Goal: Communication & Community: Answer question/provide support

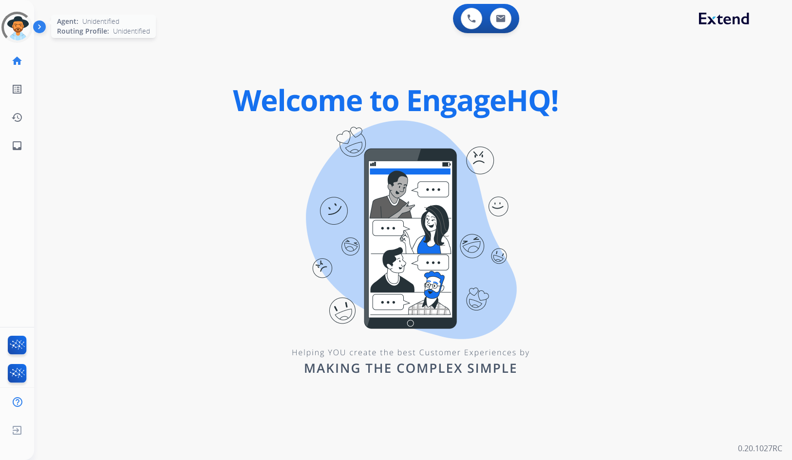
click at [14, 25] on div at bounding box center [17, 27] width 36 height 36
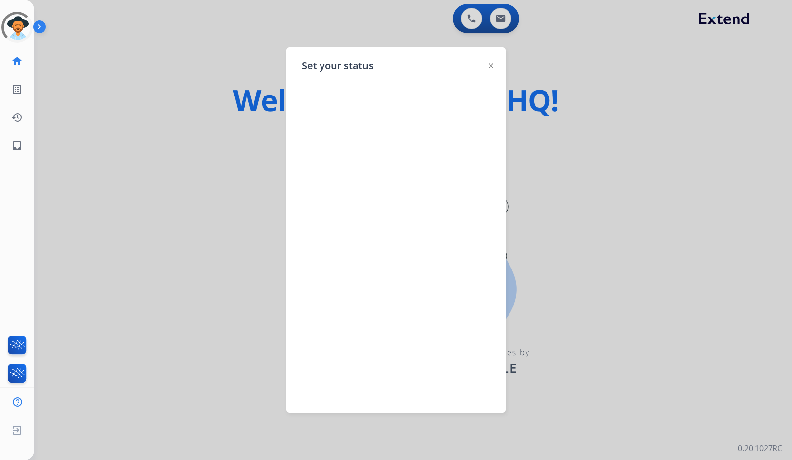
click at [119, 54] on div at bounding box center [396, 230] width 792 height 460
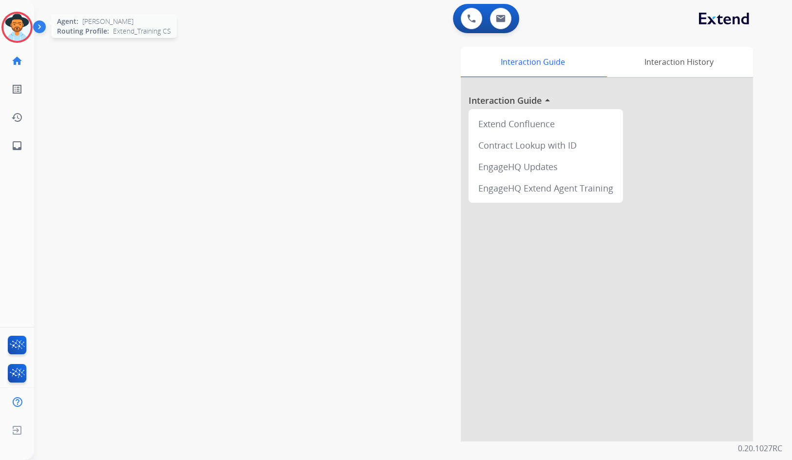
click at [13, 22] on img at bounding box center [16, 27] width 27 height 27
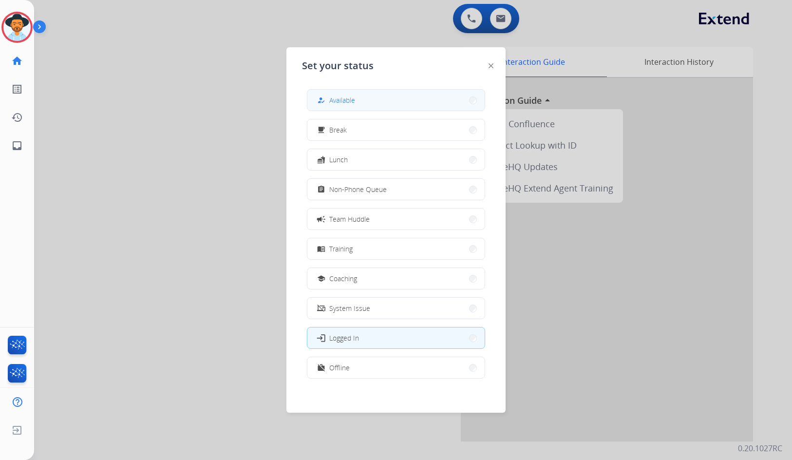
click at [404, 104] on button "how_to_reg Available" at bounding box center [396, 100] width 177 height 21
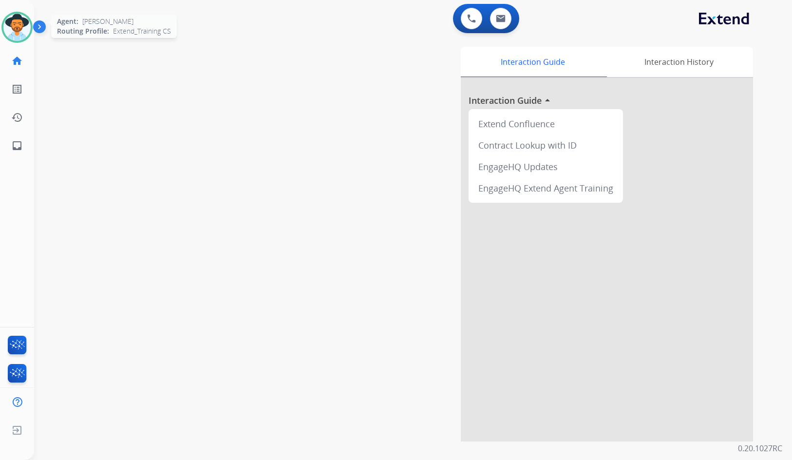
click at [17, 24] on img at bounding box center [16, 27] width 27 height 27
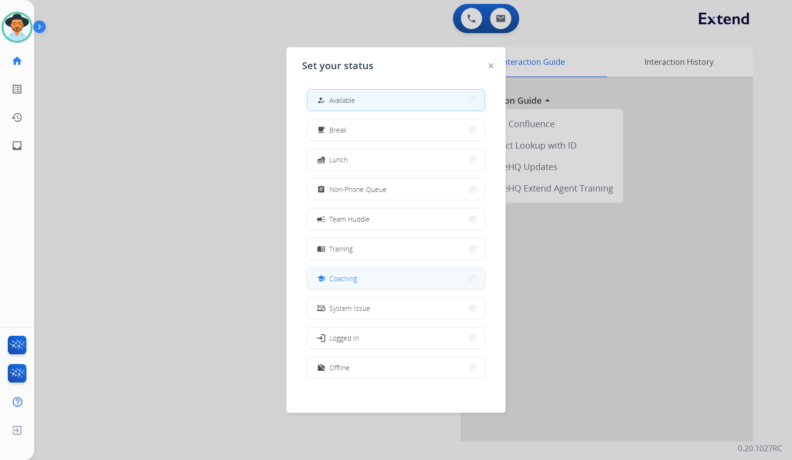
click at [375, 278] on button "school Coaching" at bounding box center [396, 278] width 177 height 21
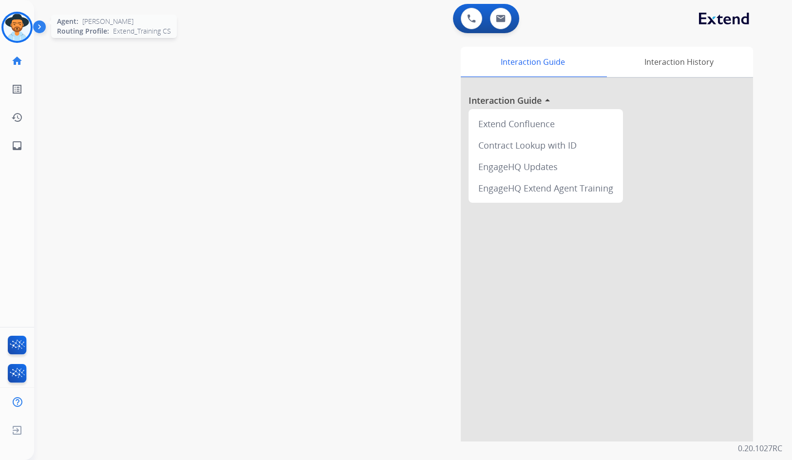
click at [27, 20] on img at bounding box center [16, 27] width 27 height 27
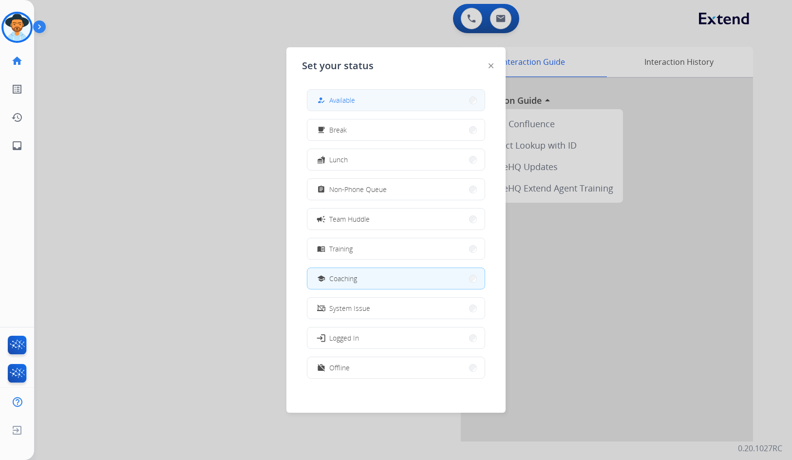
click at [389, 98] on button "how_to_reg Available" at bounding box center [396, 100] width 177 height 21
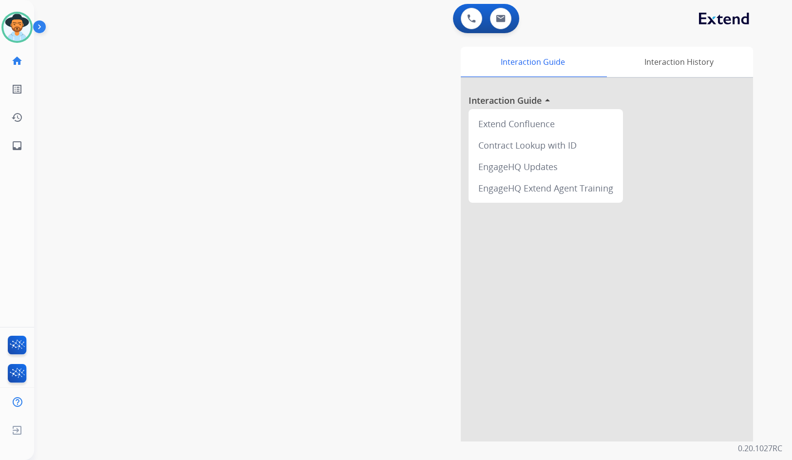
click at [126, 251] on div "swap_horiz Break voice bridge close_fullscreen Connect 3-Way Call merge_type Se…" at bounding box center [401, 238] width 735 height 406
click at [29, 141] on link "inbox Emails" at bounding box center [16, 145] width 27 height 27
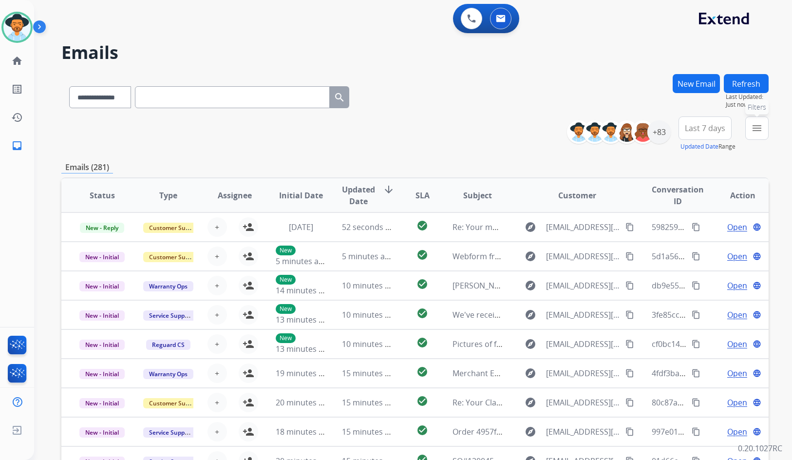
drag, startPoint x: 759, startPoint y: 132, endPoint x: 755, endPoint y: 135, distance: 5.3
click at [759, 132] on mat-icon "menu" at bounding box center [757, 128] width 12 height 12
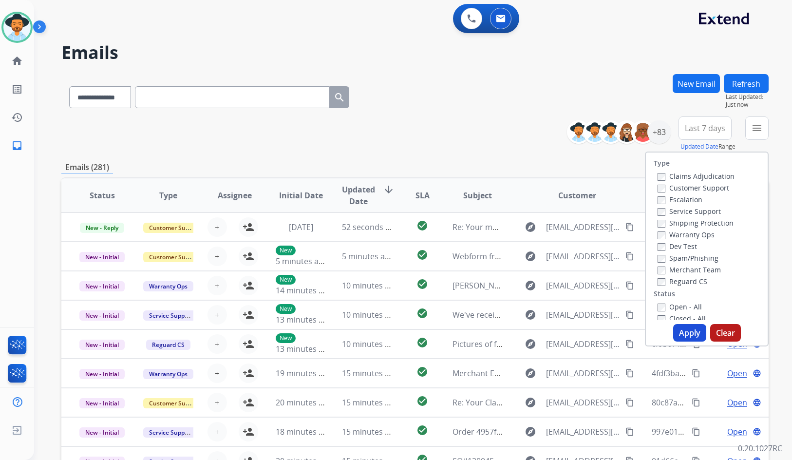
click at [692, 187] on label "Customer Support" at bounding box center [694, 187] width 72 height 9
click at [691, 225] on label "Shipping Protection" at bounding box center [696, 222] width 76 height 9
click at [681, 280] on label "Reguard CS" at bounding box center [683, 281] width 50 height 9
click at [681, 308] on label "Open - All" at bounding box center [680, 306] width 44 height 9
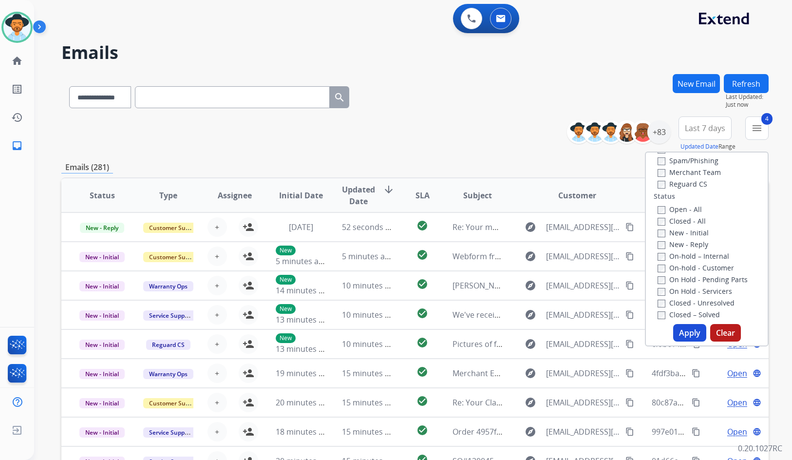
click at [684, 294] on label "On Hold - Servicers" at bounding box center [695, 291] width 75 height 9
click at [684, 279] on label "On Hold - Pending Parts" at bounding box center [703, 279] width 90 height 9
click at [682, 268] on label "On-hold - Customer" at bounding box center [696, 267] width 77 height 9
click at [681, 259] on label "On-hold – Internal" at bounding box center [694, 255] width 72 height 9
click at [682, 246] on label "New - Reply" at bounding box center [683, 244] width 51 height 9
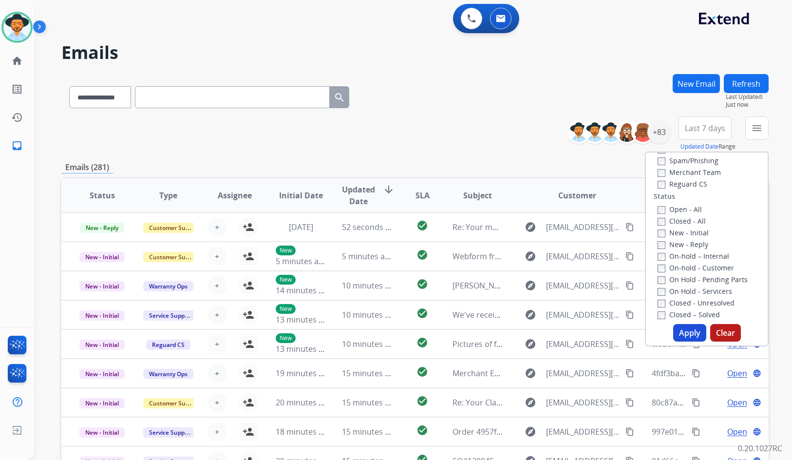
click at [683, 234] on label "New - Initial" at bounding box center [683, 232] width 51 height 9
click at [688, 341] on button "Apply" at bounding box center [689, 333] width 33 height 18
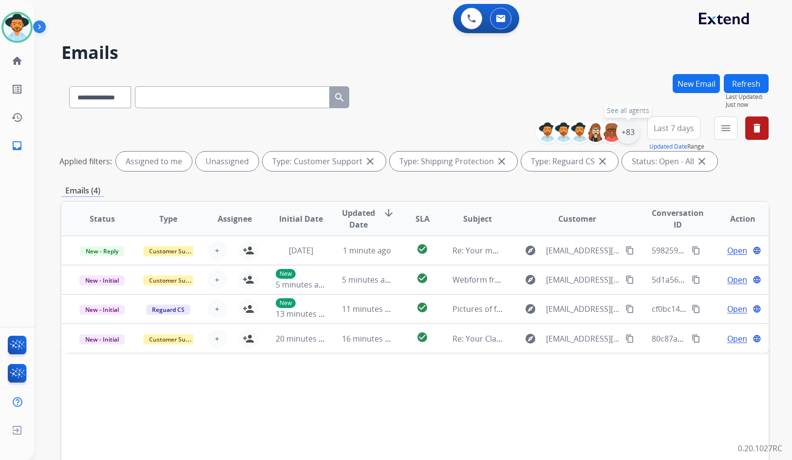
click at [622, 127] on div "+83" at bounding box center [627, 131] width 23 height 23
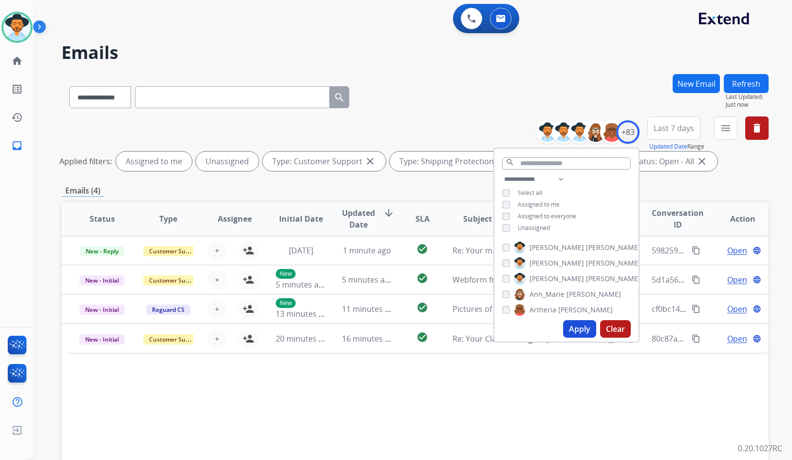
click at [534, 228] on span "Unassigned" at bounding box center [534, 228] width 32 height 8
click at [549, 275] on span "[PERSON_NAME]" at bounding box center [557, 279] width 55 height 10
click at [567, 332] on button "Apply" at bounding box center [579, 329] width 33 height 18
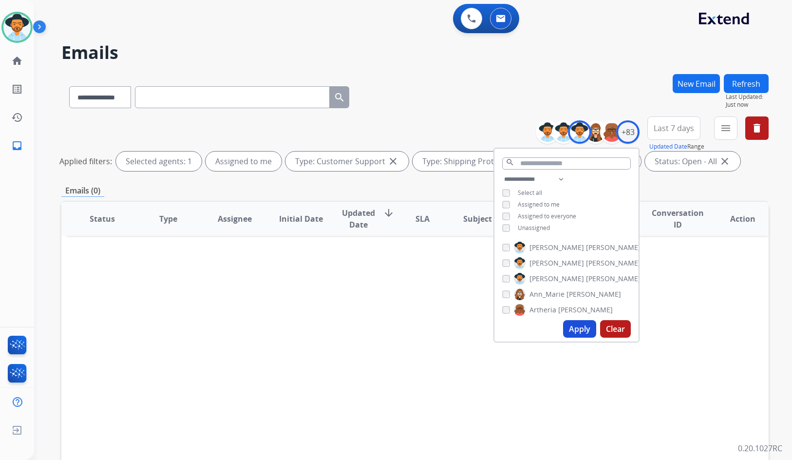
click at [404, 304] on div "Status Type Assignee Initial Date Updated Date arrow_downward SLA Subject Custo…" at bounding box center [415, 364] width 708 height 327
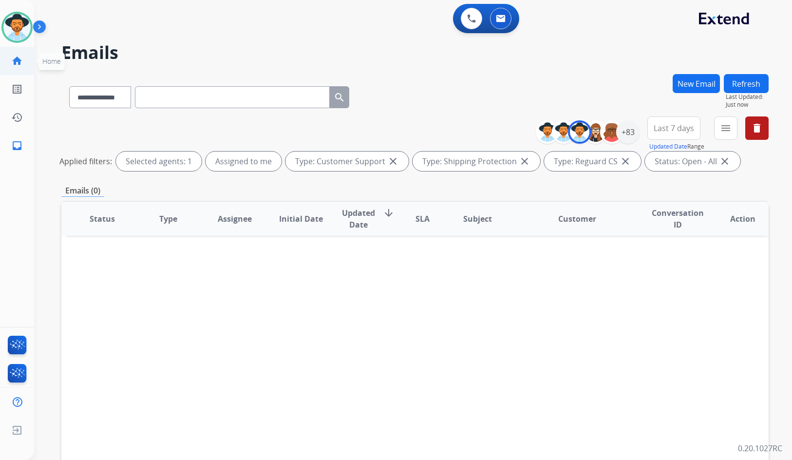
click at [4, 47] on li "home Home Home" at bounding box center [16, 60] width 27 height 27
click at [19, 55] on link "home Home" at bounding box center [16, 60] width 27 height 27
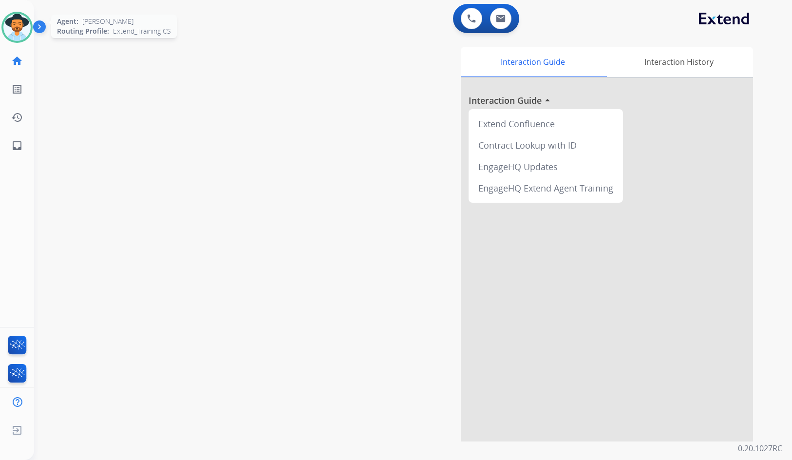
click at [19, 31] on img at bounding box center [16, 27] width 27 height 27
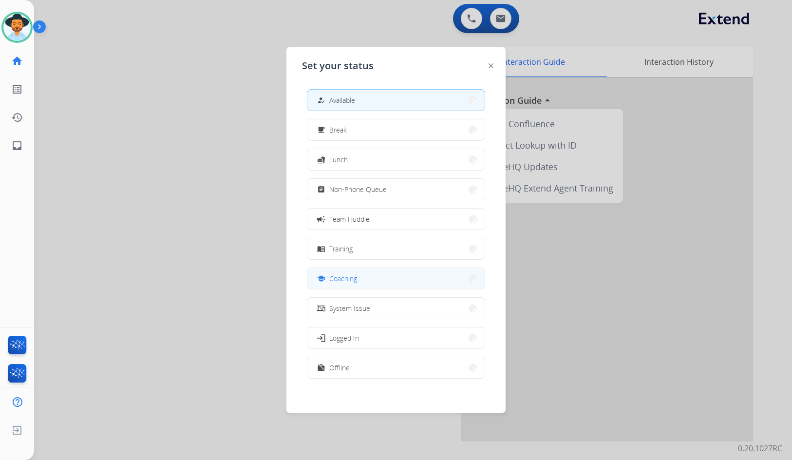
click at [354, 277] on span "Coaching" at bounding box center [343, 278] width 28 height 10
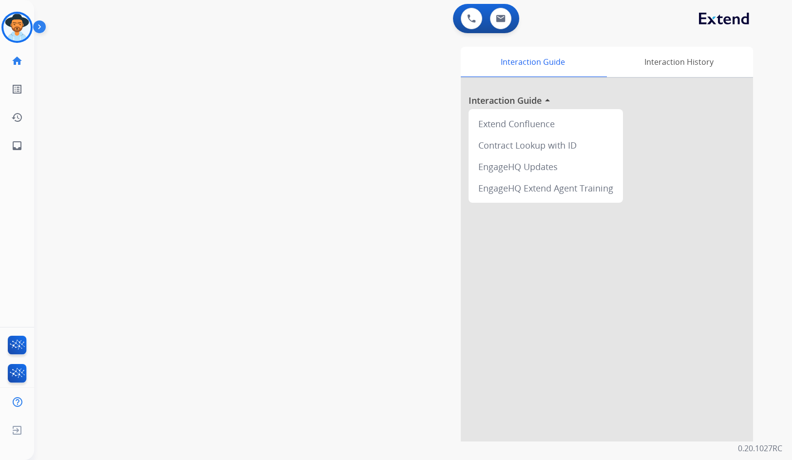
click at [369, 154] on div "Interaction Guide Interaction History Interaction Guide arrow_drop_up Extend Co…" at bounding box center [530, 244] width 448 height 395
click at [17, 32] on img at bounding box center [16, 27] width 27 height 27
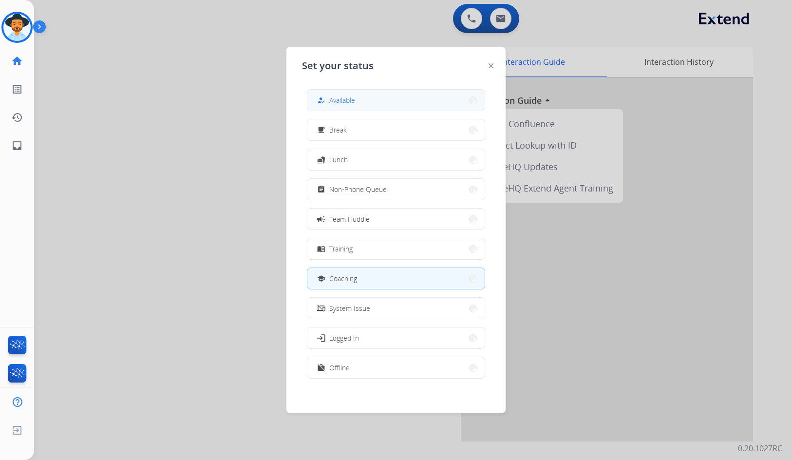
click at [370, 101] on button "how_to_reg Available" at bounding box center [396, 100] width 177 height 21
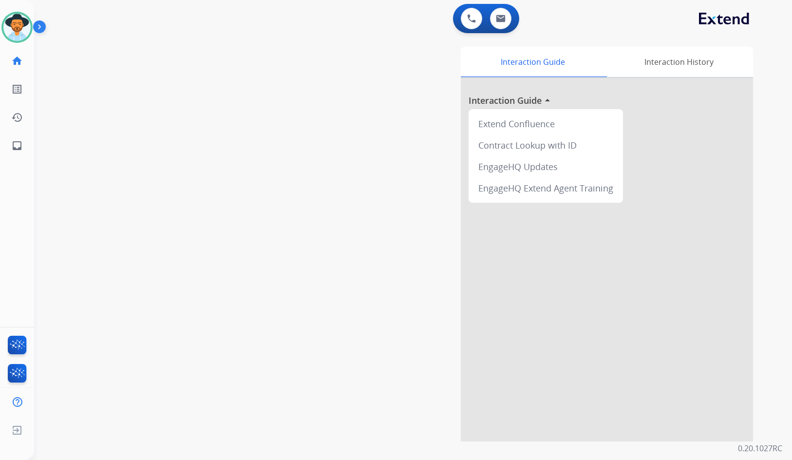
click at [41, 28] on img at bounding box center [41, 28] width 17 height 19
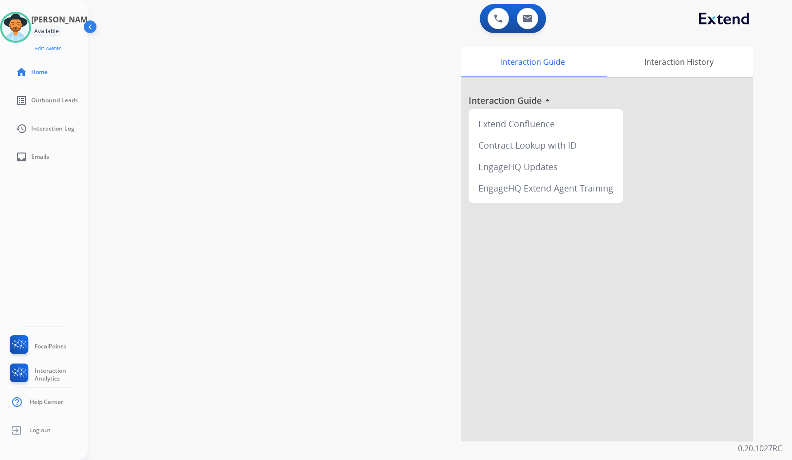
click at [95, 27] on img at bounding box center [91, 28] width 19 height 19
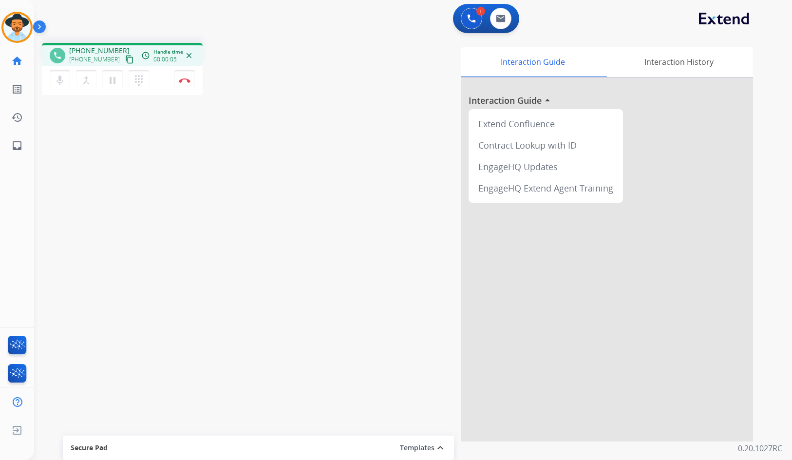
drag, startPoint x: 140, startPoint y: 212, endPoint x: 141, endPoint y: 202, distance: 9.8
click at [141, 210] on div "phone [PHONE_NUMBER] [PHONE_NUMBER] content_copy access_time Call metrics Queue…" at bounding box center [401, 238] width 735 height 406
click at [125, 59] on mat-icon "content_copy" at bounding box center [129, 59] width 9 height 9
click at [184, 74] on button "Disconnect" at bounding box center [184, 80] width 20 height 20
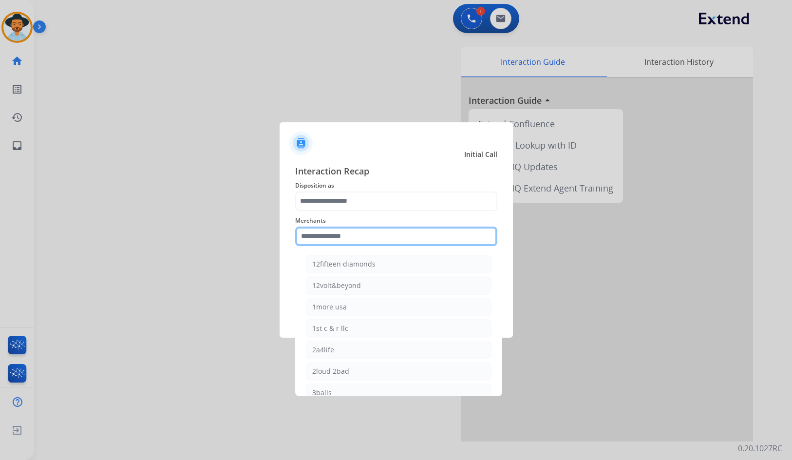
click at [346, 230] on input "text" at bounding box center [396, 236] width 202 height 19
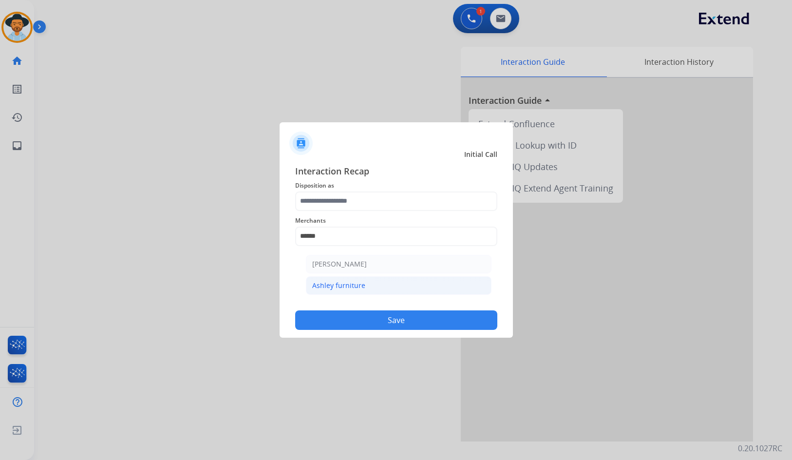
click at [432, 277] on li "Ashley furniture" at bounding box center [399, 285] width 186 height 19
type input "**********"
click at [392, 190] on span "Disposition as" at bounding box center [396, 186] width 202 height 12
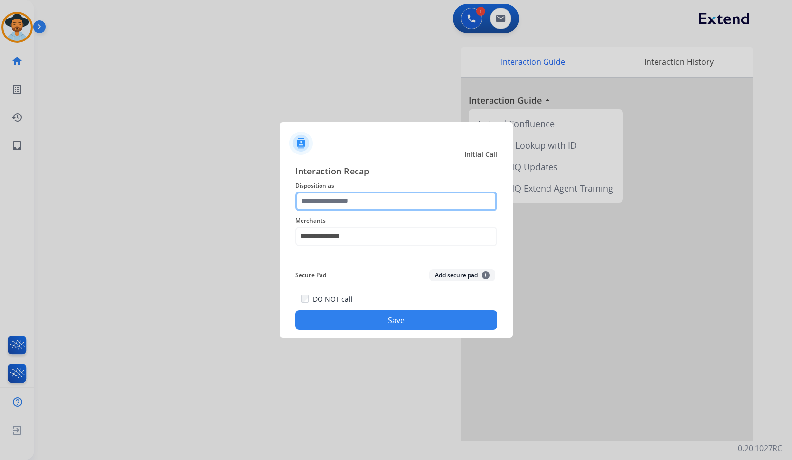
click at [396, 195] on input "text" at bounding box center [396, 201] width 202 height 19
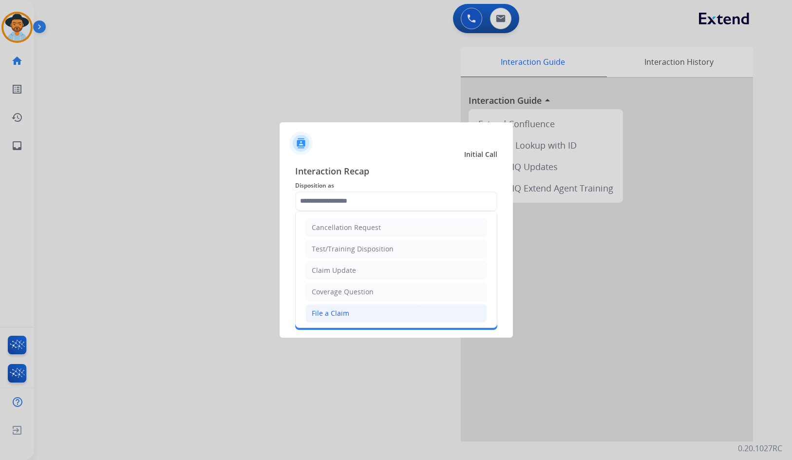
click at [349, 313] on li "File a Claim" at bounding box center [397, 313] width 182 height 19
type input "**********"
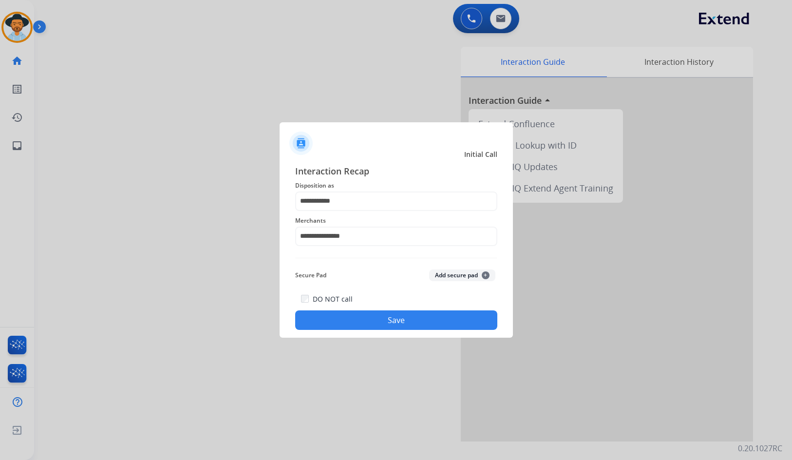
click at [358, 321] on button "Save" at bounding box center [396, 319] width 202 height 19
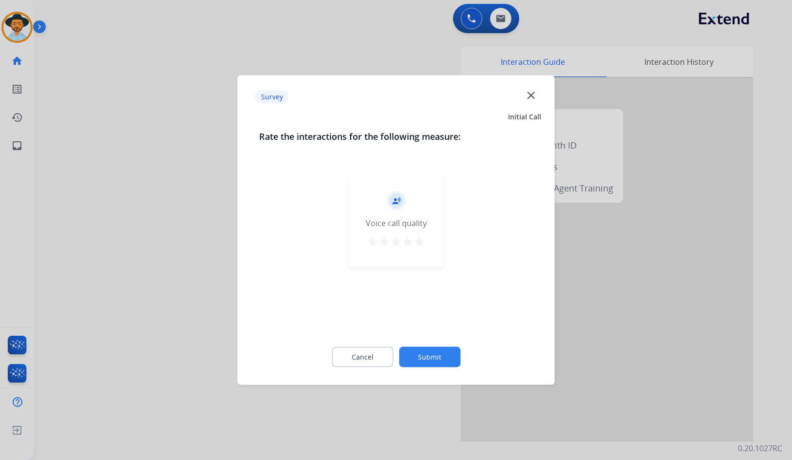
click at [444, 361] on button "Submit" at bounding box center [429, 357] width 61 height 20
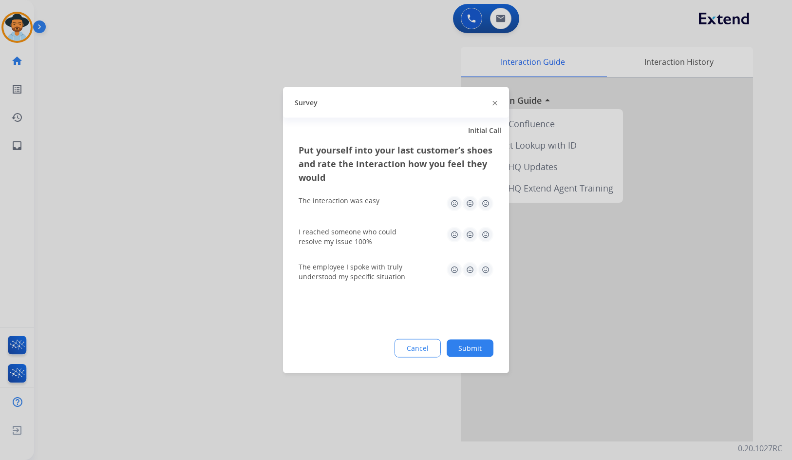
click at [485, 348] on button "Submit" at bounding box center [470, 349] width 47 height 18
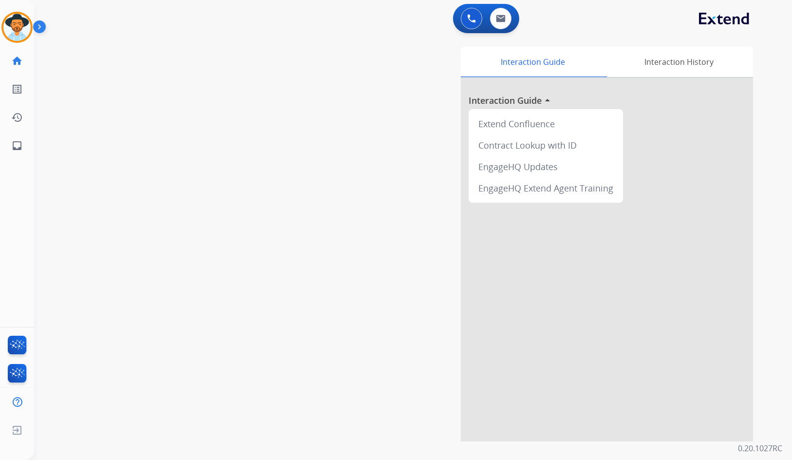
click at [77, 94] on div "swap_horiz Break voice bridge close_fullscreen Connect 3-Way Call merge_type Se…" at bounding box center [401, 238] width 735 height 406
click at [125, 61] on mat-icon "content_copy" at bounding box center [129, 59] width 9 height 9
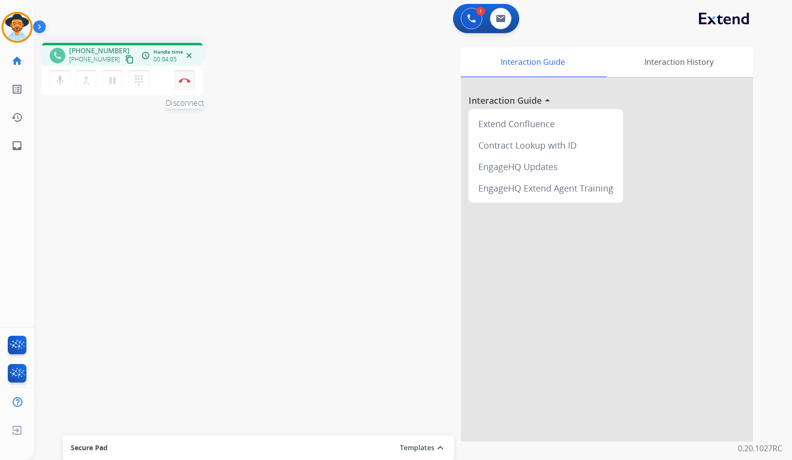
click at [185, 78] on img at bounding box center [185, 80] width 12 height 5
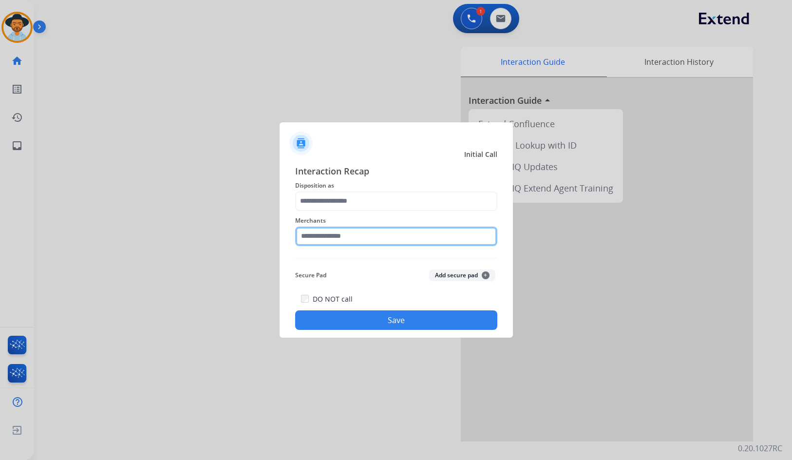
click at [338, 237] on input "text" at bounding box center [396, 236] width 202 height 19
click at [402, 230] on input "text" at bounding box center [396, 236] width 202 height 19
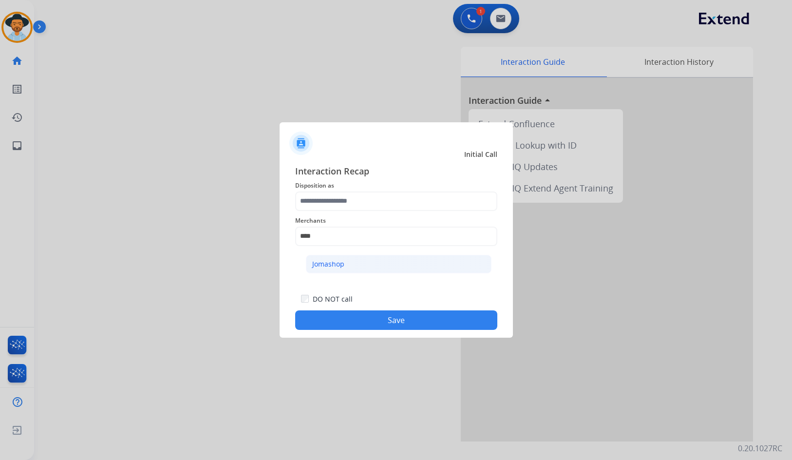
click at [389, 261] on li "Jomashop" at bounding box center [399, 264] width 186 height 19
type input "********"
click at [373, 213] on div "Merchants ********" at bounding box center [396, 230] width 202 height 39
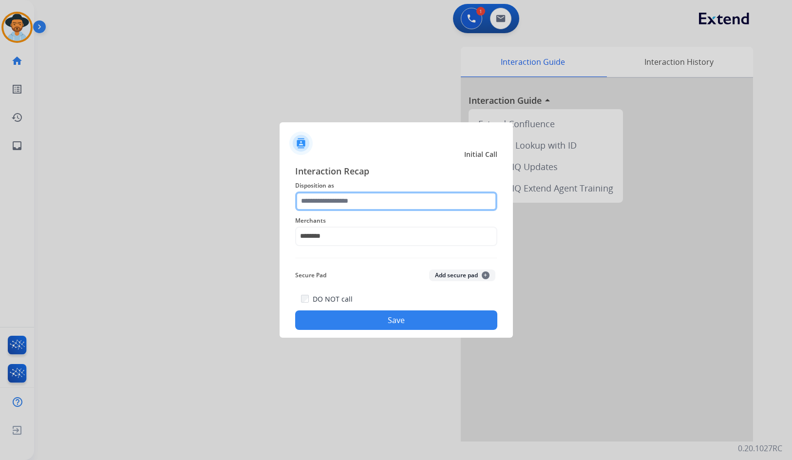
click at [366, 204] on input "text" at bounding box center [396, 201] width 202 height 19
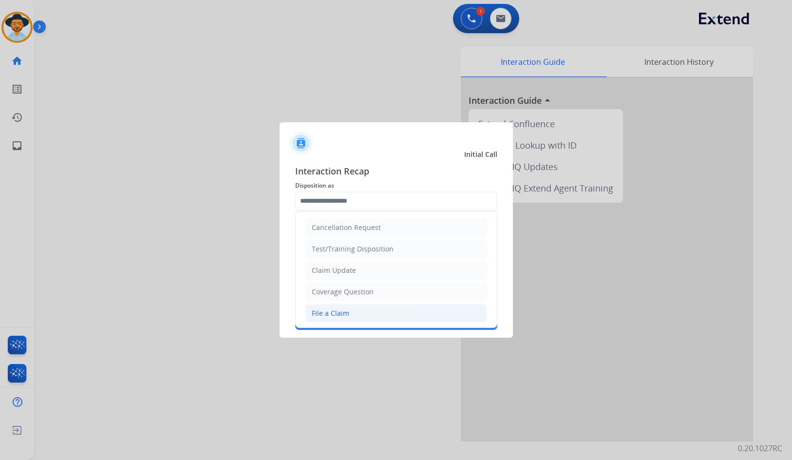
click at [343, 312] on div "File a Claim" at bounding box center [331, 313] width 38 height 10
type input "**********"
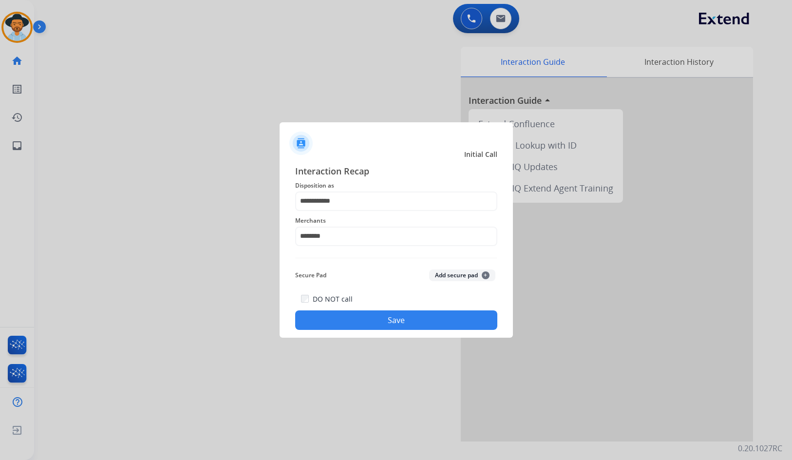
click at [369, 322] on button "Save" at bounding box center [396, 319] width 202 height 19
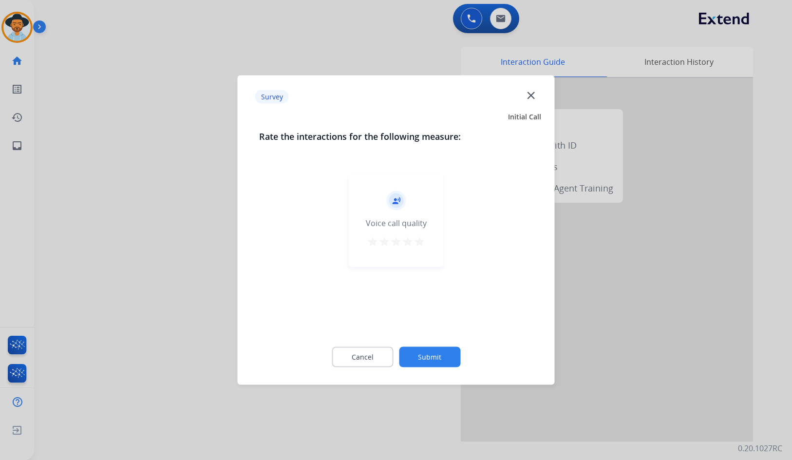
click at [446, 363] on button "Submit" at bounding box center [429, 357] width 61 height 20
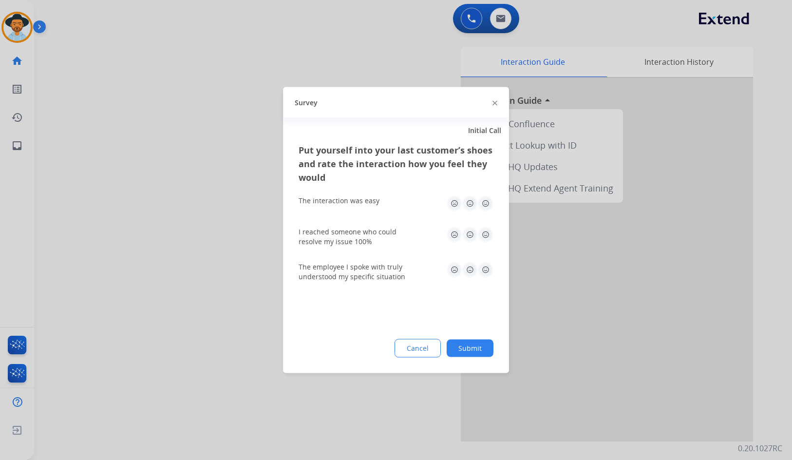
click at [472, 342] on button "Submit" at bounding box center [470, 349] width 47 height 18
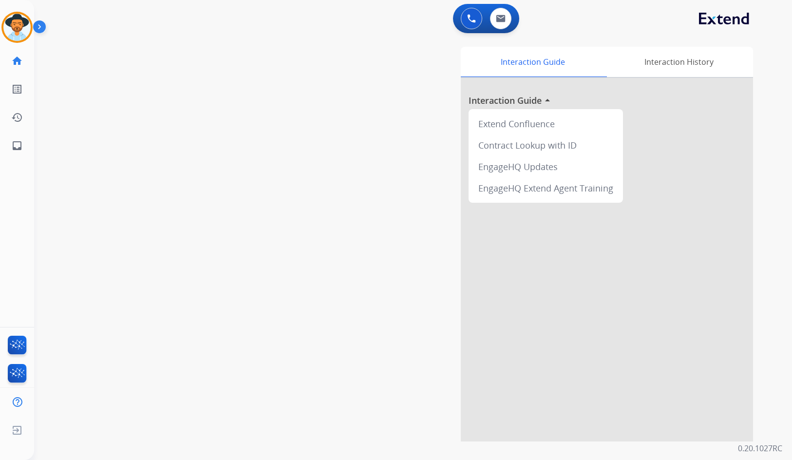
click at [491, 343] on div at bounding box center [607, 260] width 292 height 364
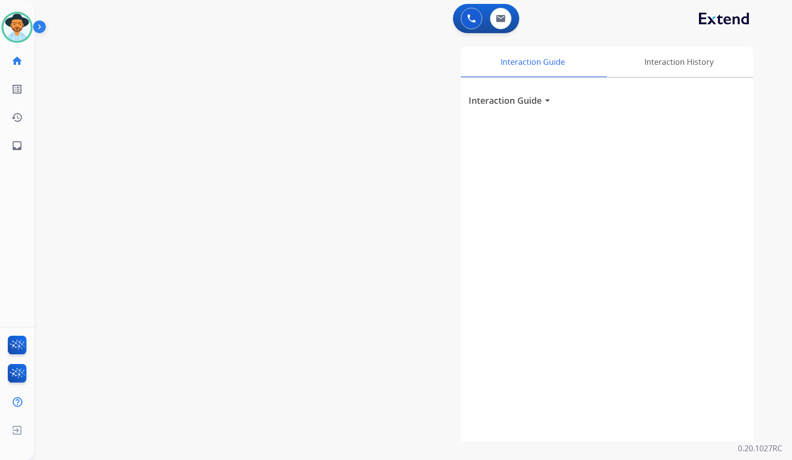
drag, startPoint x: 277, startPoint y: 142, endPoint x: 151, endPoint y: 88, distance: 138.0
click at [277, 142] on div "swap_horiz Break voice bridge close_fullscreen Connect 3-Way Call merge_type Se…" at bounding box center [401, 238] width 735 height 406
click at [17, 32] on img at bounding box center [16, 27] width 27 height 27
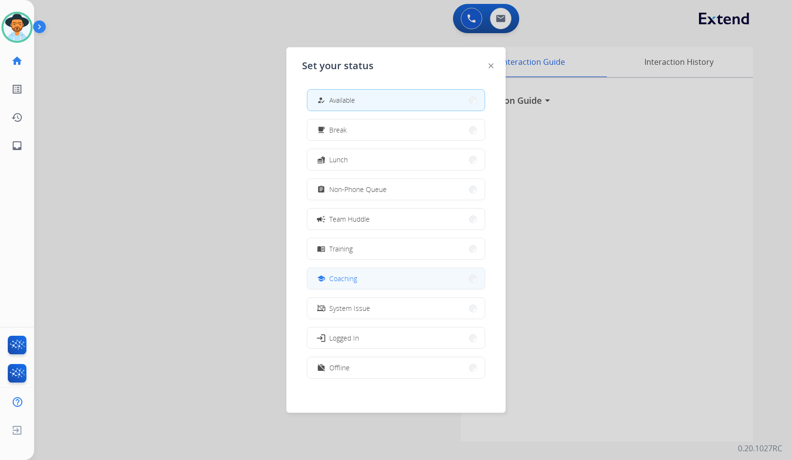
click at [367, 277] on button "school Coaching" at bounding box center [396, 278] width 177 height 21
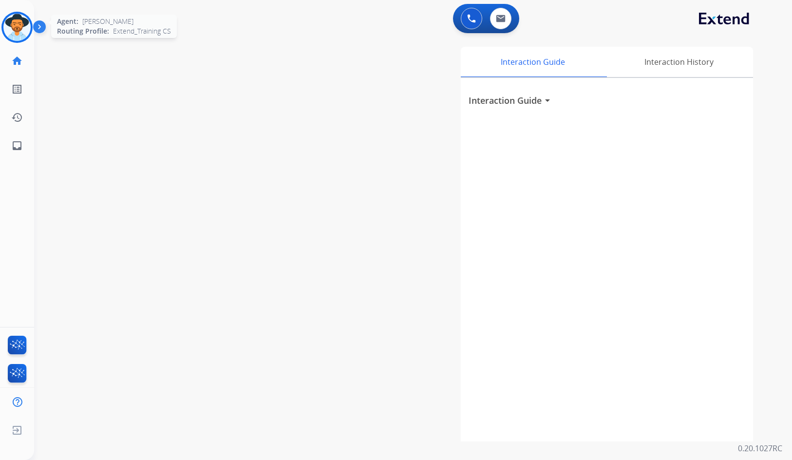
click at [11, 26] on img at bounding box center [16, 27] width 27 height 27
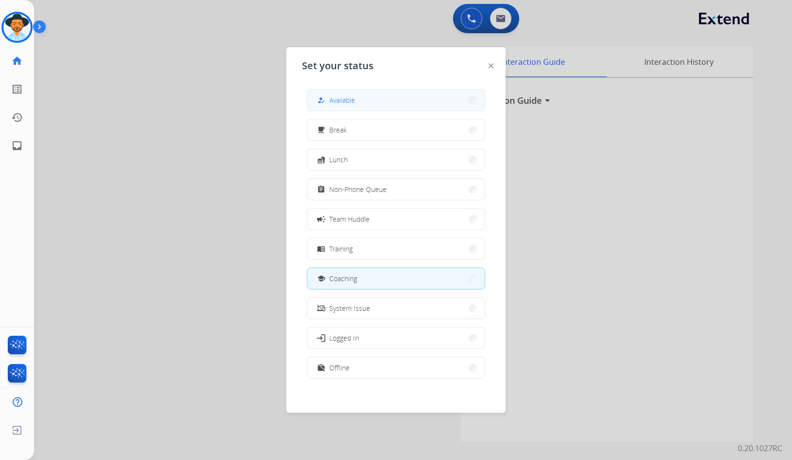
click at [415, 95] on button "how_to_reg Available" at bounding box center [396, 100] width 177 height 21
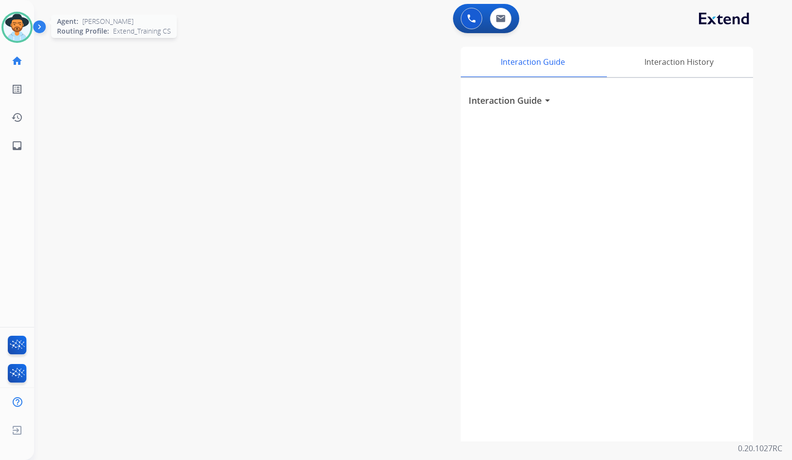
click at [23, 29] on img at bounding box center [16, 27] width 27 height 27
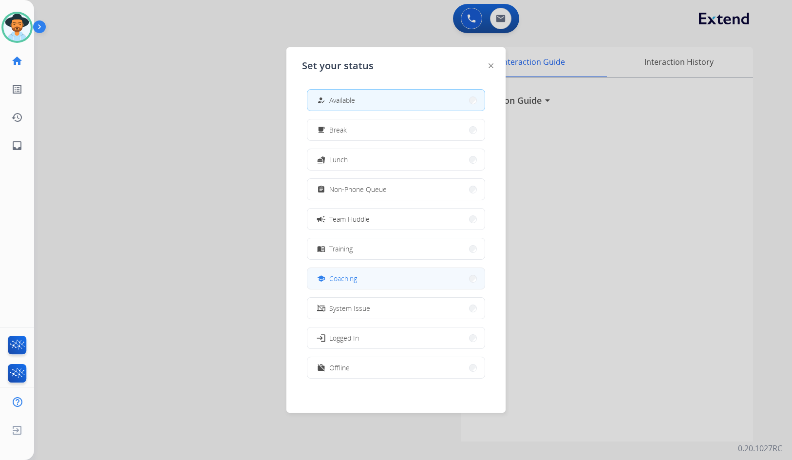
click at [349, 275] on span "Coaching" at bounding box center [343, 278] width 28 height 10
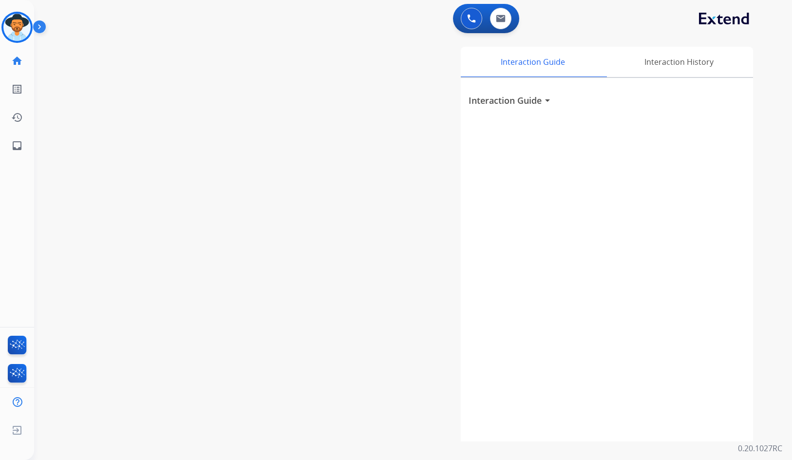
click at [455, 315] on div "Interaction Guide Interaction History Interaction Guide arrow_drop_down" at bounding box center [530, 244] width 448 height 395
click at [28, 30] on img at bounding box center [16, 27] width 27 height 27
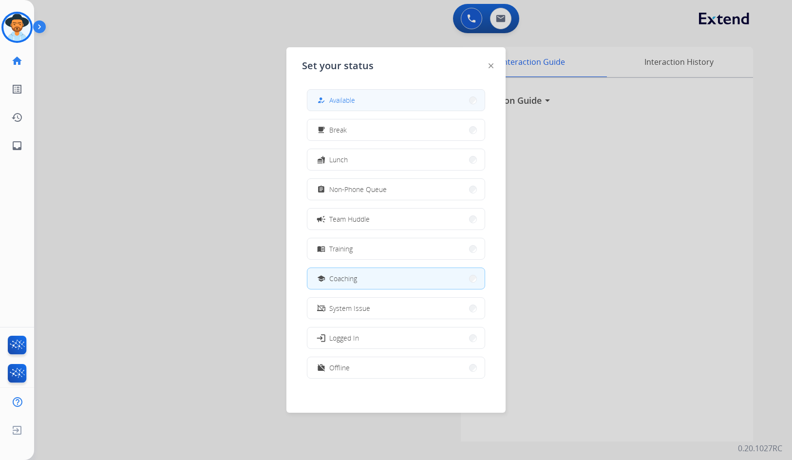
click at [410, 91] on button "how_to_reg Available" at bounding box center [396, 100] width 177 height 21
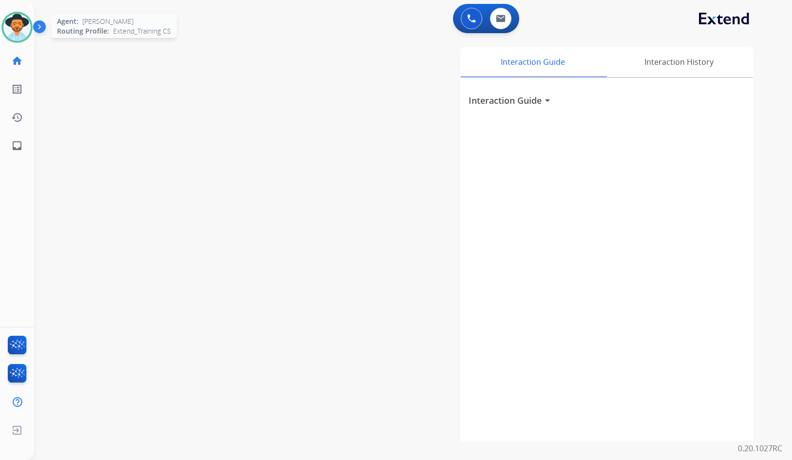
click at [10, 19] on img at bounding box center [16, 27] width 27 height 27
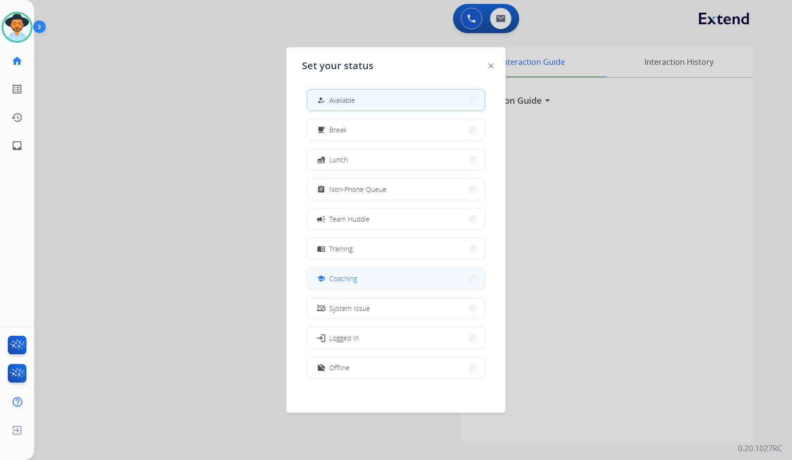
click at [348, 275] on span "Coaching" at bounding box center [343, 278] width 28 height 10
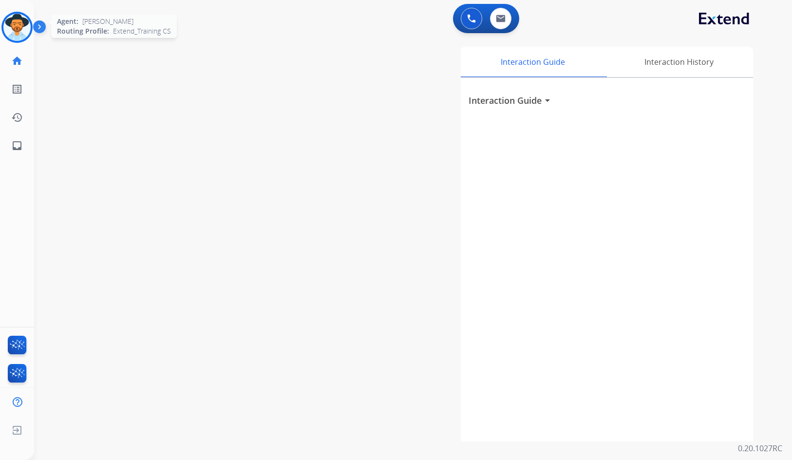
click at [12, 19] on img at bounding box center [16, 27] width 27 height 27
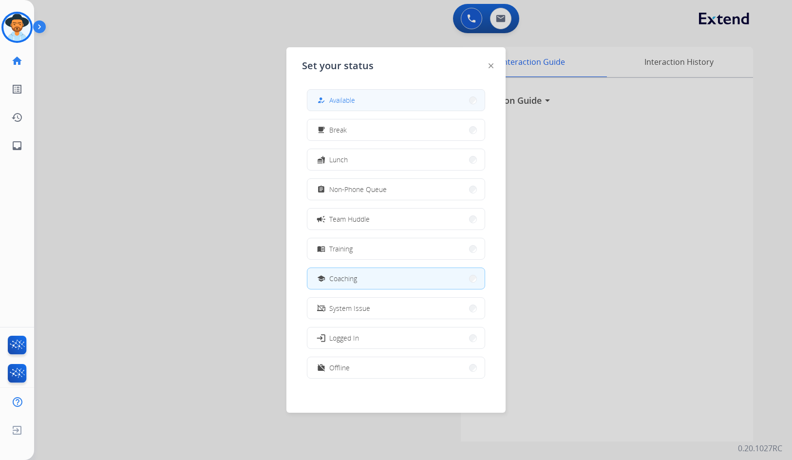
click at [319, 91] on button "how_to_reg Available" at bounding box center [396, 100] width 177 height 21
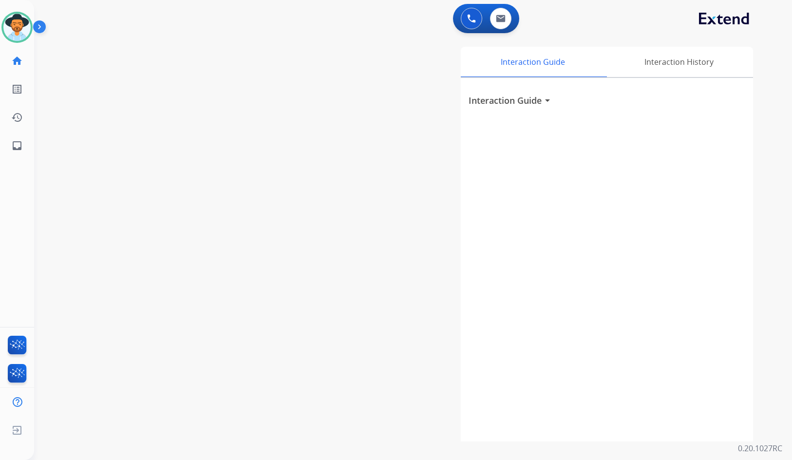
click at [319, 91] on div "Interaction Guide Interaction History Interaction Guide arrow_drop_down" at bounding box center [530, 244] width 448 height 395
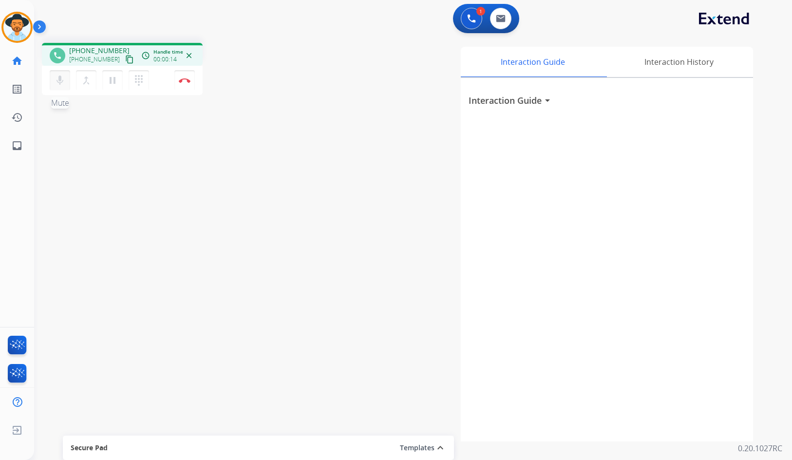
drag, startPoint x: 119, startPoint y: 60, endPoint x: 58, endPoint y: 79, distance: 63.7
click at [125, 60] on mat-icon "content_copy" at bounding box center [129, 59] width 9 height 9
click at [110, 85] on mat-icon "pause" at bounding box center [113, 81] width 12 height 12
click at [141, 79] on mat-icon "dialpad" at bounding box center [139, 81] width 12 height 12
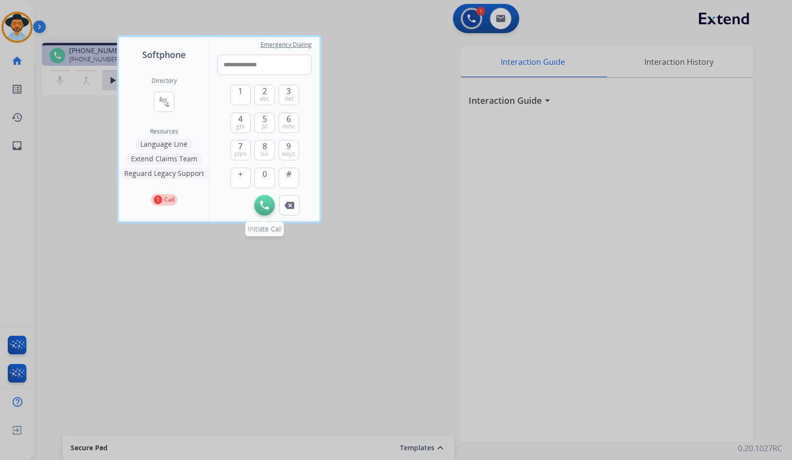
type input "**********"
click at [270, 202] on button "Initiate Call" at bounding box center [264, 205] width 20 height 20
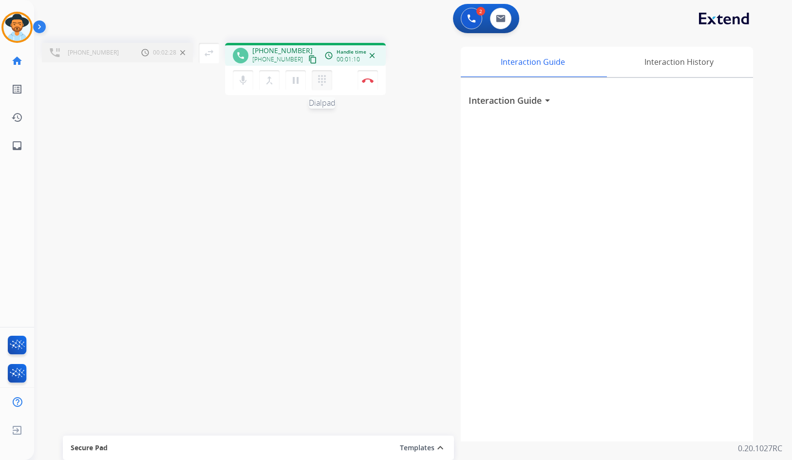
click at [326, 81] on mat-icon "dialpad" at bounding box center [322, 81] width 12 height 12
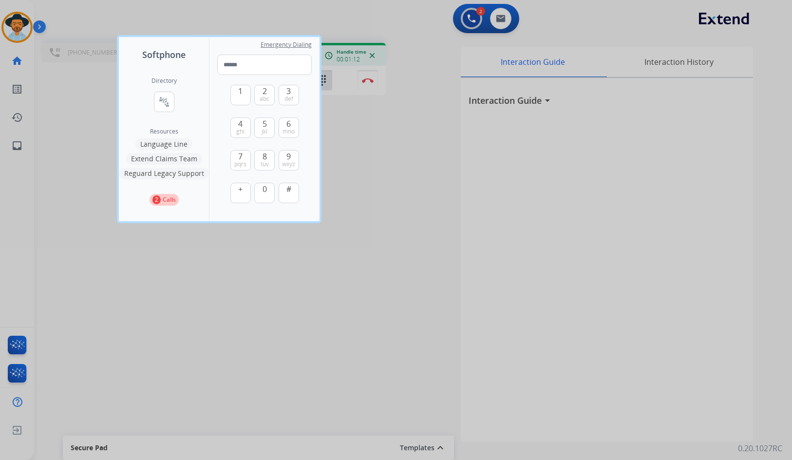
click at [379, 203] on div at bounding box center [396, 230] width 792 height 460
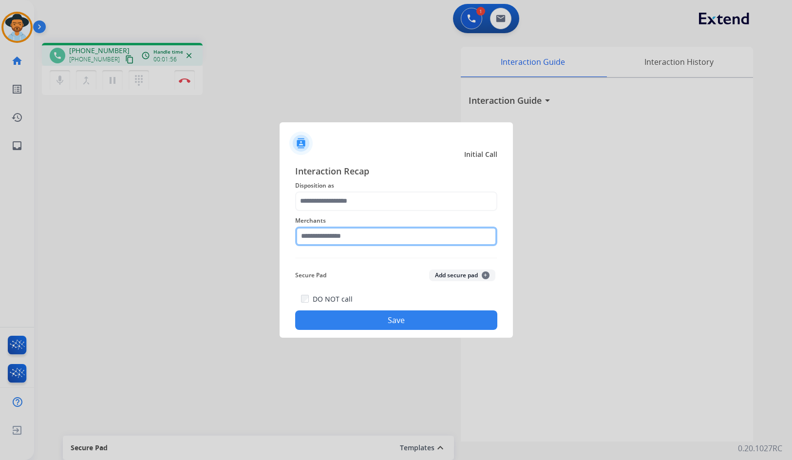
click at [382, 236] on input "text" at bounding box center [396, 236] width 202 height 19
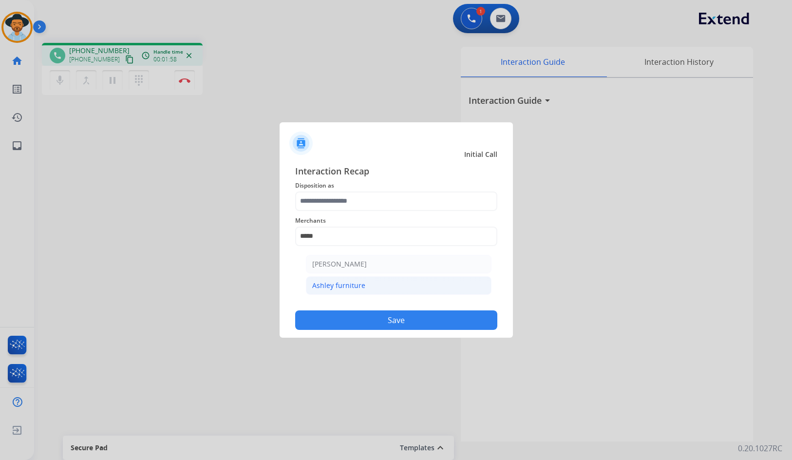
click at [355, 290] on div "Ashley furniture" at bounding box center [338, 286] width 53 height 10
type input "**********"
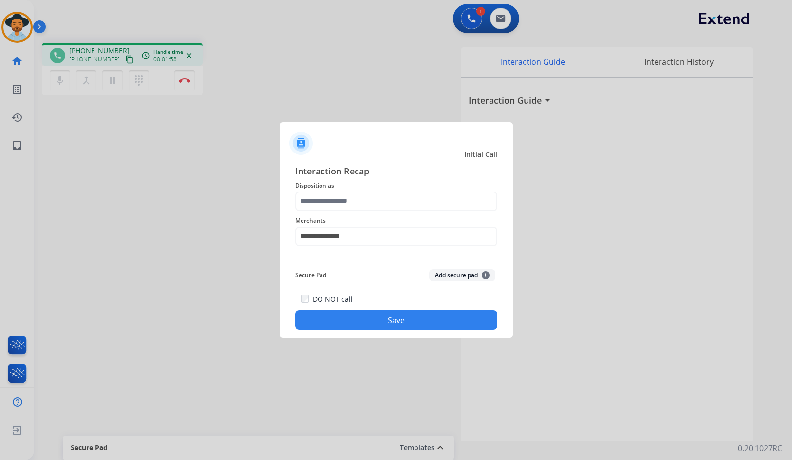
click at [348, 190] on span "Disposition as" at bounding box center [396, 186] width 202 height 12
click at [345, 195] on input "text" at bounding box center [396, 201] width 202 height 19
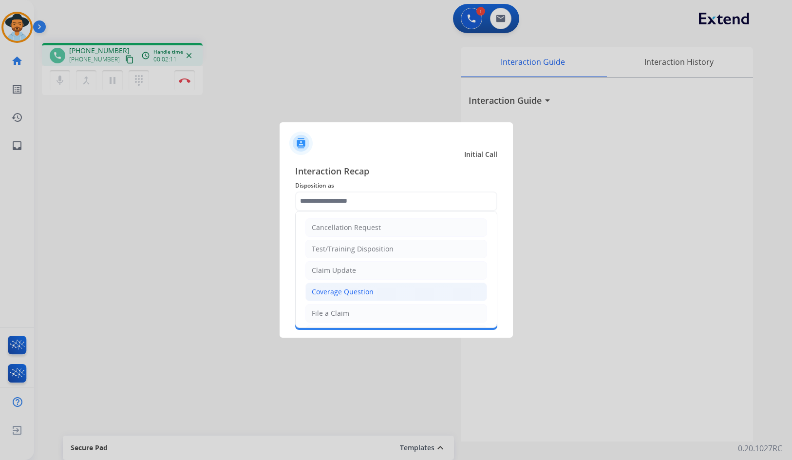
click at [356, 296] on div "Coverage Question" at bounding box center [343, 292] width 62 height 10
type input "**********"
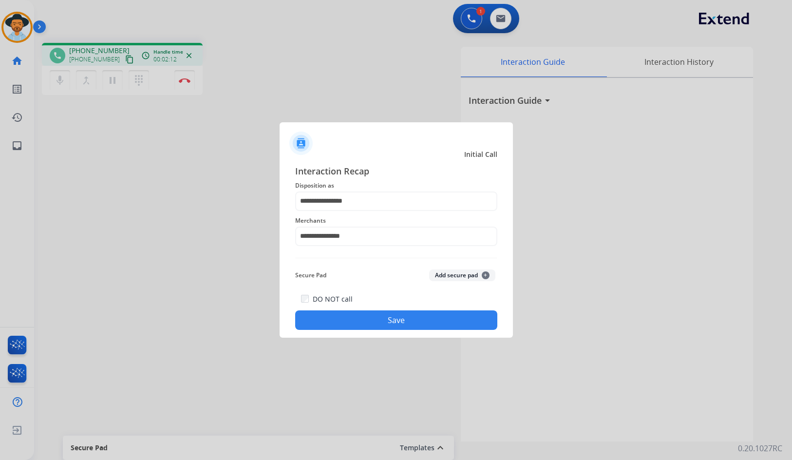
click at [369, 321] on button "Save" at bounding box center [396, 319] width 202 height 19
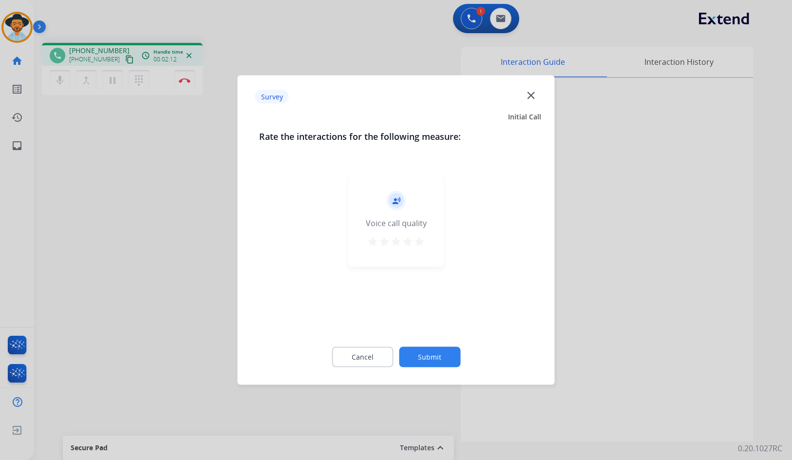
click at [443, 356] on button "Submit" at bounding box center [429, 357] width 61 height 20
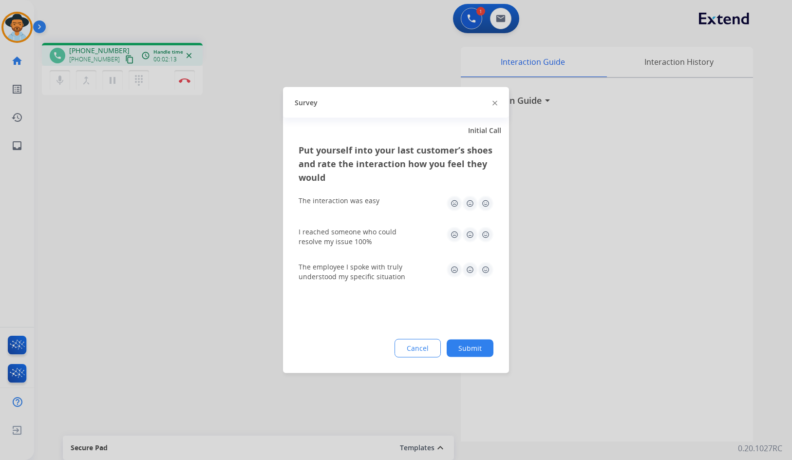
click at [500, 352] on div "Put yourself into your last customer’s shoes and rate the interaction how you f…" at bounding box center [396, 258] width 226 height 230
click at [475, 347] on button "Submit" at bounding box center [470, 349] width 47 height 18
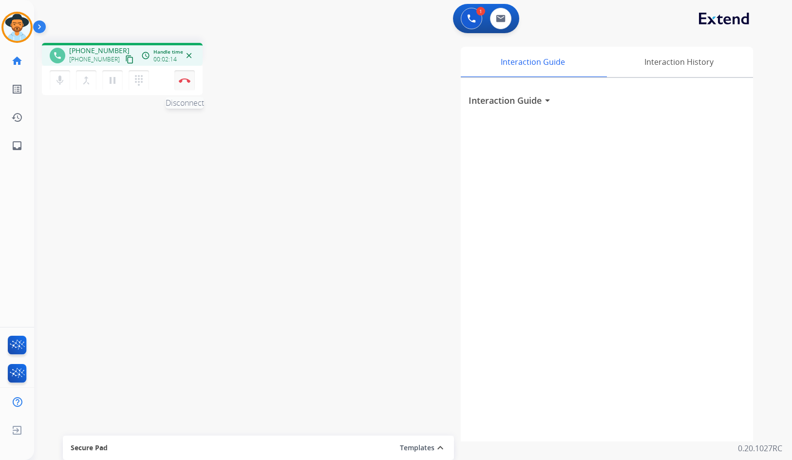
click at [182, 80] on img at bounding box center [185, 80] width 12 height 5
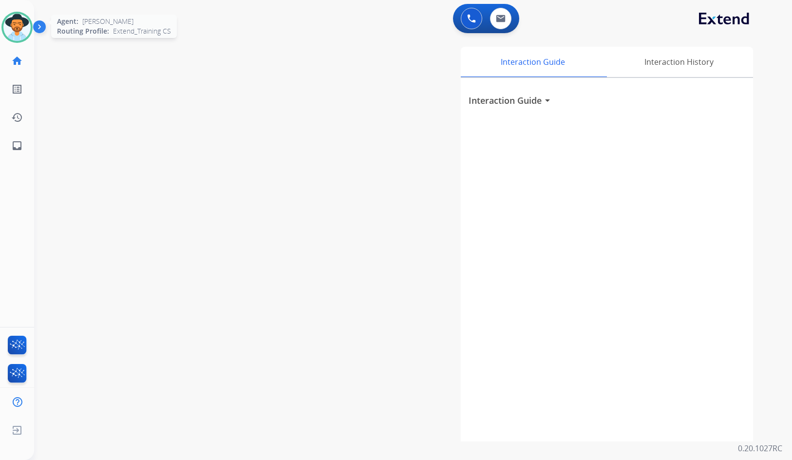
click at [20, 26] on img at bounding box center [16, 27] width 27 height 27
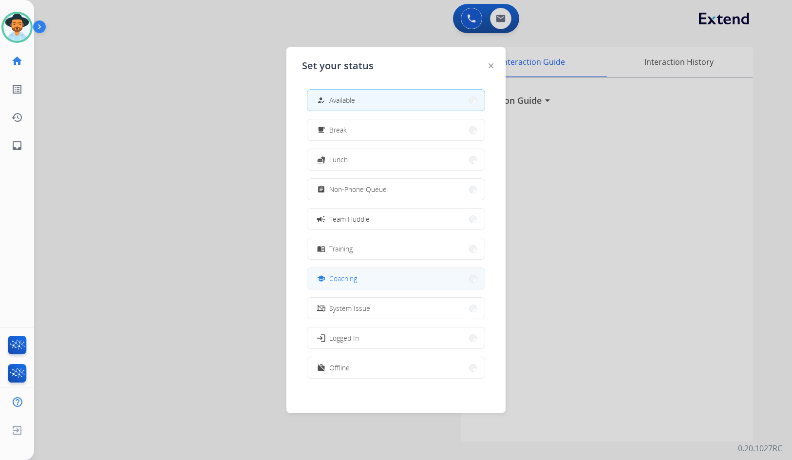
click at [387, 272] on button "school Coaching" at bounding box center [396, 278] width 177 height 21
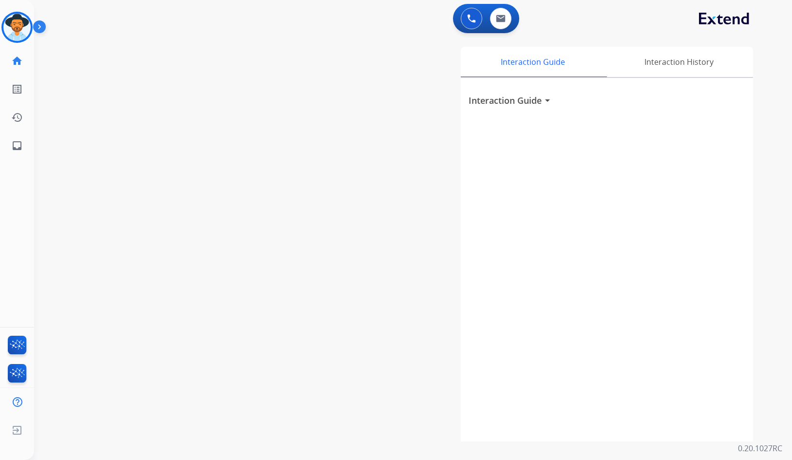
click at [11, 6] on div "[PERSON_NAME] Coaching Edit Avatar Agent: [PERSON_NAME] Profile: Extend_Trainin…" at bounding box center [17, 80] width 34 height 160
click at [16, 19] on img at bounding box center [16, 27] width 27 height 27
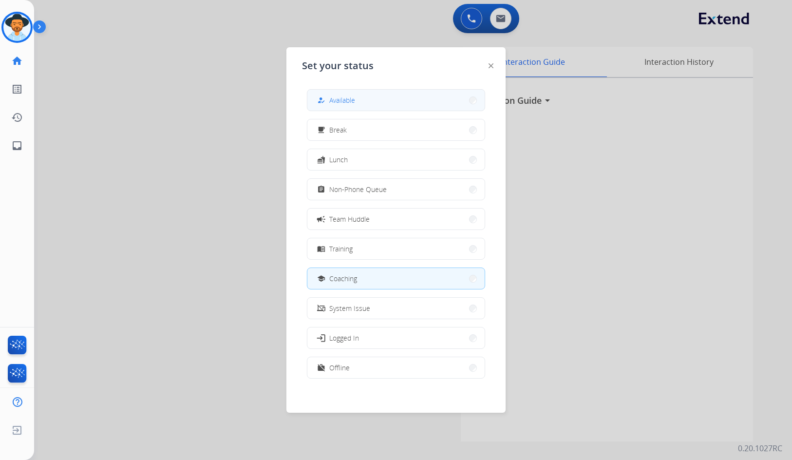
click at [325, 101] on mat-icon "how_to_reg" at bounding box center [321, 100] width 8 height 8
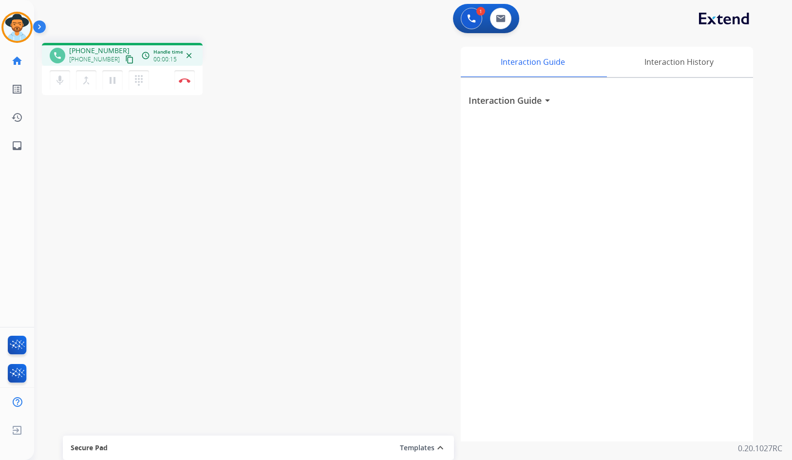
click at [125, 58] on mat-icon "content_copy" at bounding box center [129, 59] width 9 height 9
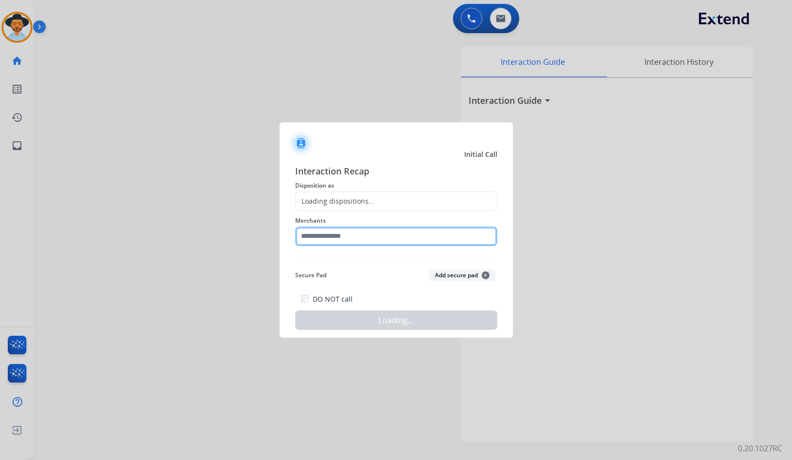
click at [409, 243] on input "text" at bounding box center [396, 236] width 202 height 19
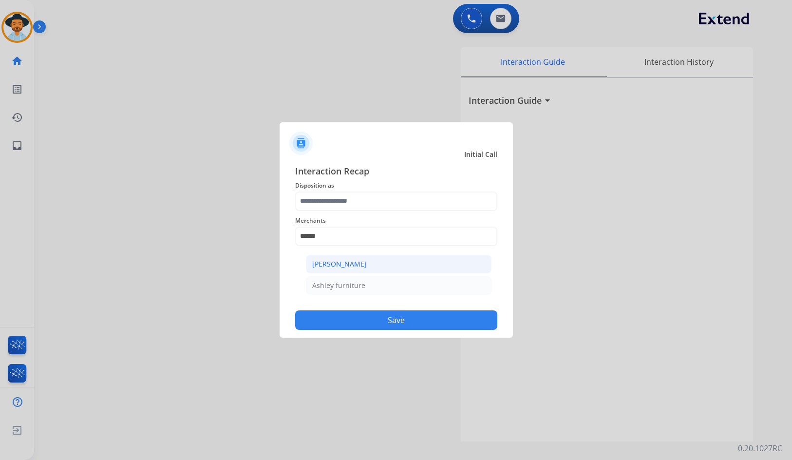
click at [391, 264] on li "[PERSON_NAME]" at bounding box center [399, 264] width 186 height 19
type input "**********"
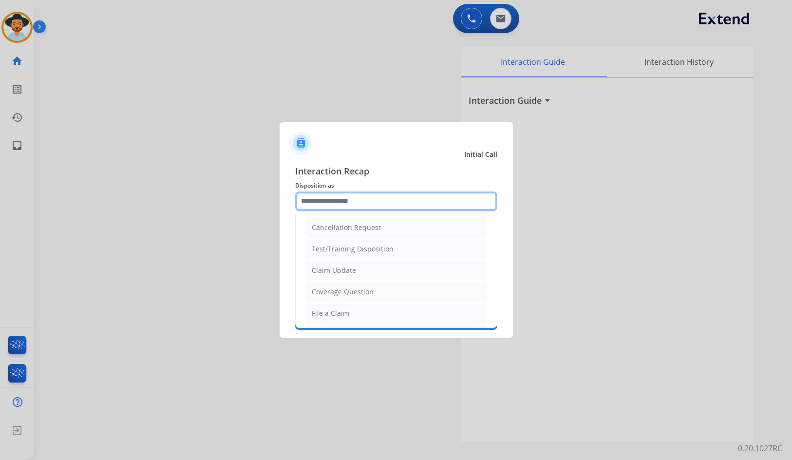
click at [383, 202] on input "text" at bounding box center [396, 201] width 202 height 19
click at [401, 294] on li "Coverage Question" at bounding box center [397, 292] width 182 height 19
type input "**********"
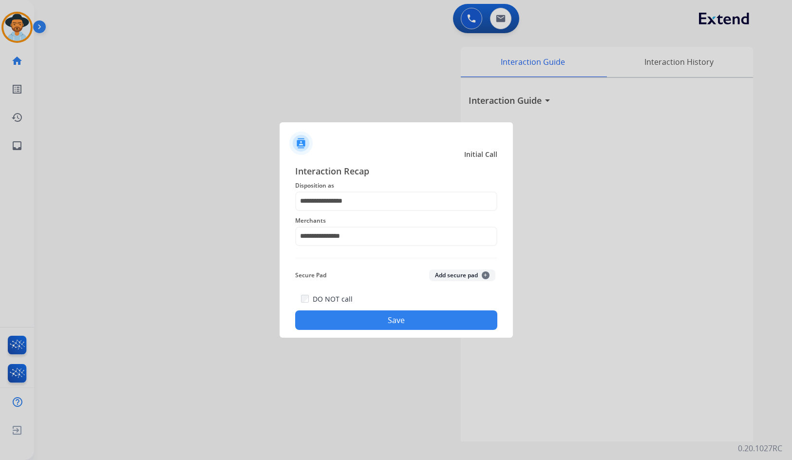
click at [398, 323] on button "Save" at bounding box center [396, 319] width 202 height 19
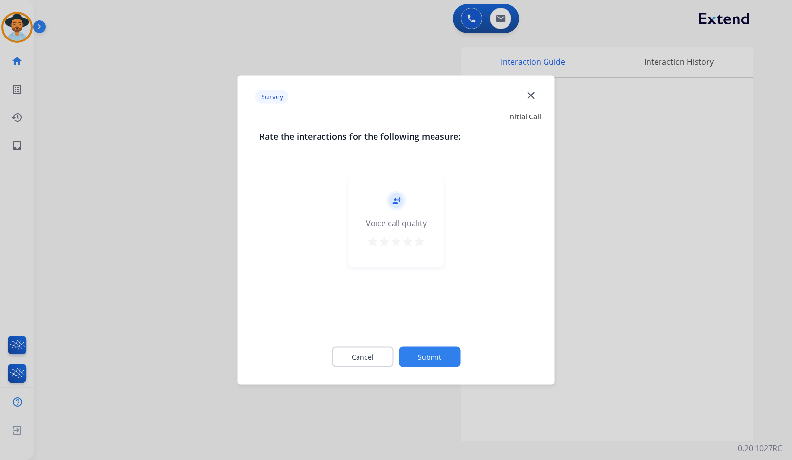
click at [446, 362] on button "Submit" at bounding box center [429, 357] width 61 height 20
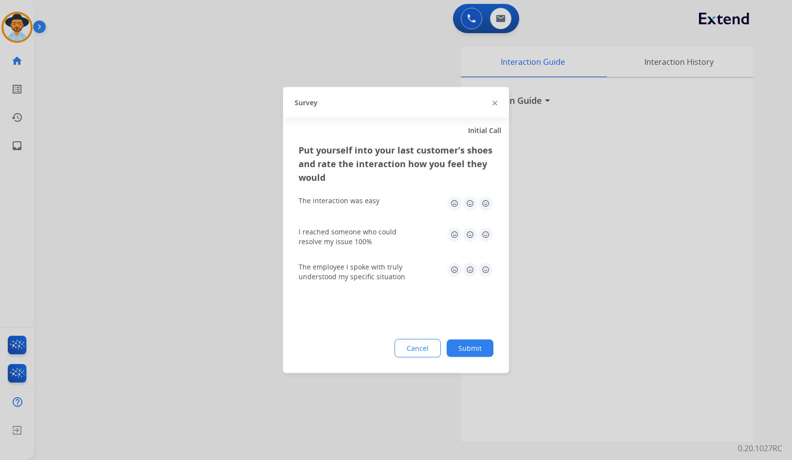
click at [478, 357] on div "Cancel Submit" at bounding box center [396, 348] width 195 height 19
click at [489, 346] on button "Submit" at bounding box center [470, 349] width 47 height 18
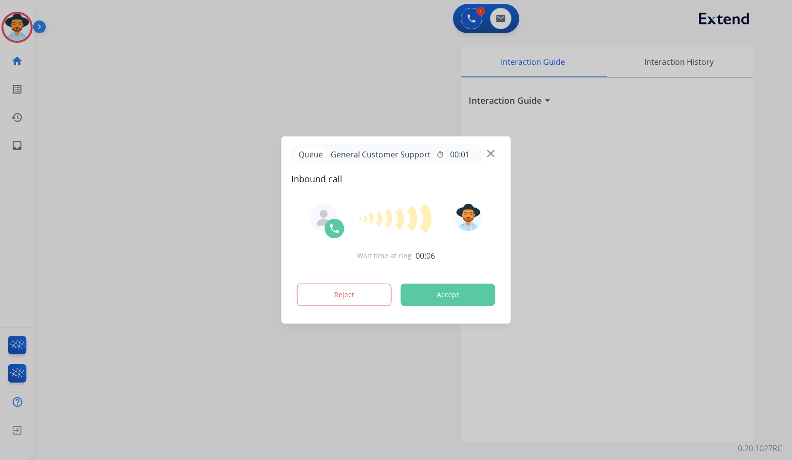
click at [214, 142] on div at bounding box center [396, 230] width 792 height 460
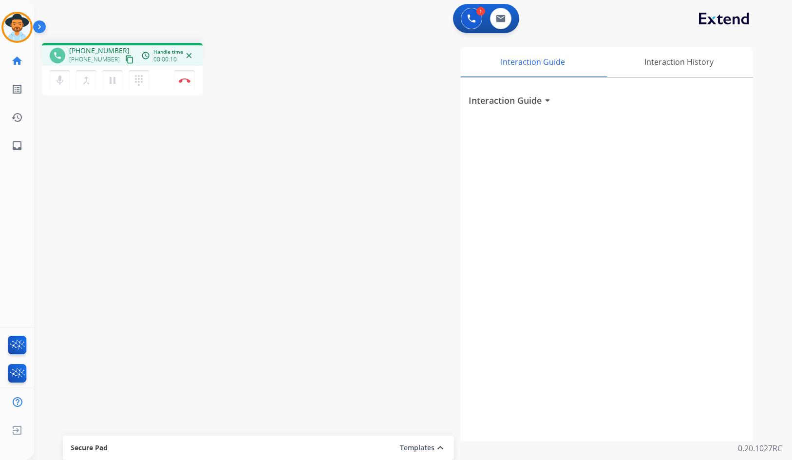
click at [125, 61] on mat-icon "content_copy" at bounding box center [129, 59] width 9 height 9
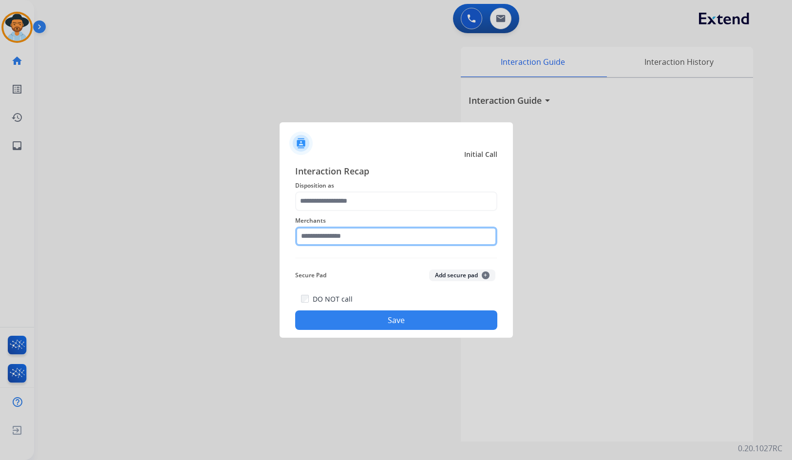
click at [374, 227] on input "text" at bounding box center [396, 236] width 202 height 19
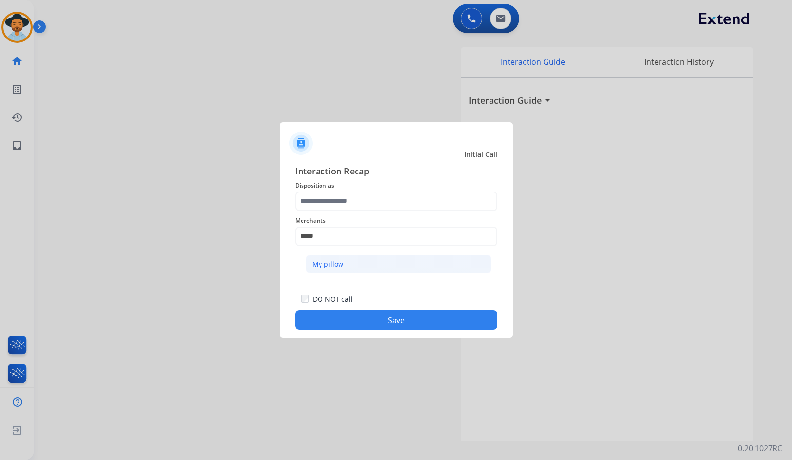
click at [371, 268] on li "My pillow" at bounding box center [399, 264] width 186 height 19
type input "*********"
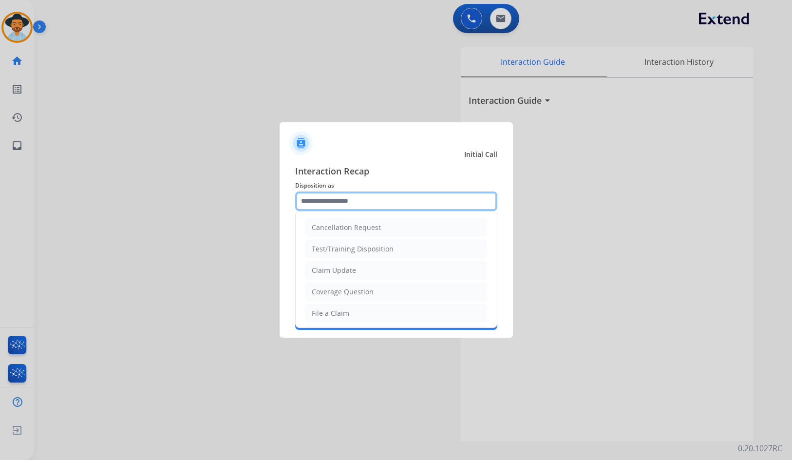
click at [358, 194] on input "text" at bounding box center [396, 201] width 202 height 19
click at [371, 292] on div "Coverage Question" at bounding box center [343, 292] width 62 height 10
type input "**********"
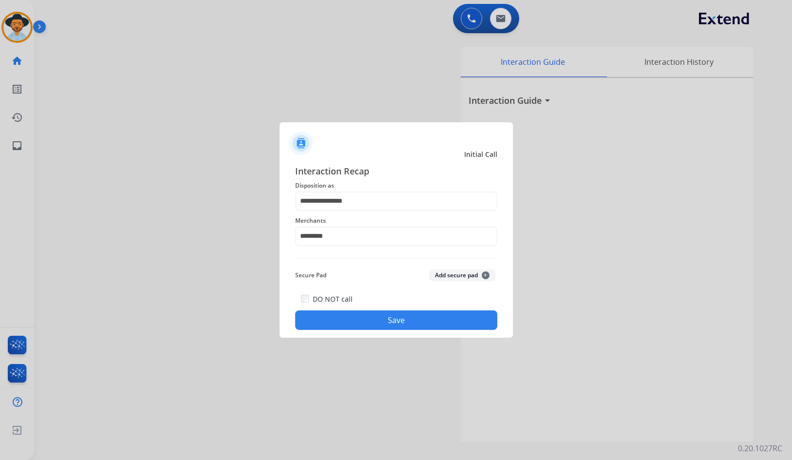
click at [403, 325] on button "Save" at bounding box center [396, 319] width 202 height 19
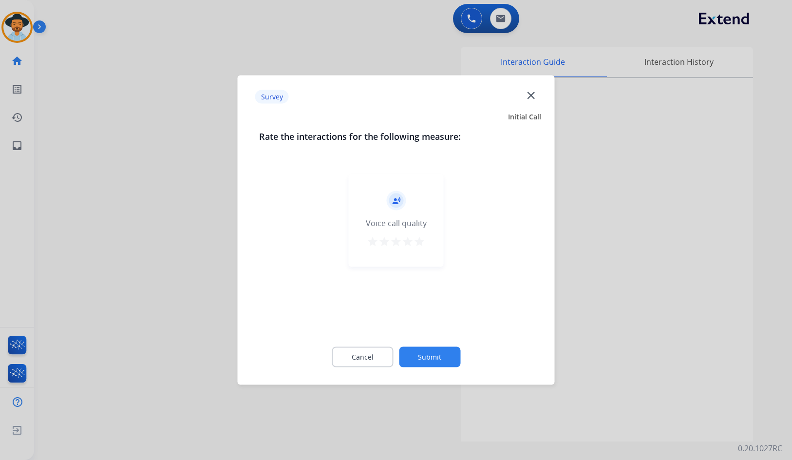
click at [442, 355] on button "Submit" at bounding box center [429, 357] width 61 height 20
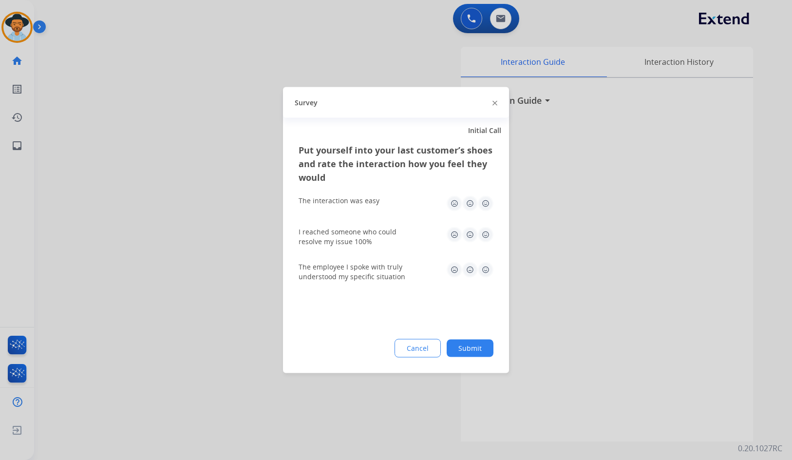
click at [466, 347] on button "Submit" at bounding box center [470, 349] width 47 height 18
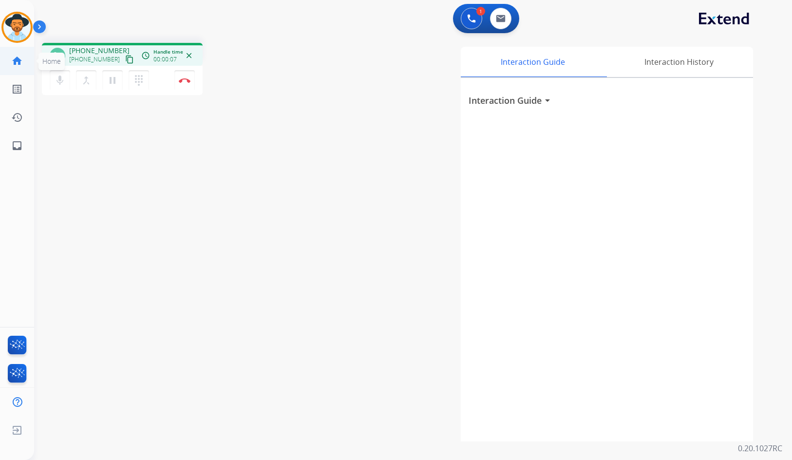
drag, startPoint x: 120, startPoint y: 59, endPoint x: 15, endPoint y: 59, distance: 104.8
click at [125, 59] on mat-icon "content_copy" at bounding box center [129, 59] width 9 height 9
click at [187, 83] on button "Disconnect" at bounding box center [184, 80] width 20 height 20
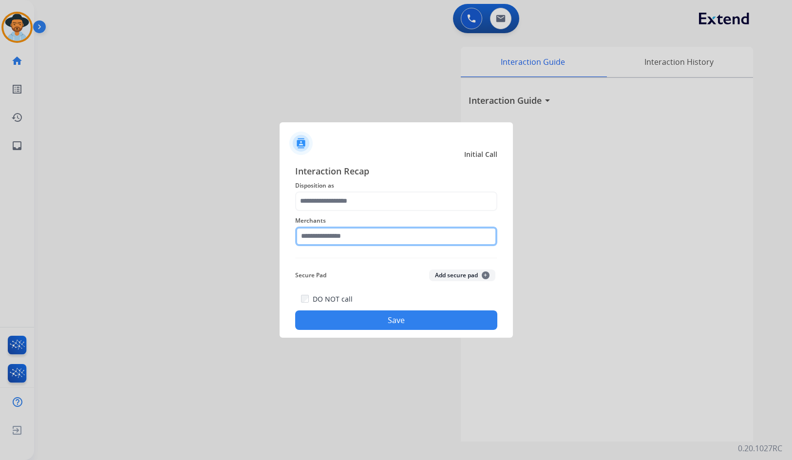
click at [364, 241] on input "text" at bounding box center [396, 236] width 202 height 19
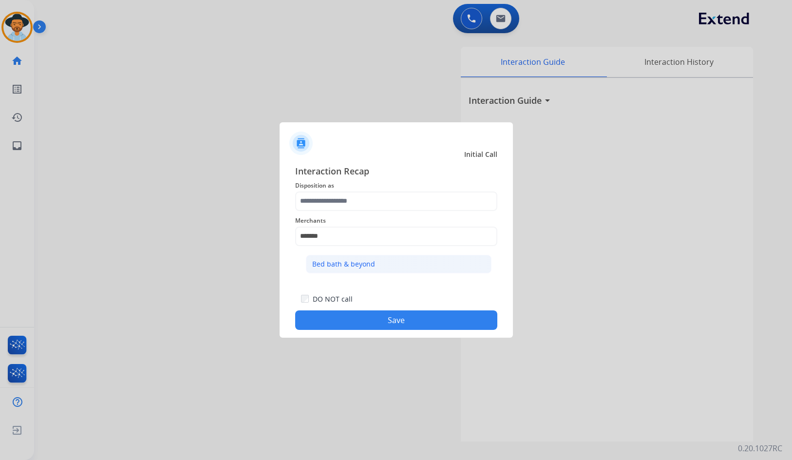
click at [377, 260] on li "Bed bath & beyond" at bounding box center [399, 264] width 186 height 19
type input "**********"
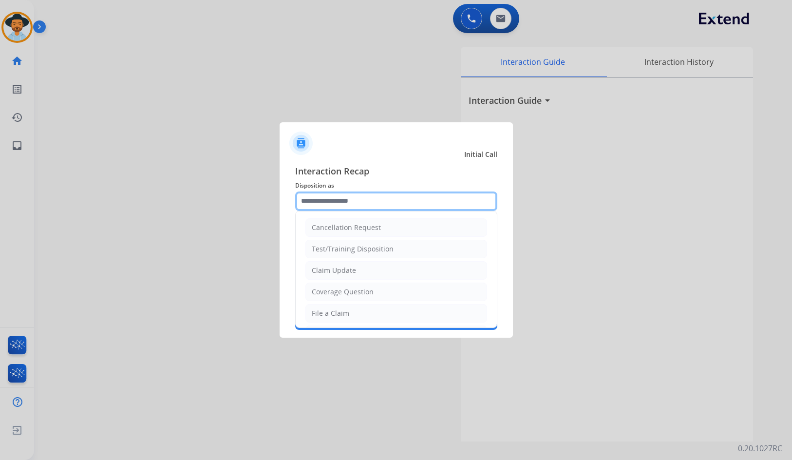
click at [378, 209] on input "text" at bounding box center [396, 201] width 202 height 19
click at [365, 293] on div "Coverage Question" at bounding box center [343, 292] width 62 height 10
type input "**********"
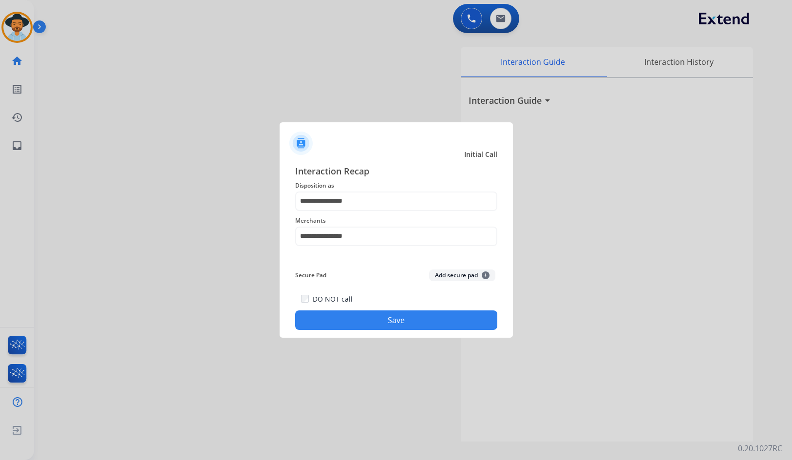
click at [365, 320] on button "Save" at bounding box center [396, 319] width 202 height 19
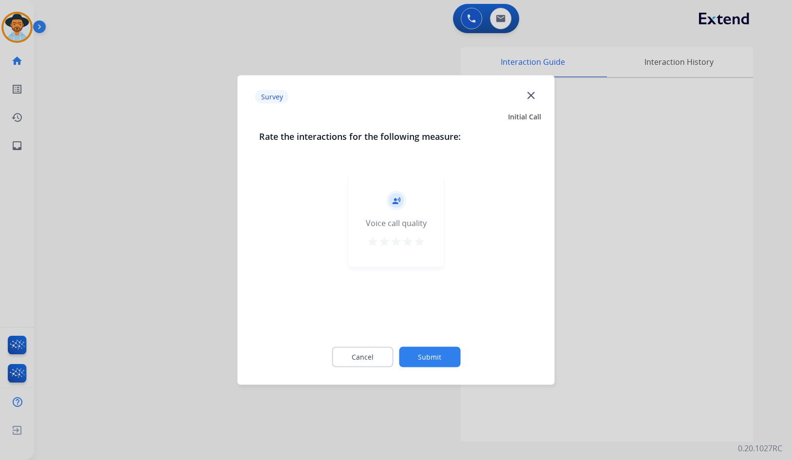
click at [442, 360] on button "Submit" at bounding box center [429, 357] width 61 height 20
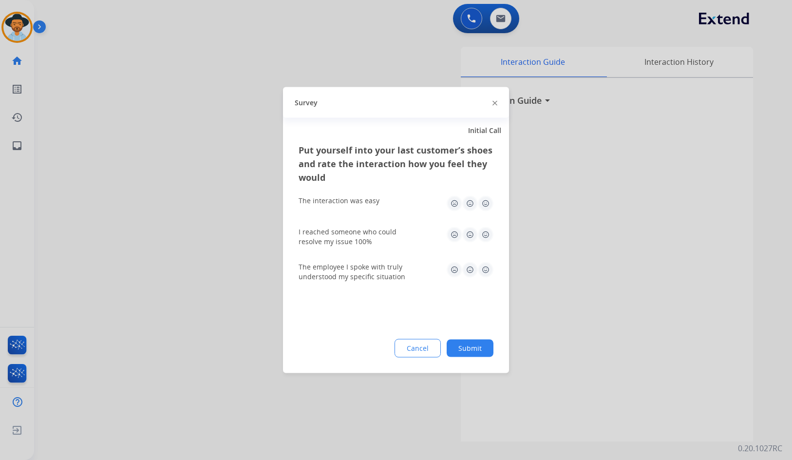
click at [465, 353] on button "Submit" at bounding box center [470, 349] width 47 height 18
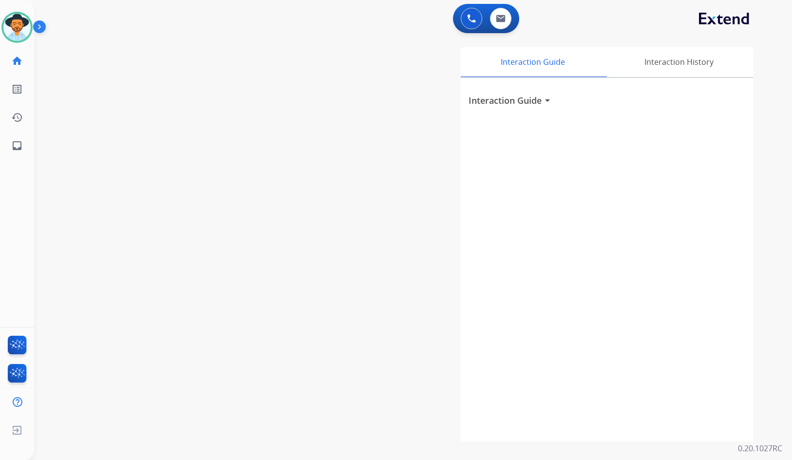
click at [207, 150] on div "swap_horiz Break voice bridge close_fullscreen Connect 3-Way Call merge_type Se…" at bounding box center [401, 238] width 735 height 406
click at [8, 19] on img at bounding box center [16, 27] width 27 height 27
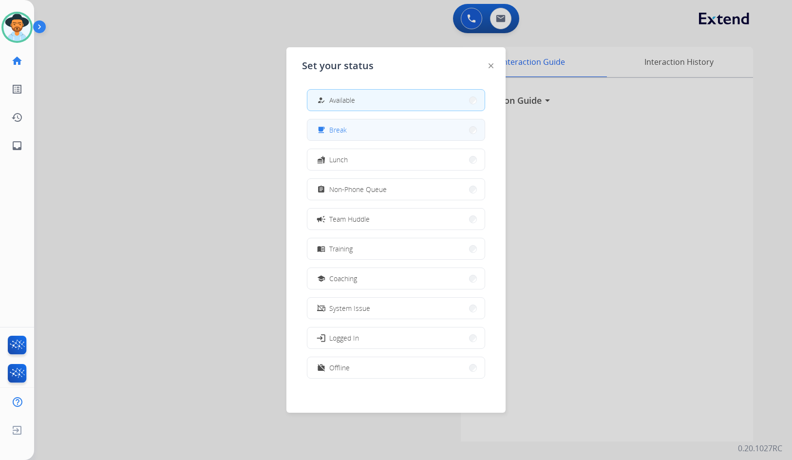
click at [389, 135] on button "free_breakfast Break" at bounding box center [396, 129] width 177 height 21
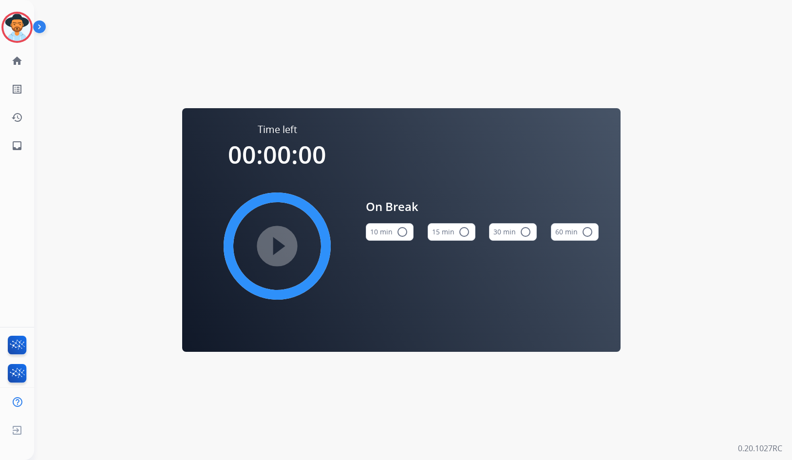
click at [401, 238] on button "10 min radio_button_unchecked" at bounding box center [390, 232] width 48 height 18
click at [23, 27] on img at bounding box center [16, 27] width 27 height 27
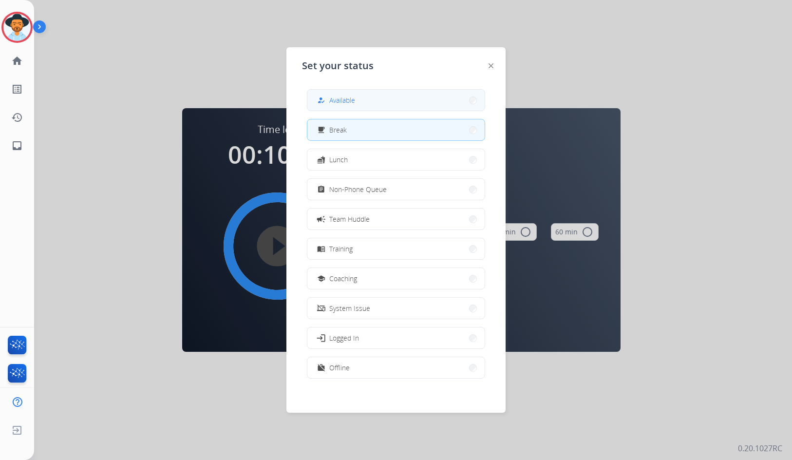
click at [364, 99] on button "how_to_reg Available" at bounding box center [396, 100] width 177 height 21
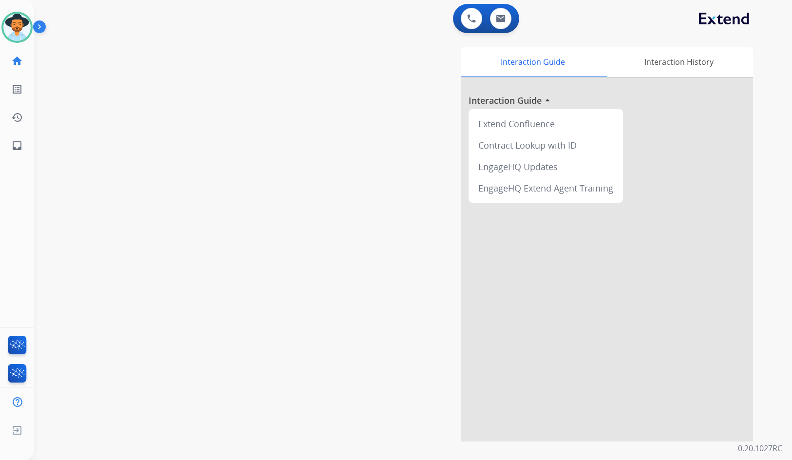
click at [317, 154] on div "Interaction Guide Interaction History Interaction Guide arrow_drop_up Extend Co…" at bounding box center [530, 244] width 448 height 395
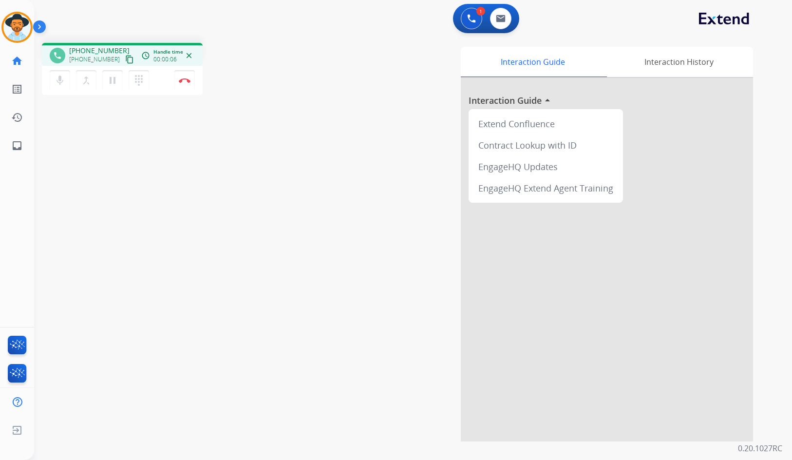
click at [125, 60] on mat-icon "content_copy" at bounding box center [129, 59] width 9 height 9
click at [190, 81] on img at bounding box center [185, 80] width 12 height 5
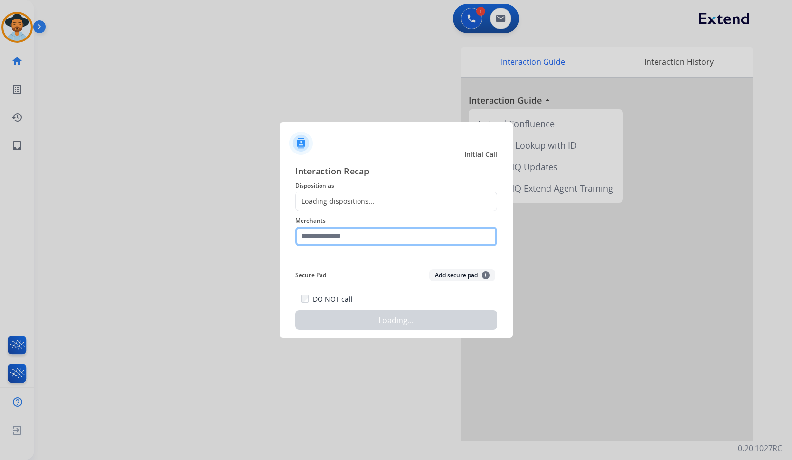
click at [357, 232] on input "text" at bounding box center [396, 236] width 202 height 19
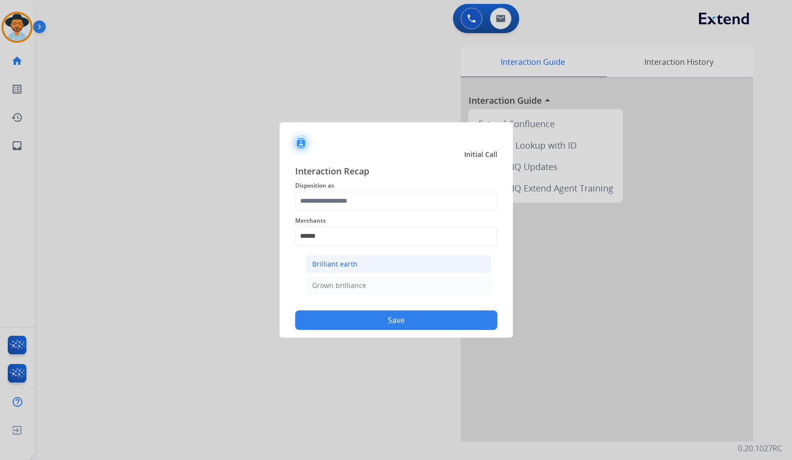
click at [370, 262] on li "Brilliant earth" at bounding box center [399, 264] width 186 height 19
type input "**********"
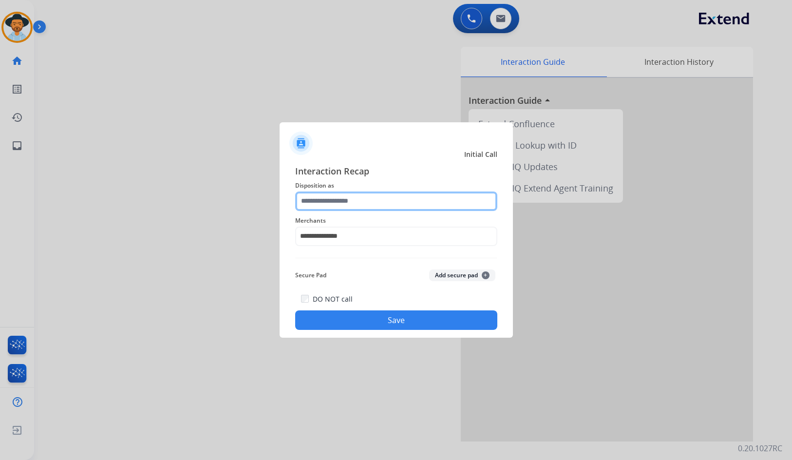
click at [364, 207] on input "text" at bounding box center [396, 201] width 202 height 19
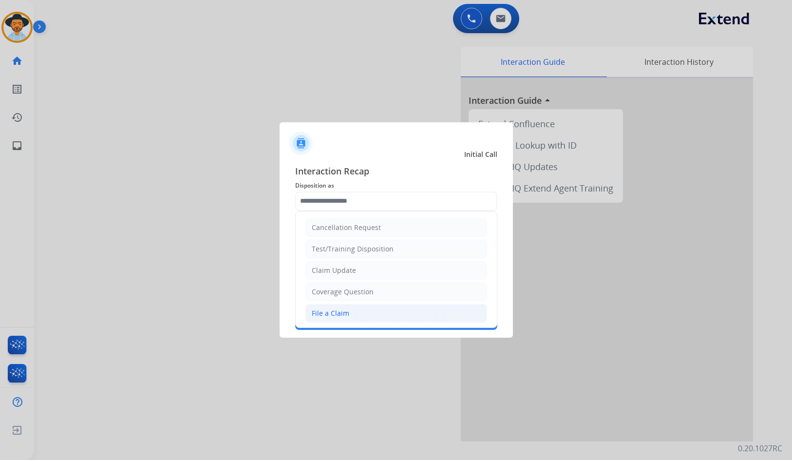
click at [379, 311] on li "File a Claim" at bounding box center [397, 313] width 182 height 19
type input "**********"
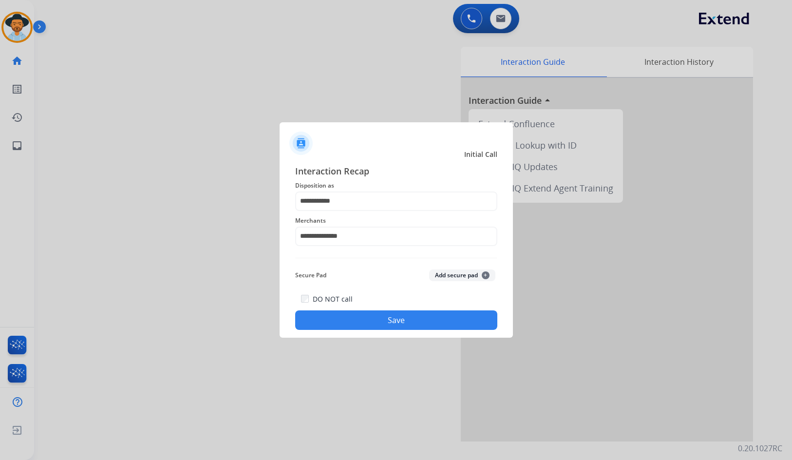
click at [376, 323] on button "Save" at bounding box center [396, 319] width 202 height 19
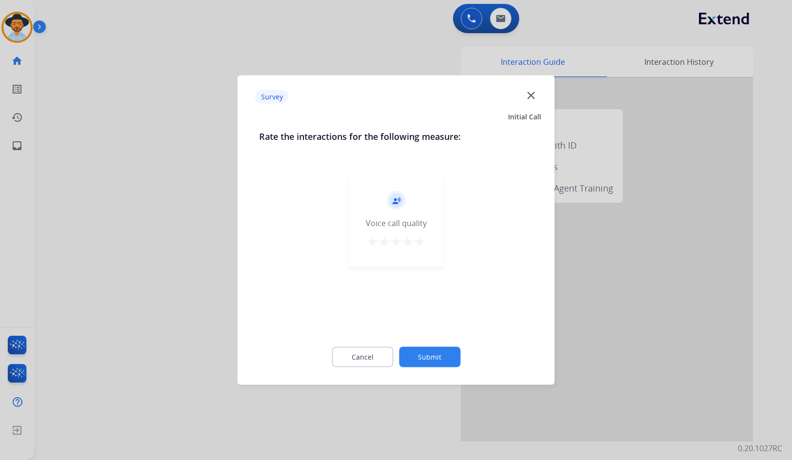
click at [426, 352] on button "Submit" at bounding box center [429, 357] width 61 height 20
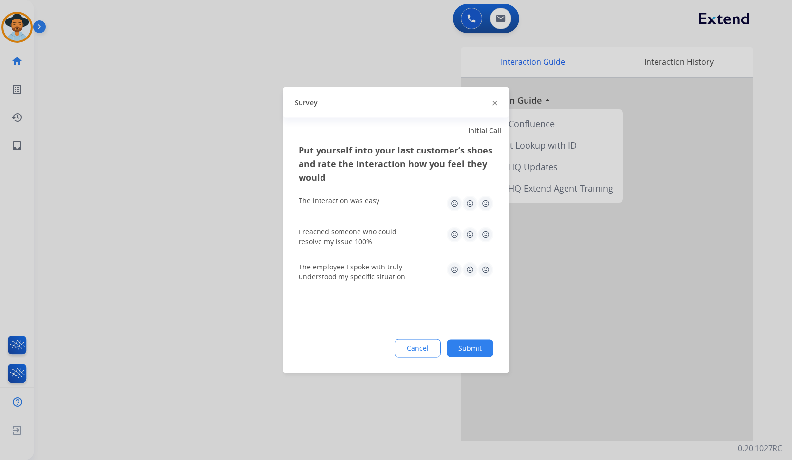
click at [476, 347] on button "Submit" at bounding box center [470, 349] width 47 height 18
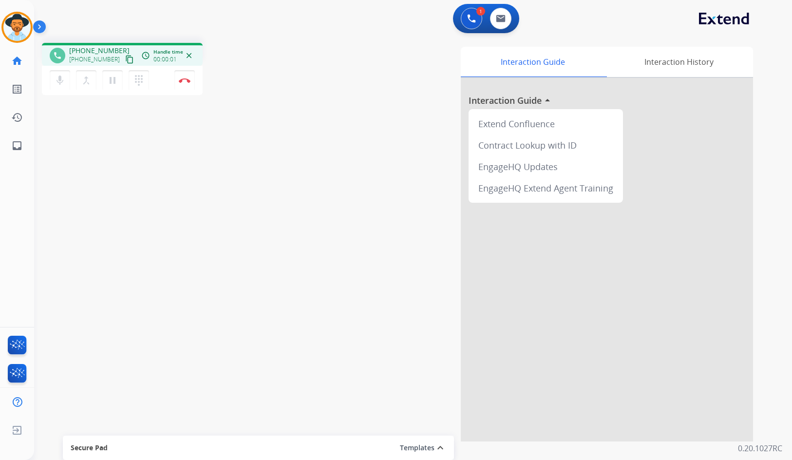
drag, startPoint x: 120, startPoint y: 58, endPoint x: 108, endPoint y: 61, distance: 13.0
click at [125, 58] on mat-icon "content_copy" at bounding box center [129, 59] width 9 height 9
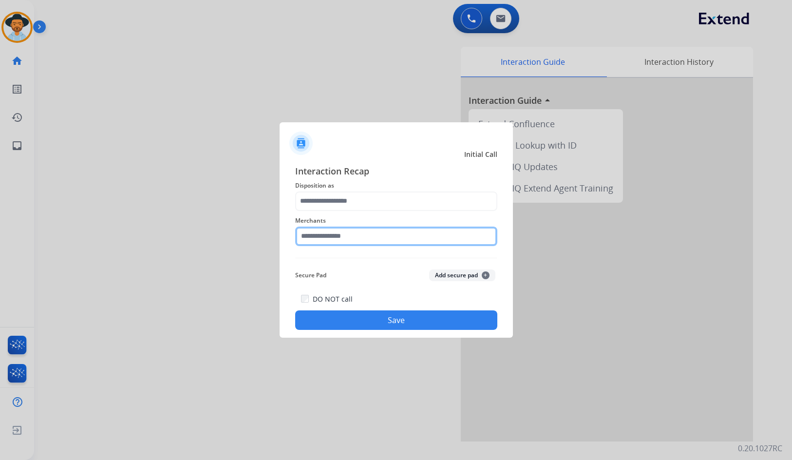
click at [368, 237] on input "text" at bounding box center [396, 236] width 202 height 19
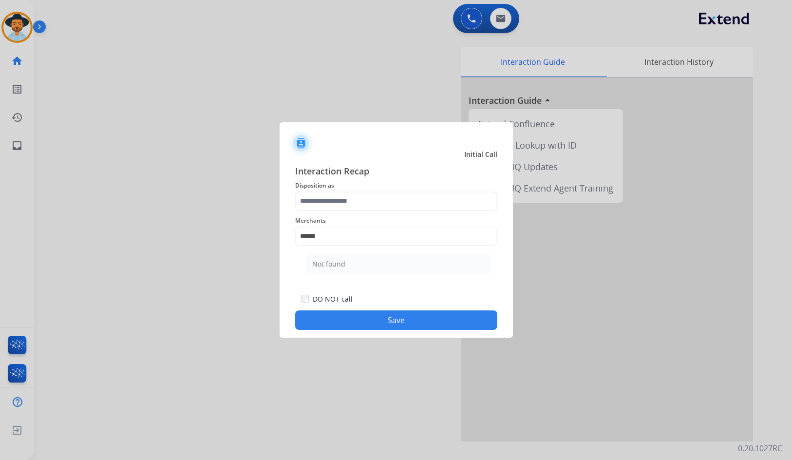
click at [376, 276] on ul "Not found" at bounding box center [399, 266] width 192 height 33
click at [373, 267] on li "Not found" at bounding box center [399, 264] width 186 height 19
type input "*********"
click at [373, 221] on span "Merchants" at bounding box center [396, 221] width 202 height 12
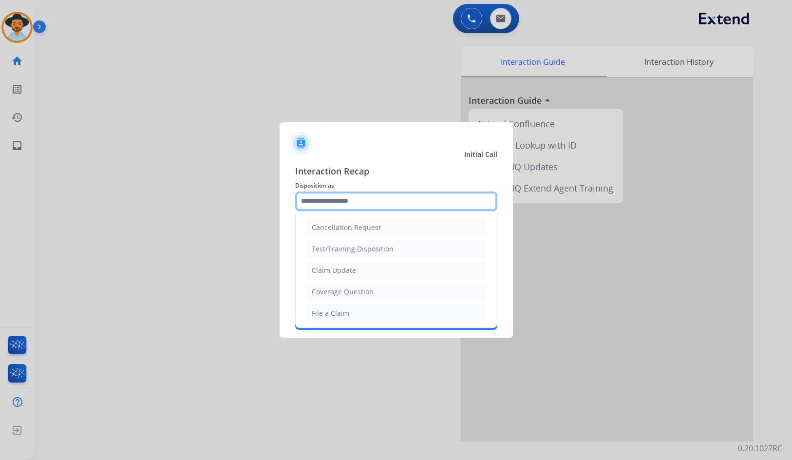
click at [373, 206] on input "text" at bounding box center [396, 201] width 202 height 19
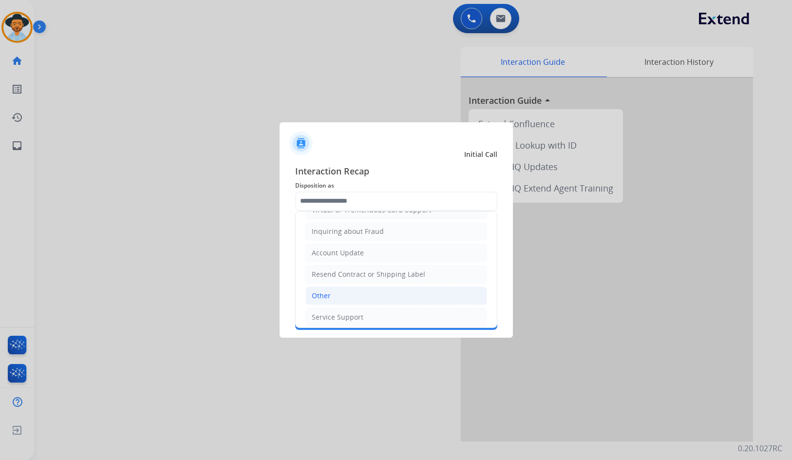
click at [368, 301] on li "Other" at bounding box center [397, 296] width 182 height 19
type input "*****"
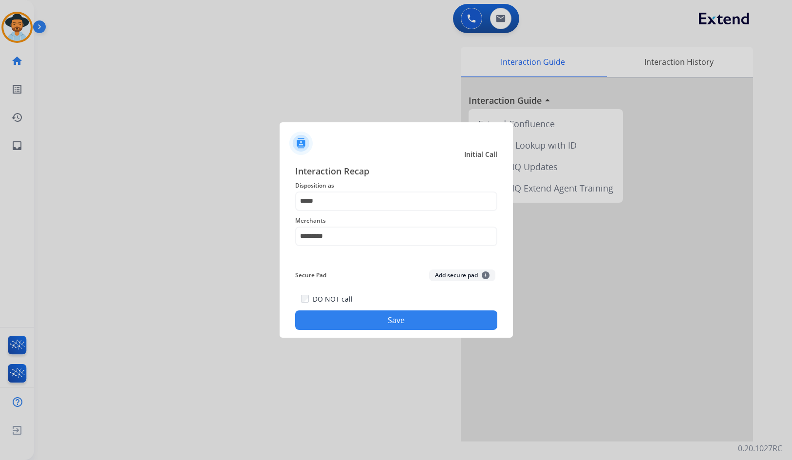
click at [362, 311] on button "Save" at bounding box center [396, 319] width 202 height 19
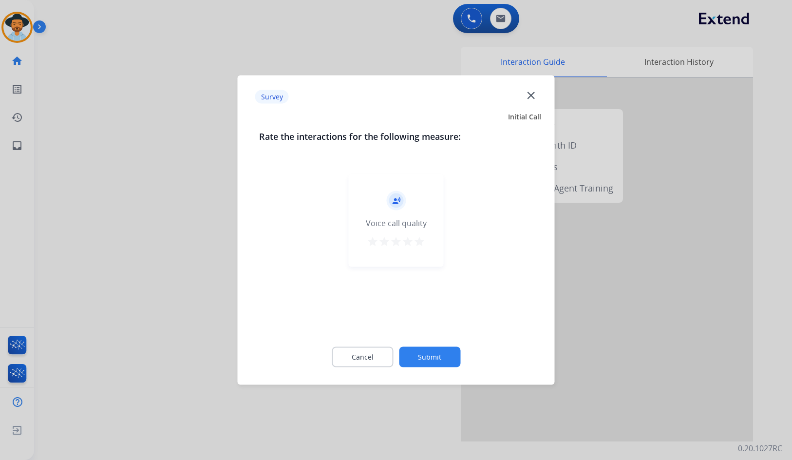
click at [439, 348] on button "Submit" at bounding box center [429, 357] width 61 height 20
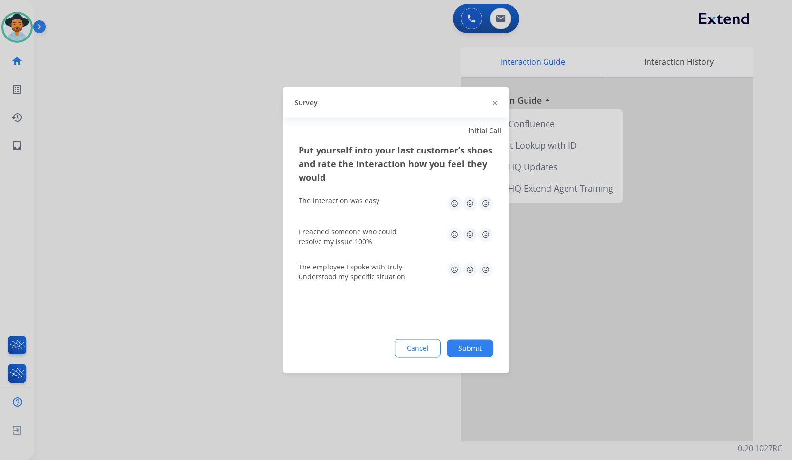
click at [477, 351] on button "Submit" at bounding box center [470, 349] width 47 height 18
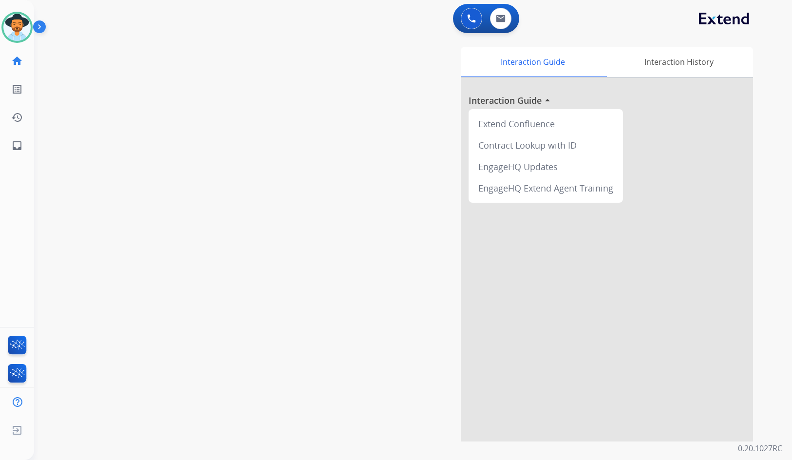
click at [266, 175] on div "swap_horiz Break voice bridge close_fullscreen Connect 3-Way Call merge_type Se…" at bounding box center [401, 238] width 735 height 406
click at [24, 148] on link "inbox Emails" at bounding box center [16, 145] width 27 height 27
select select "**********"
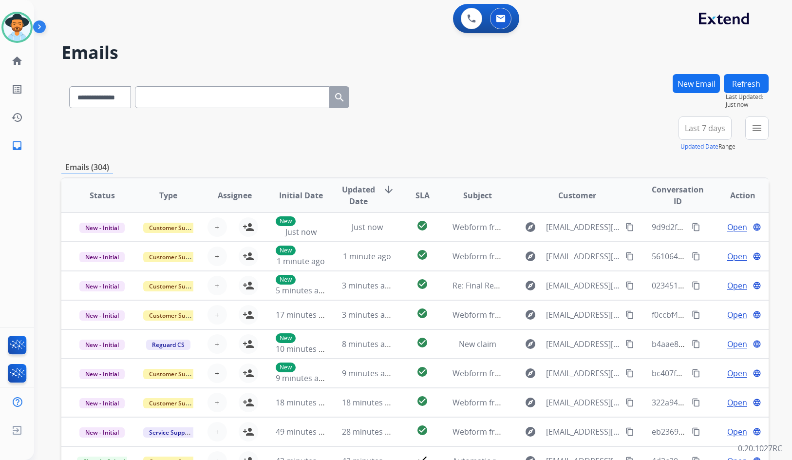
click at [760, 142] on div "menu Type Claims Adjudication Customer Support Escalation Service Support Shipp…" at bounding box center [757, 133] width 23 height 35
click at [760, 136] on button "menu Filters" at bounding box center [757, 127] width 23 height 23
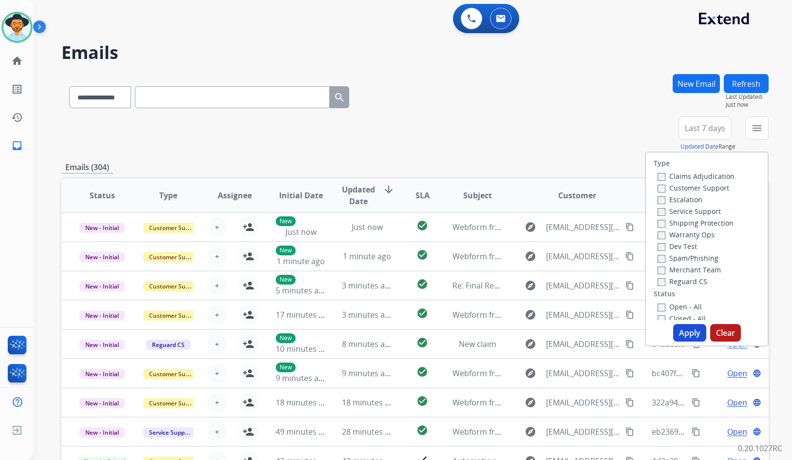
click at [681, 189] on label "Customer Support" at bounding box center [694, 187] width 72 height 9
click at [685, 224] on label "Shipping Protection" at bounding box center [696, 222] width 76 height 9
click at [684, 279] on label "Reguard CS" at bounding box center [683, 281] width 50 height 9
click at [680, 308] on label "Open - All" at bounding box center [680, 306] width 44 height 9
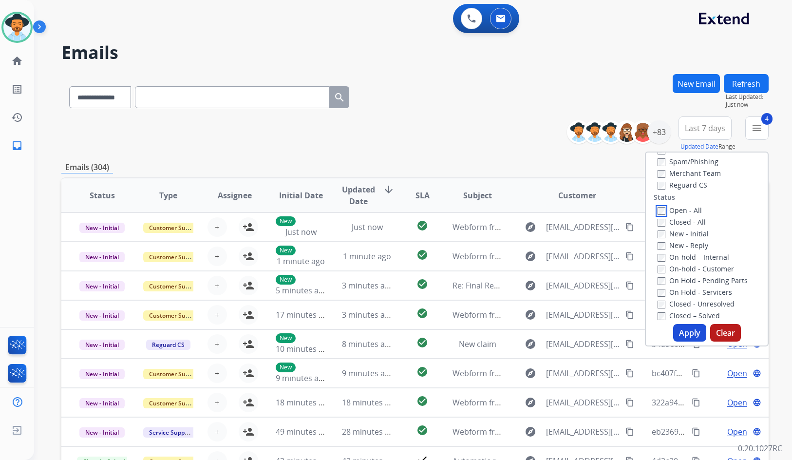
scroll to position [97, 0]
click at [693, 291] on label "On Hold - Servicers" at bounding box center [695, 291] width 75 height 9
click at [689, 279] on label "On Hold - Pending Parts" at bounding box center [703, 279] width 90 height 9
click at [689, 270] on label "On-hold - Customer" at bounding box center [696, 267] width 77 height 9
click at [689, 257] on label "On-hold – Internal" at bounding box center [694, 255] width 72 height 9
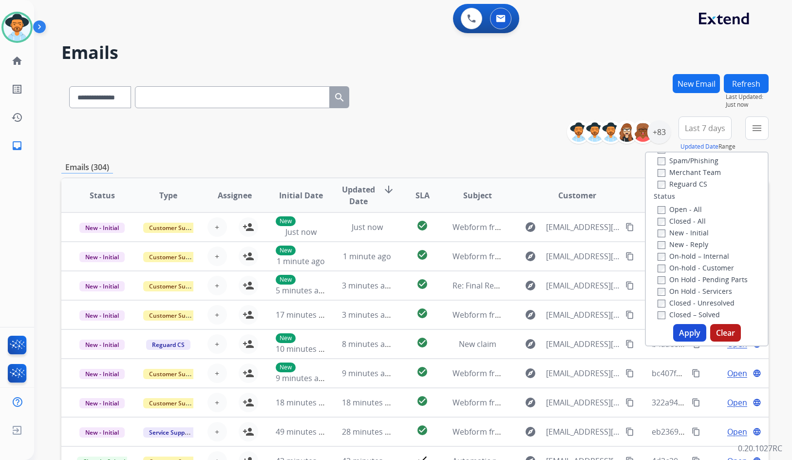
click at [691, 245] on label "New - Reply" at bounding box center [683, 244] width 51 height 9
click at [691, 233] on label "New - Initial" at bounding box center [683, 232] width 51 height 9
click at [685, 331] on button "Apply" at bounding box center [689, 333] width 33 height 18
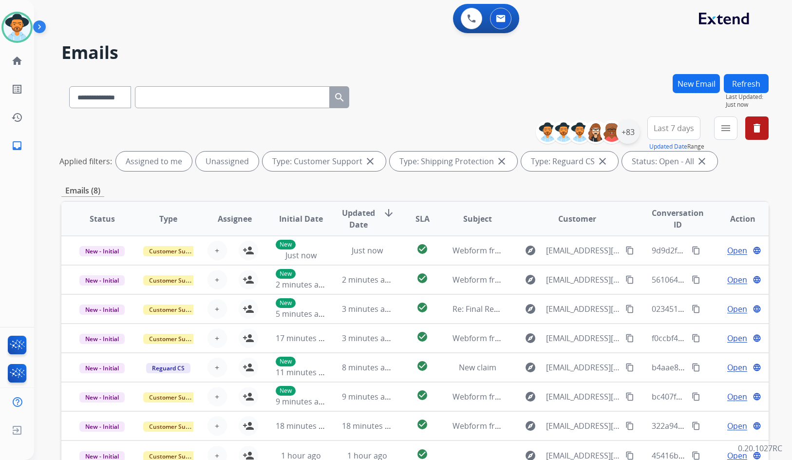
click at [633, 129] on div "+83" at bounding box center [627, 131] width 23 height 23
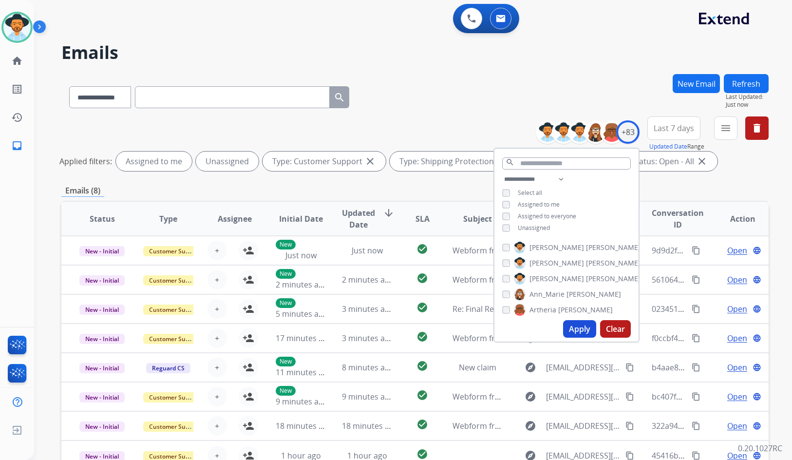
click at [542, 226] on span "Unassigned" at bounding box center [534, 228] width 32 height 8
click at [558, 205] on span "Assigned to me" at bounding box center [539, 204] width 42 height 8
click at [541, 228] on span "Unassigned" at bounding box center [534, 228] width 32 height 8
click at [574, 329] on button "Apply" at bounding box center [579, 329] width 33 height 18
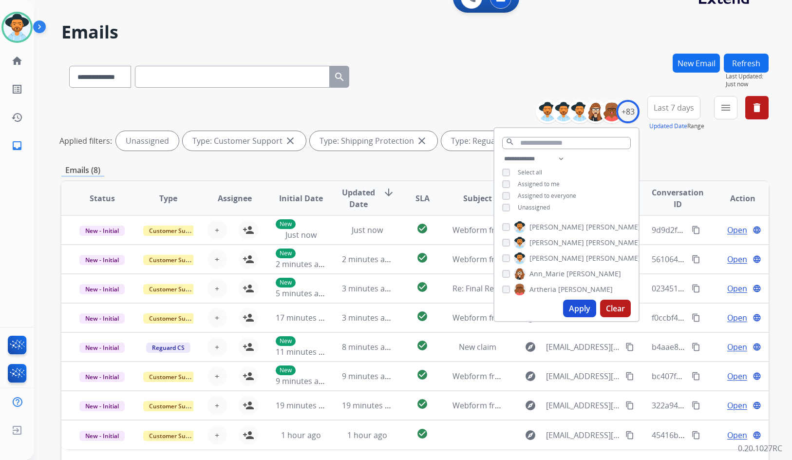
scroll to position [0, 0]
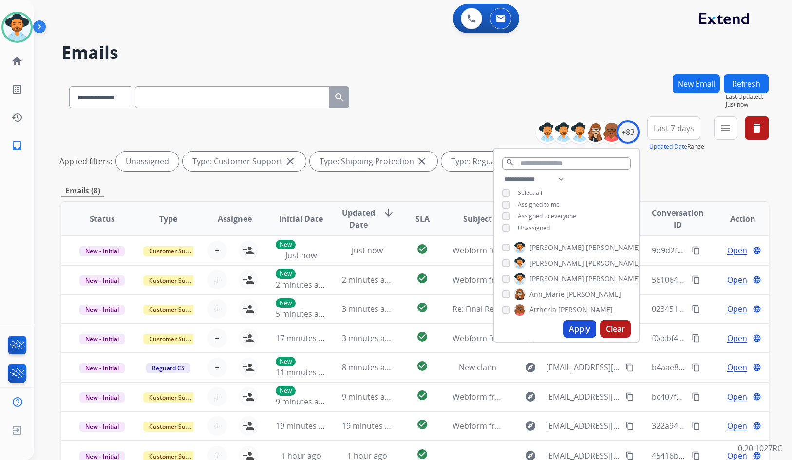
click at [515, 226] on div "Unassigned" at bounding box center [526, 228] width 48 height 8
click at [532, 228] on span "Unassigned" at bounding box center [534, 228] width 32 height 8
click at [537, 197] on div "**********" at bounding box center [567, 204] width 144 height 62
click at [538, 200] on span "Assigned to me" at bounding box center [539, 204] width 42 height 8
click at [581, 327] on button "Apply" at bounding box center [579, 329] width 33 height 18
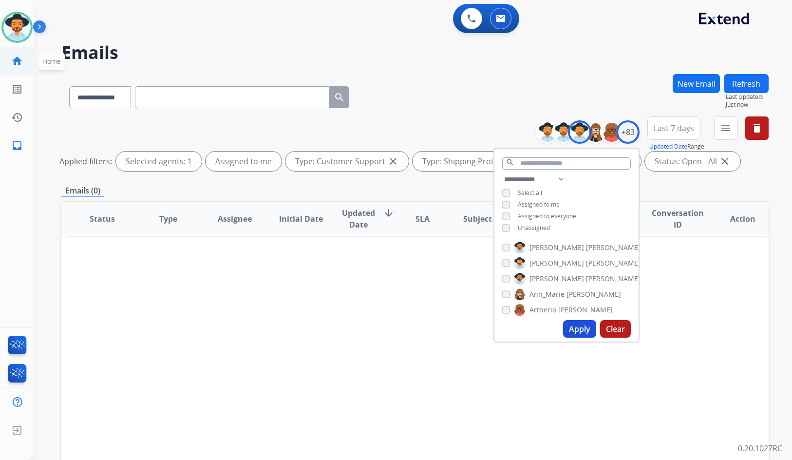
click at [21, 56] on mat-icon "home" at bounding box center [17, 61] width 12 height 12
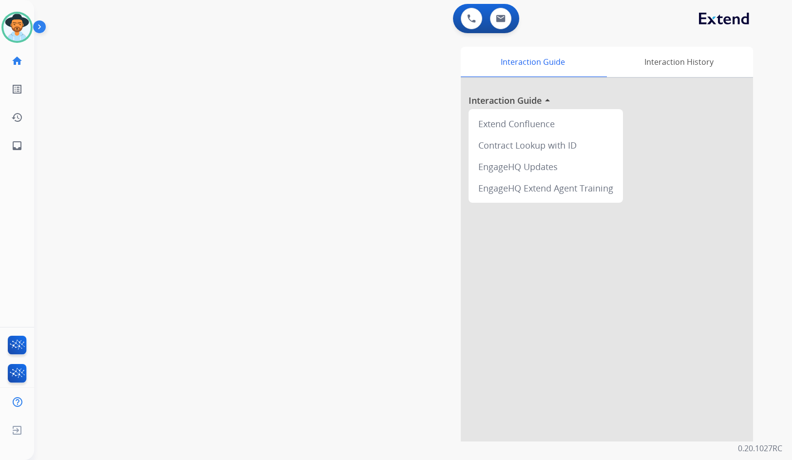
click at [313, 254] on div "Interaction Guide Interaction History Interaction Guide arrow_drop_up Extend Co…" at bounding box center [530, 244] width 448 height 395
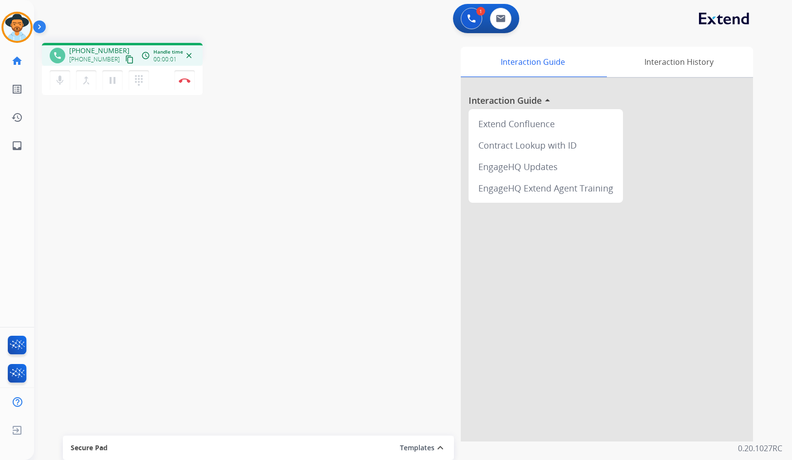
click at [125, 59] on mat-icon "content_copy" at bounding box center [129, 59] width 9 height 9
click at [191, 81] on button "Disconnect" at bounding box center [184, 80] width 20 height 20
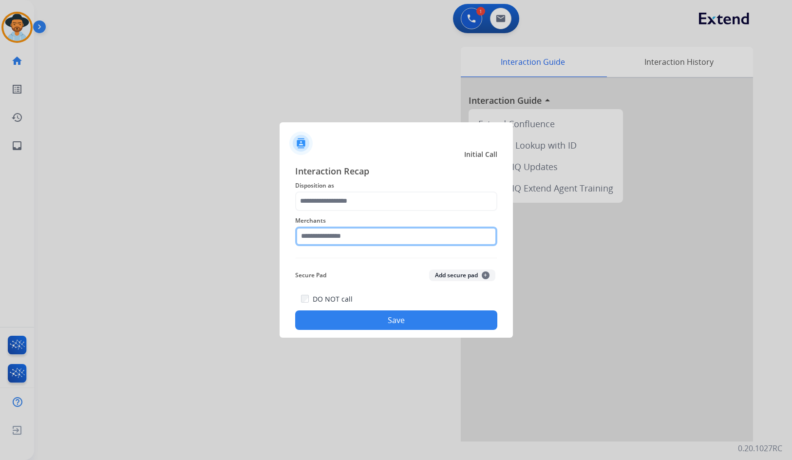
click at [354, 241] on input "text" at bounding box center [396, 236] width 202 height 19
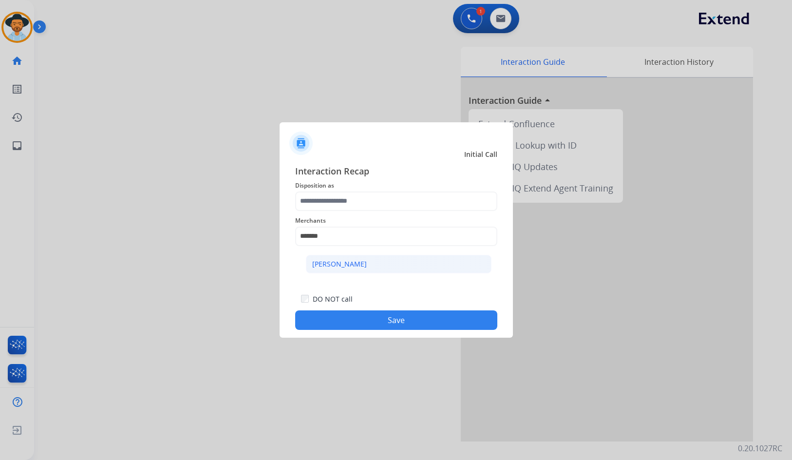
click at [385, 258] on li "[PERSON_NAME]" at bounding box center [399, 264] width 186 height 19
type input "**********"
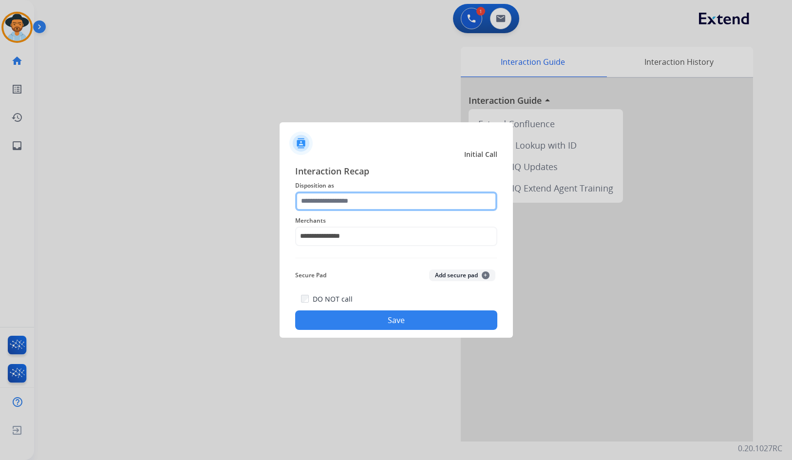
click at [381, 203] on input "text" at bounding box center [396, 201] width 202 height 19
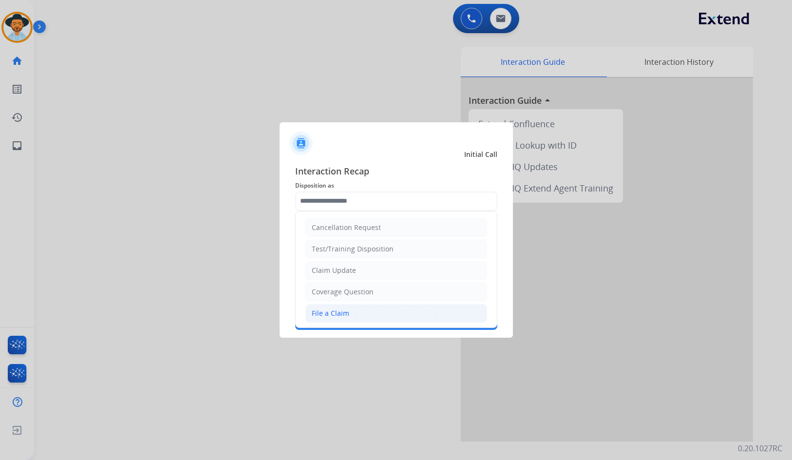
click at [358, 311] on li "File a Claim" at bounding box center [397, 313] width 182 height 19
type input "**********"
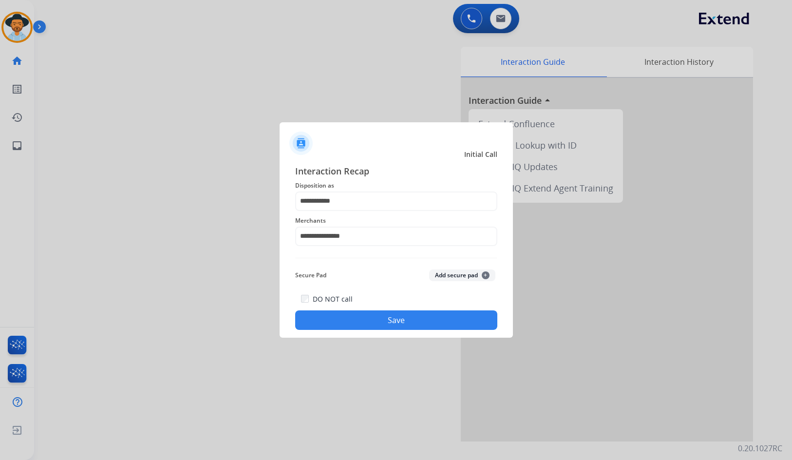
click at [366, 321] on button "Save" at bounding box center [396, 319] width 202 height 19
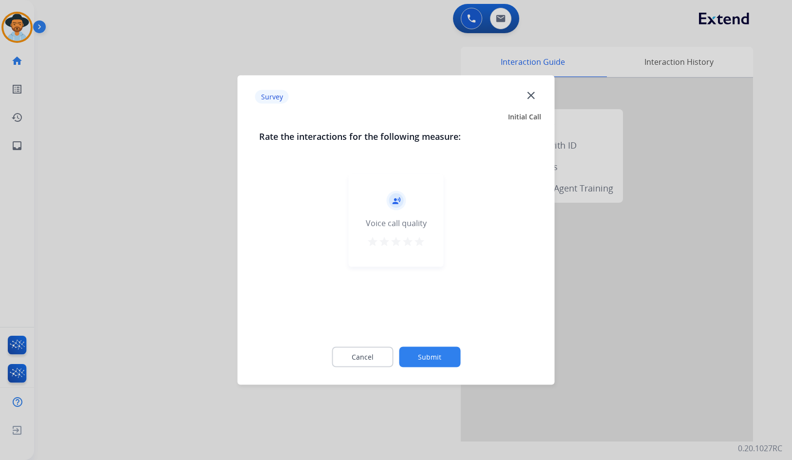
click at [423, 353] on button "Submit" at bounding box center [429, 357] width 61 height 20
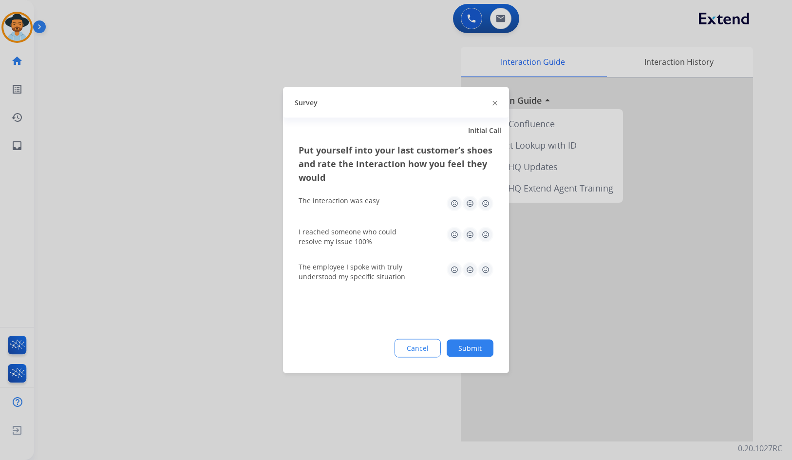
click at [466, 349] on button "Submit" at bounding box center [470, 349] width 47 height 18
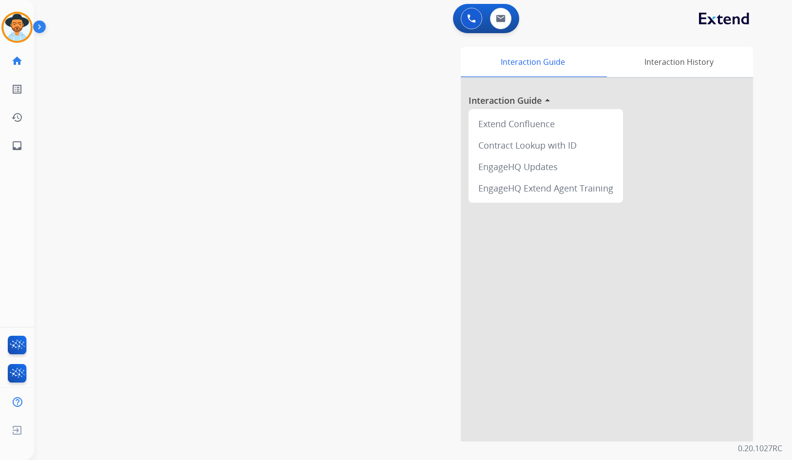
click at [126, 171] on div "swap_horiz Break voice bridge close_fullscreen Connect 3-Way Call merge_type Se…" at bounding box center [401, 238] width 735 height 406
click at [15, 32] on img at bounding box center [16, 27] width 27 height 27
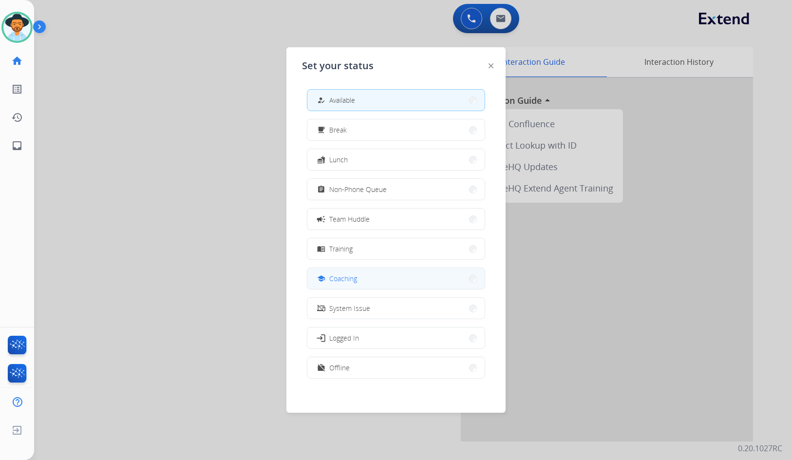
click at [363, 284] on button "school Coaching" at bounding box center [396, 278] width 177 height 21
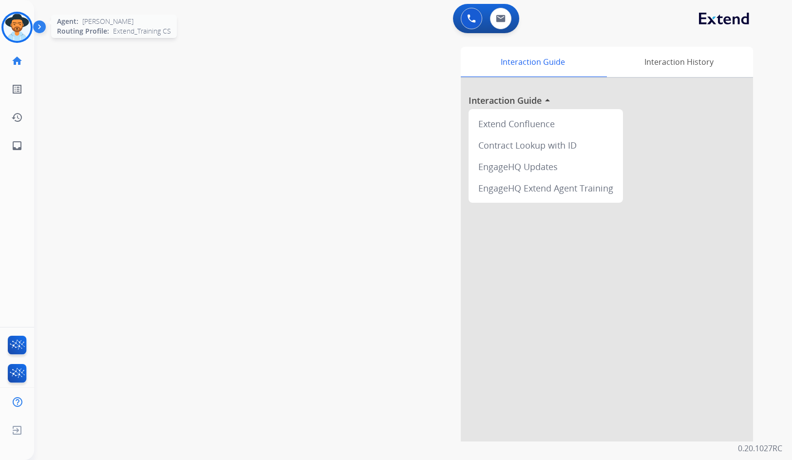
click at [14, 24] on img at bounding box center [16, 27] width 27 height 27
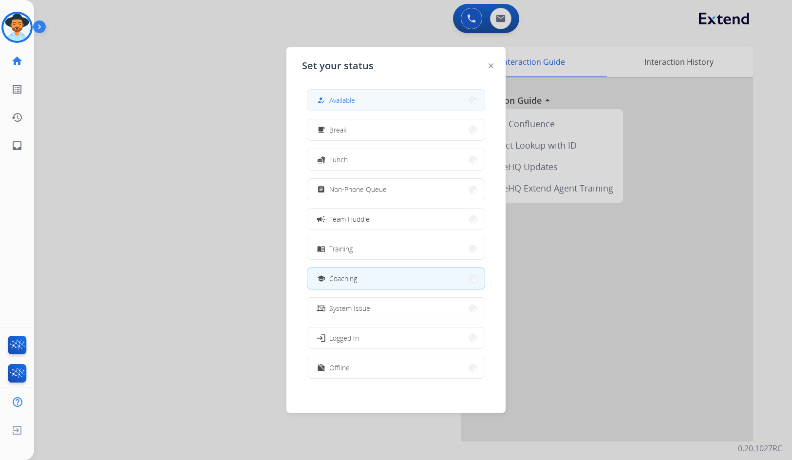
click at [370, 92] on button "how_to_reg Available" at bounding box center [396, 100] width 177 height 21
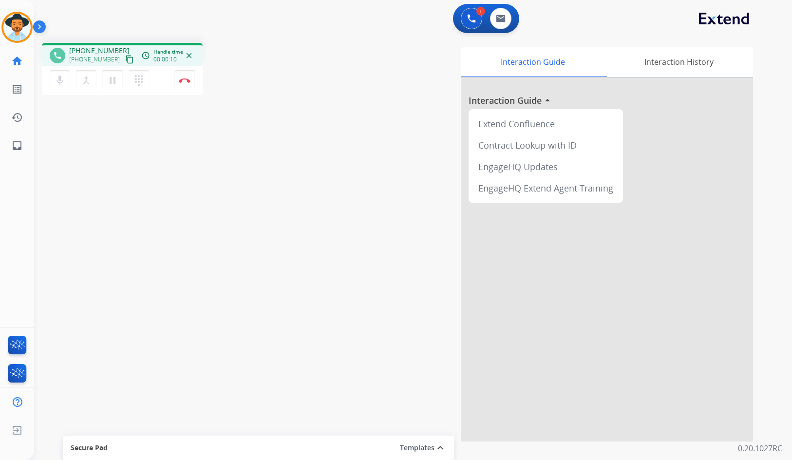
click at [125, 58] on mat-icon "content_copy" at bounding box center [129, 59] width 9 height 9
click at [108, 75] on mat-icon "pause" at bounding box center [113, 81] width 12 height 12
click at [115, 73] on button "play_arrow Hold" at bounding box center [112, 80] width 20 height 20
click at [181, 77] on button "Disconnect" at bounding box center [184, 80] width 20 height 20
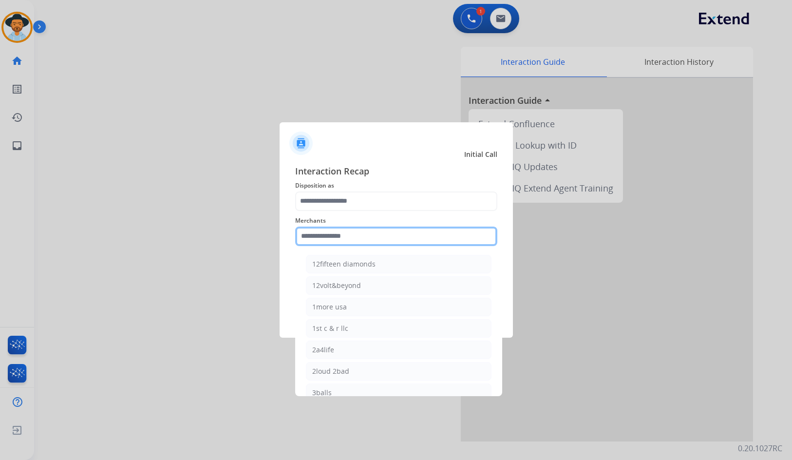
click at [320, 244] on input "text" at bounding box center [396, 236] width 202 height 19
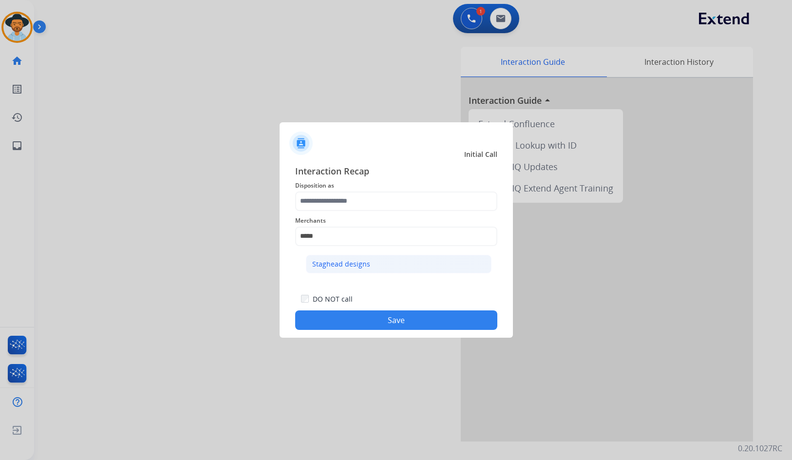
click at [340, 260] on div "Staghead designs" at bounding box center [341, 264] width 58 height 10
type input "**********"
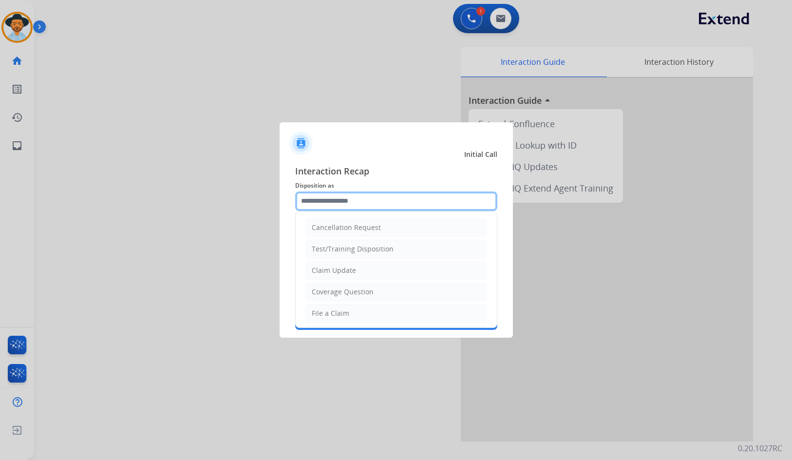
click at [353, 200] on input "text" at bounding box center [396, 201] width 202 height 19
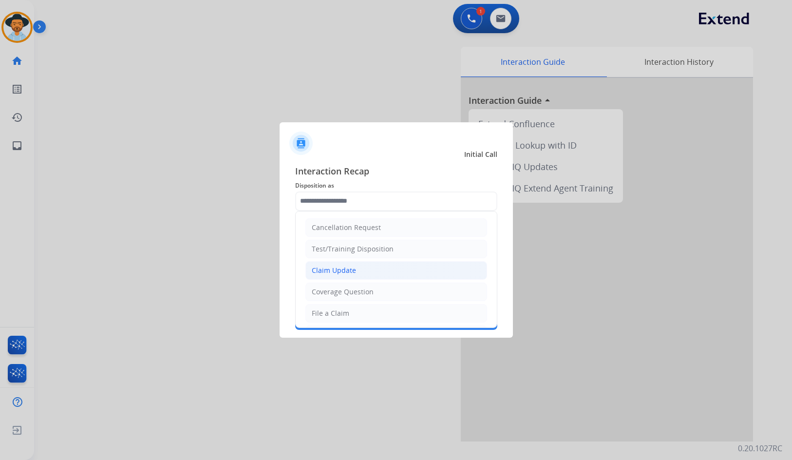
click at [376, 269] on li "Claim Update" at bounding box center [397, 270] width 182 height 19
type input "**********"
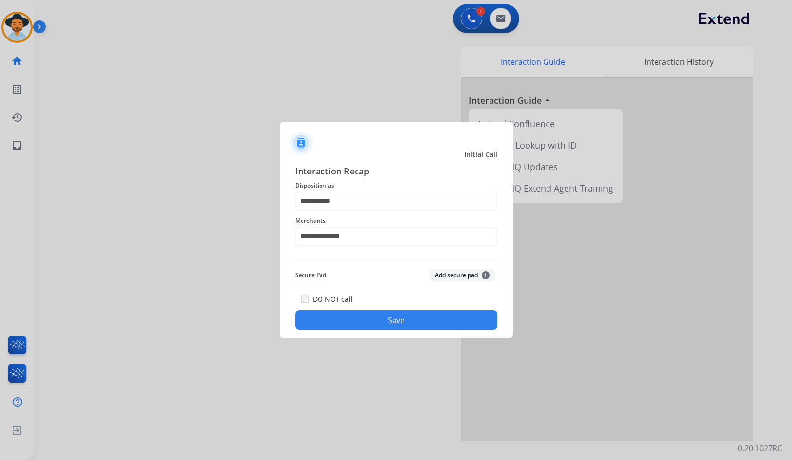
click at [384, 322] on button "Save" at bounding box center [396, 319] width 202 height 19
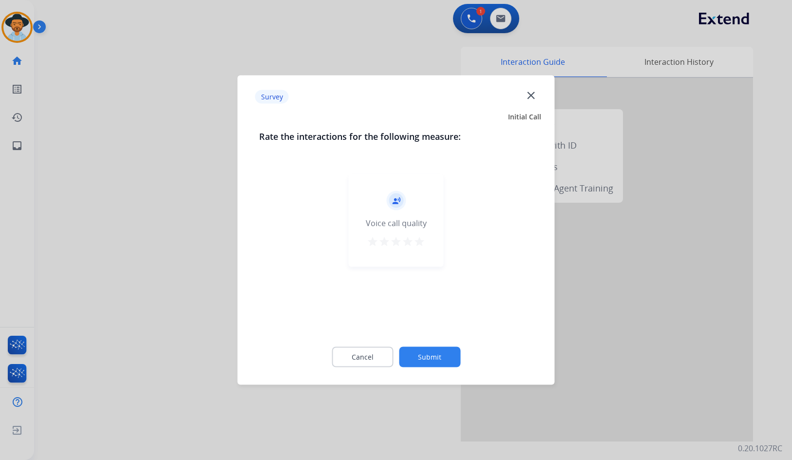
click at [433, 358] on button "Submit" at bounding box center [429, 357] width 61 height 20
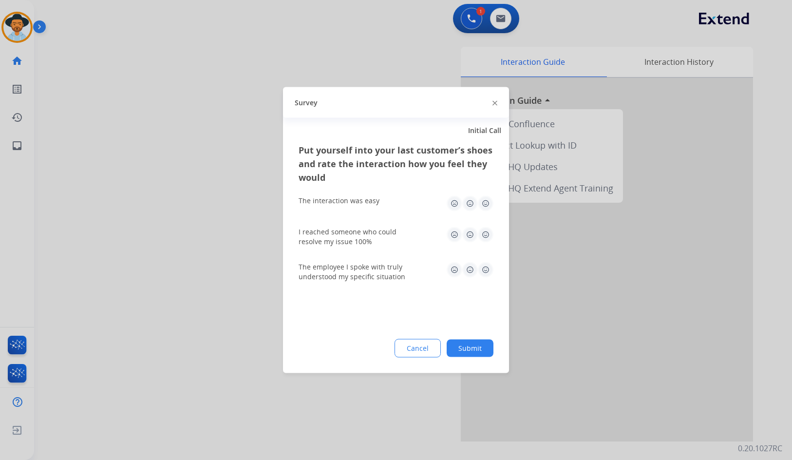
click at [468, 359] on div "Put yourself into your last customer’s shoes and rate the interaction how you f…" at bounding box center [396, 258] width 226 height 230
click at [469, 354] on button "Submit" at bounding box center [470, 349] width 47 height 18
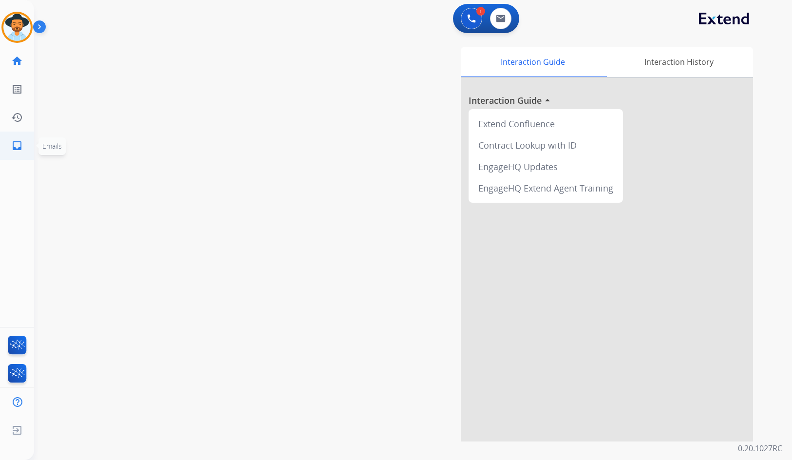
click at [24, 140] on link "inbox Emails" at bounding box center [16, 145] width 27 height 27
select select "**********"
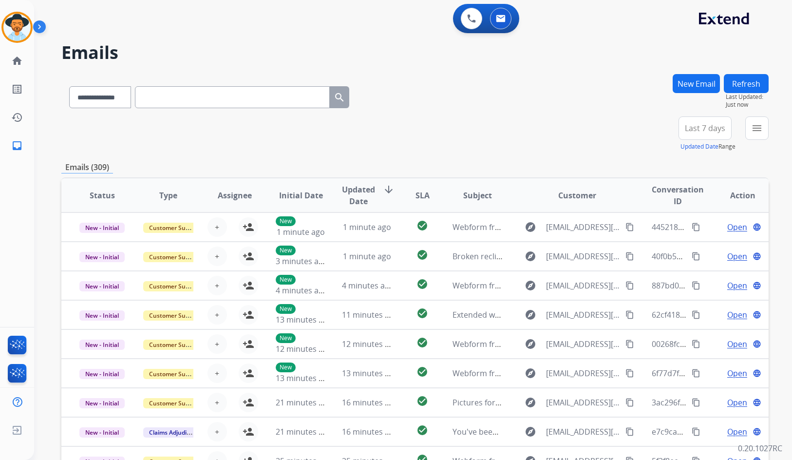
click at [681, 85] on button "New Email" at bounding box center [696, 83] width 47 height 19
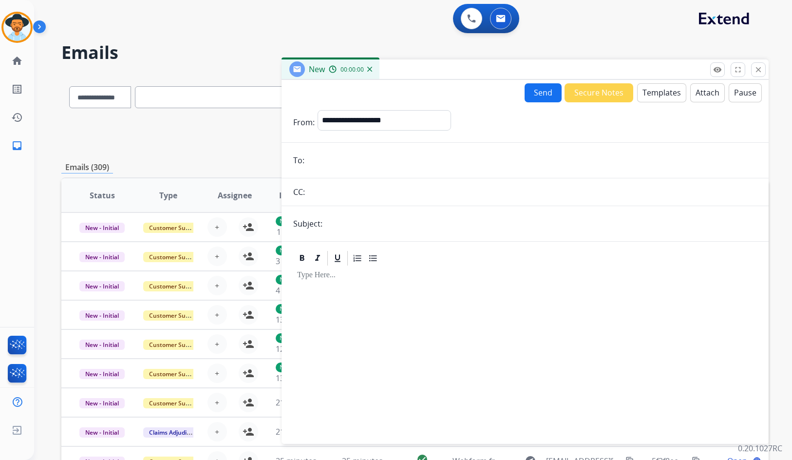
click at [669, 93] on button "Templates" at bounding box center [661, 92] width 49 height 19
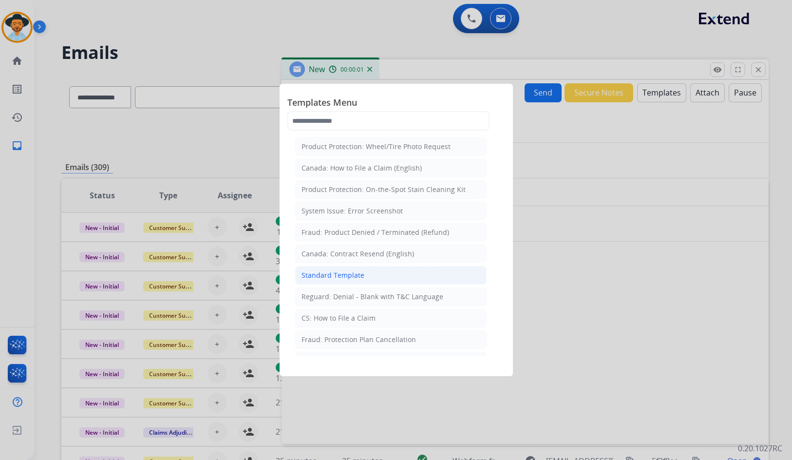
click at [367, 273] on li "Standard Template" at bounding box center [391, 275] width 192 height 19
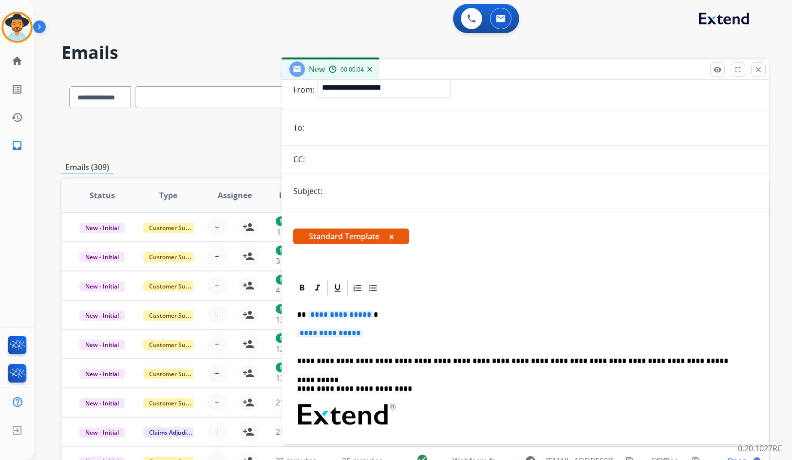
scroll to position [26, 0]
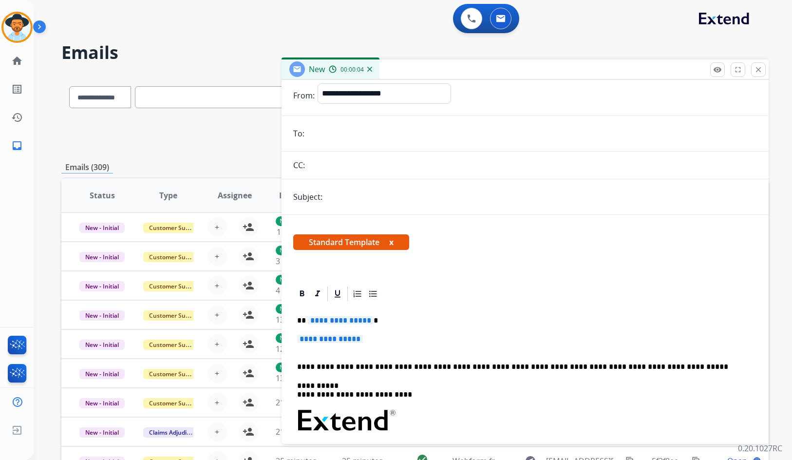
click at [370, 326] on div "**********" at bounding box center [525, 444] width 464 height 282
drag, startPoint x: 368, startPoint y: 322, endPoint x: 304, endPoint y: 319, distance: 63.9
click at [304, 319] on p "**********" at bounding box center [521, 320] width 448 height 9
click at [372, 345] on p "**********" at bounding box center [525, 344] width 456 height 18
drag, startPoint x: 373, startPoint y: 342, endPoint x: 307, endPoint y: 338, distance: 66.4
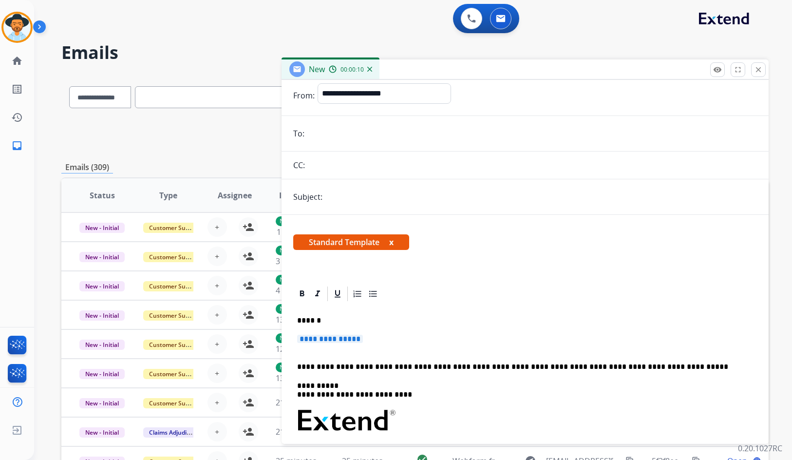
click at [301, 338] on p "**********" at bounding box center [525, 344] width 456 height 18
drag, startPoint x: 354, startPoint y: 340, endPoint x: 383, endPoint y: 340, distance: 28.3
click at [355, 340] on span "**********" at bounding box center [330, 339] width 66 height 8
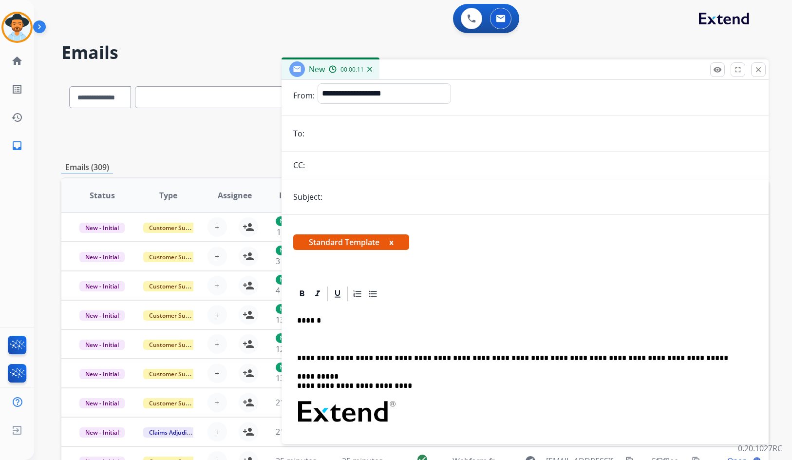
click at [381, 339] on p at bounding box center [525, 339] width 456 height 9
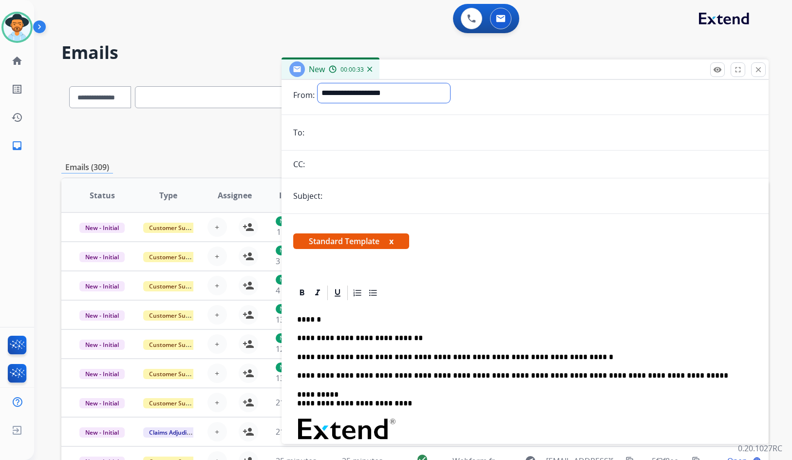
drag, startPoint x: 390, startPoint y: 89, endPoint x: 385, endPoint y: 100, distance: 12.7
click at [390, 89] on select "**********" at bounding box center [384, 92] width 133 height 19
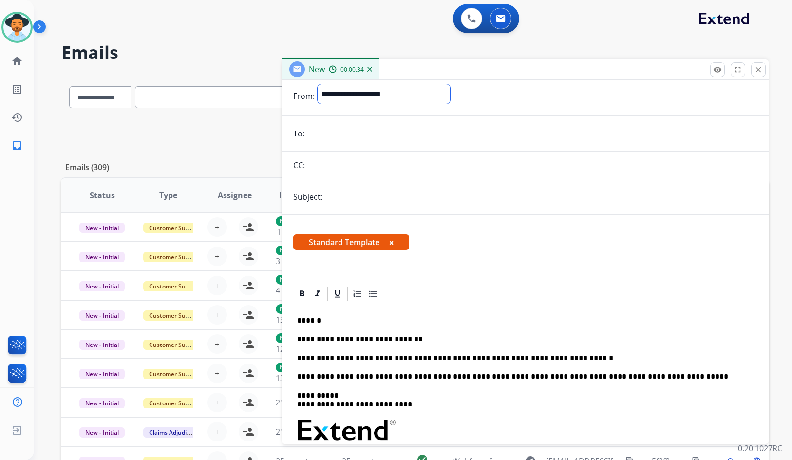
select select "**********"
click at [318, 84] on select "**********" at bounding box center [384, 93] width 133 height 19
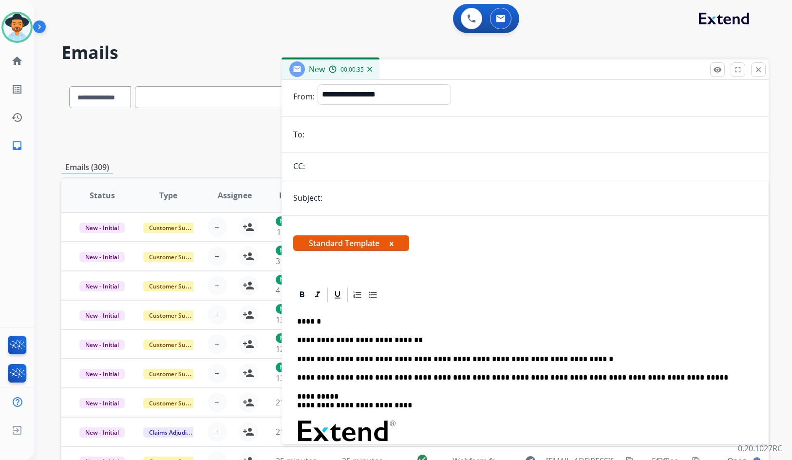
click at [341, 132] on input "email" at bounding box center [533, 134] width 450 height 19
paste input "**********"
type input "**********"
click at [378, 204] on input "text" at bounding box center [542, 197] width 432 height 19
type input "**********"
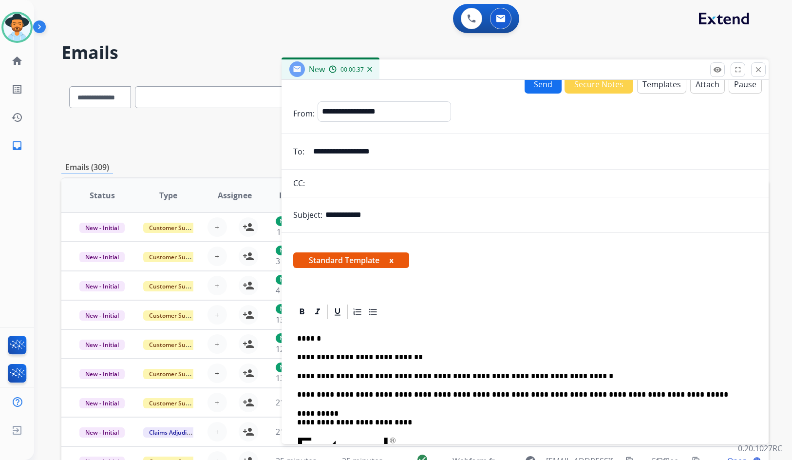
scroll to position [0, 0]
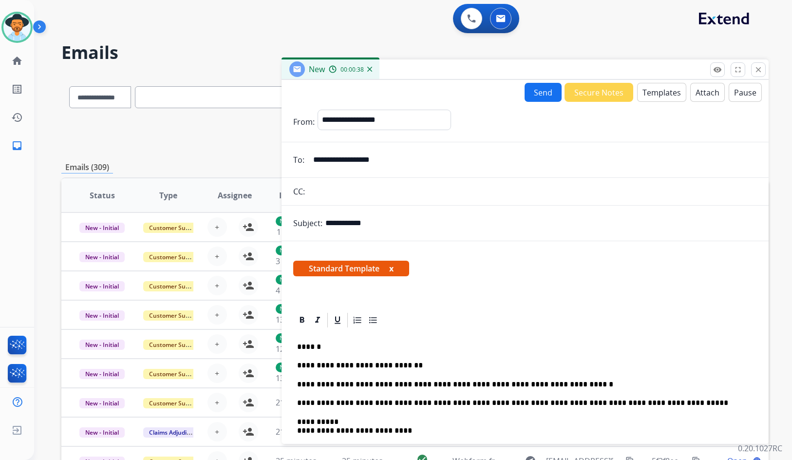
click at [658, 91] on button "Templates" at bounding box center [661, 92] width 49 height 19
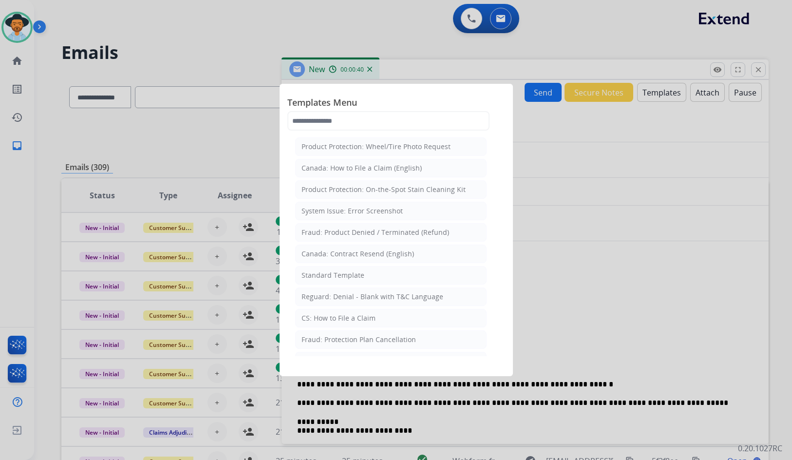
click at [626, 270] on div at bounding box center [396, 230] width 792 height 460
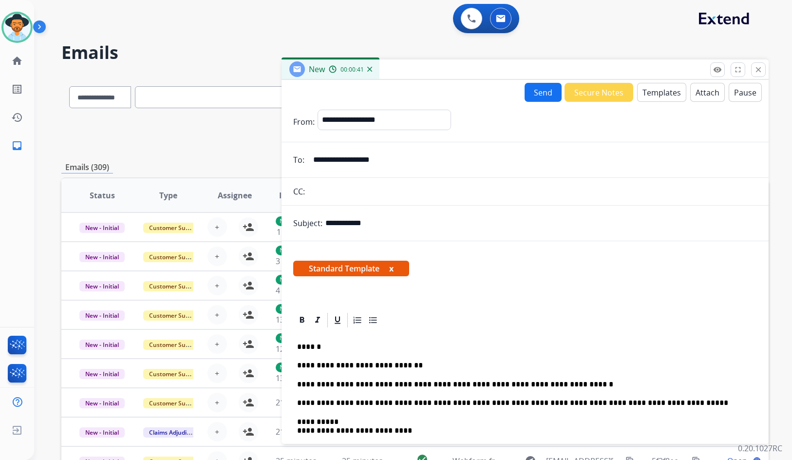
click at [696, 88] on button "Attach" at bounding box center [708, 92] width 35 height 19
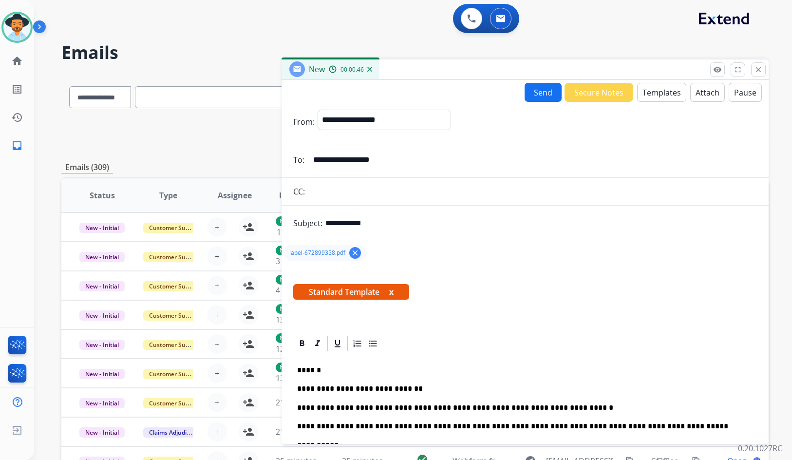
click at [549, 98] on button "Send" at bounding box center [543, 92] width 37 height 19
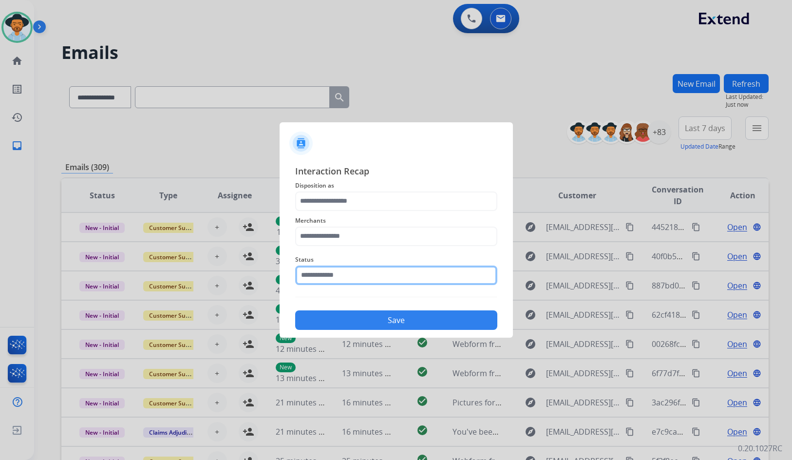
click at [393, 274] on input "text" at bounding box center [396, 275] width 202 height 19
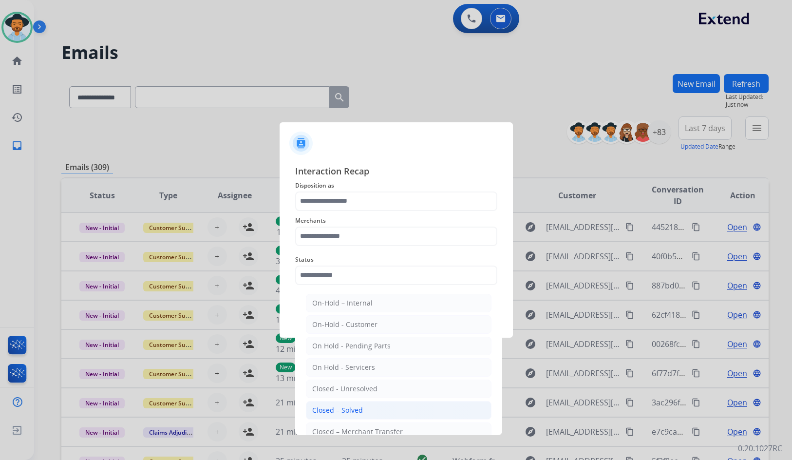
click at [387, 407] on li "Closed – Solved" at bounding box center [399, 410] width 186 height 19
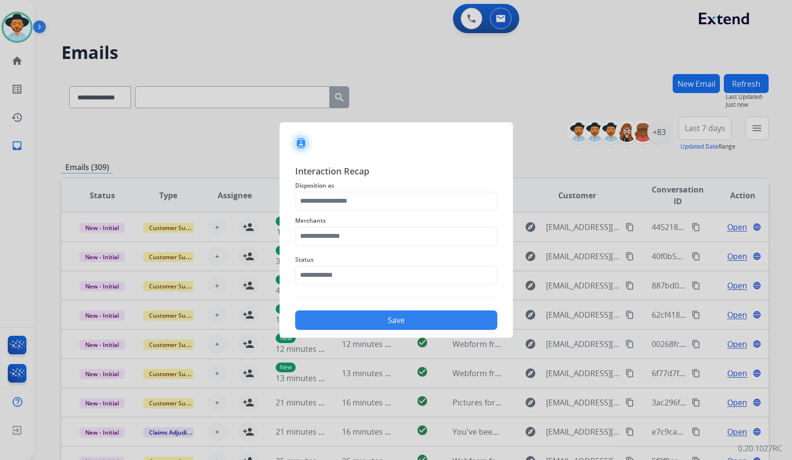
type input "**********"
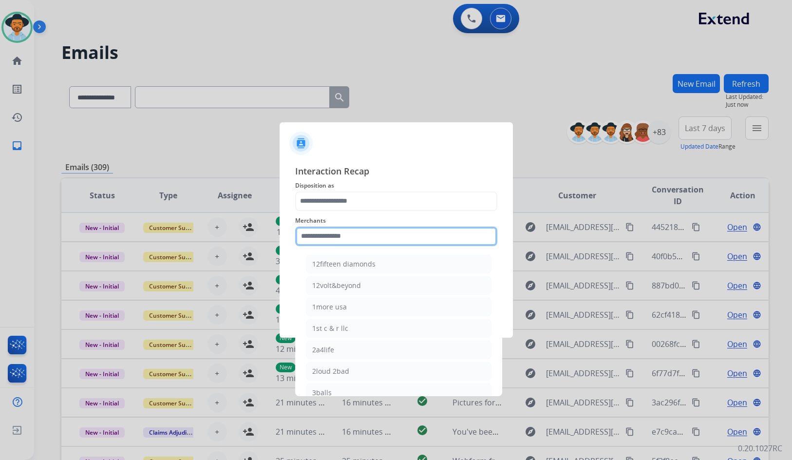
click at [372, 242] on input "text" at bounding box center [396, 236] width 202 height 19
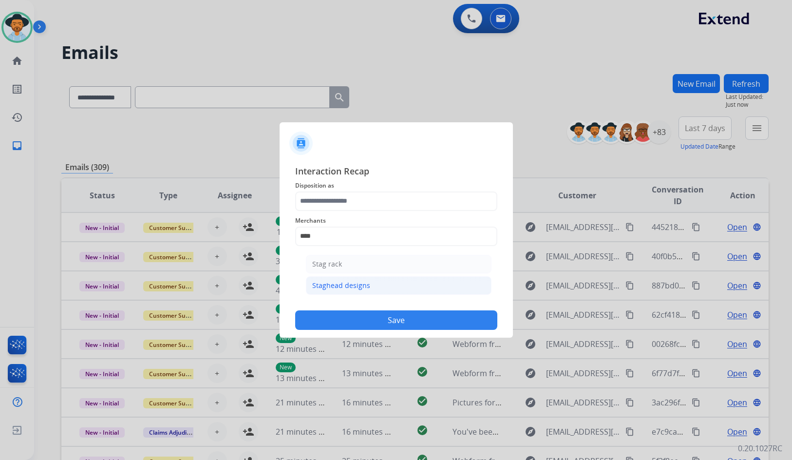
click at [359, 283] on div "Staghead designs" at bounding box center [341, 286] width 58 height 10
type input "**********"
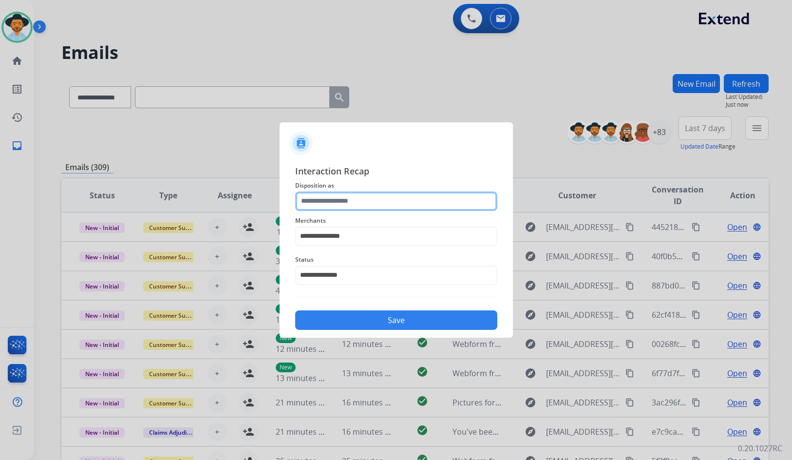
click at [358, 207] on input "text" at bounding box center [396, 201] width 202 height 19
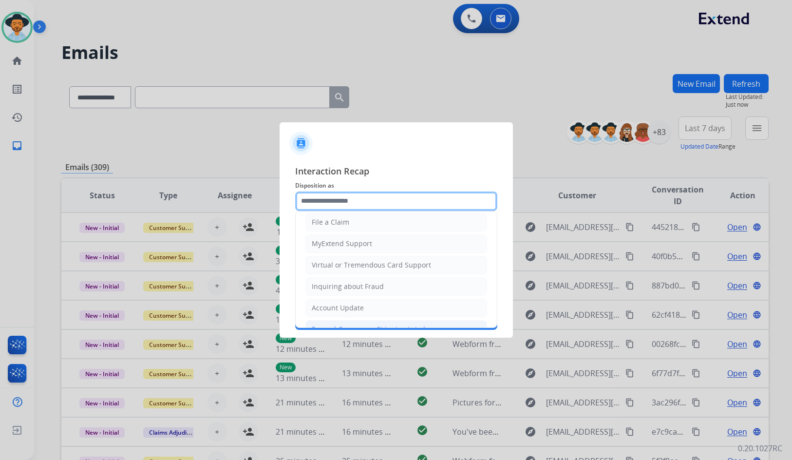
scroll to position [152, 0]
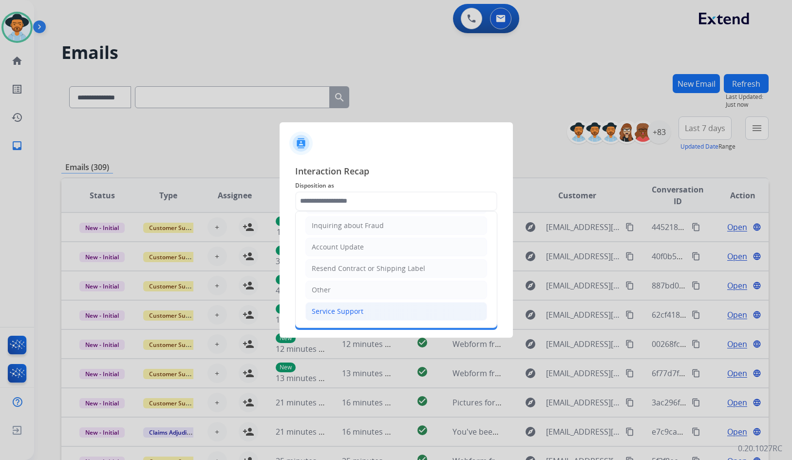
click at [363, 316] on li "Service Support" at bounding box center [397, 311] width 182 height 19
type input "**********"
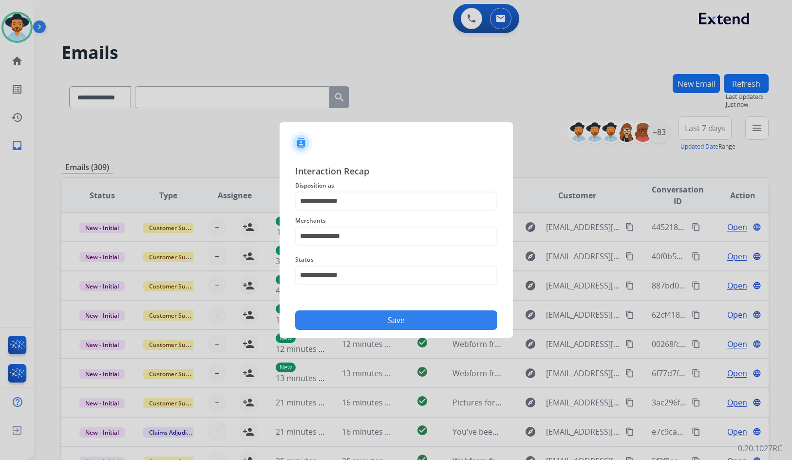
click at [367, 323] on button "Save" at bounding box center [396, 319] width 202 height 19
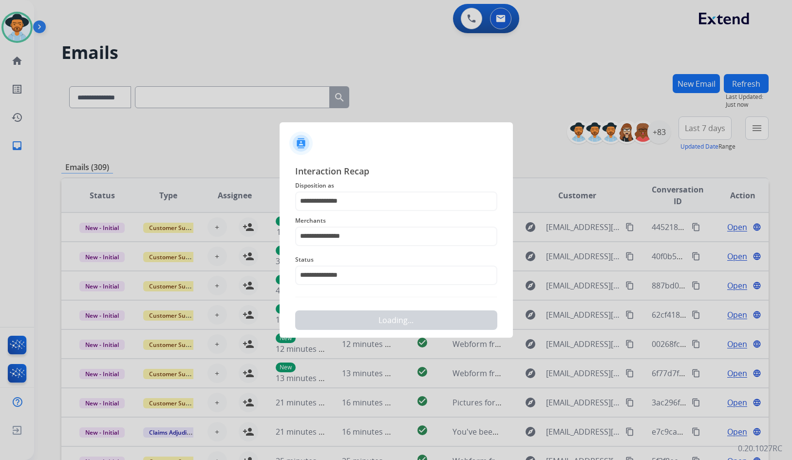
drag, startPoint x: 434, startPoint y: 333, endPoint x: 436, endPoint y: 328, distance: 5.2
click at [435, 332] on div "**********" at bounding box center [401, 265] width 735 height 460
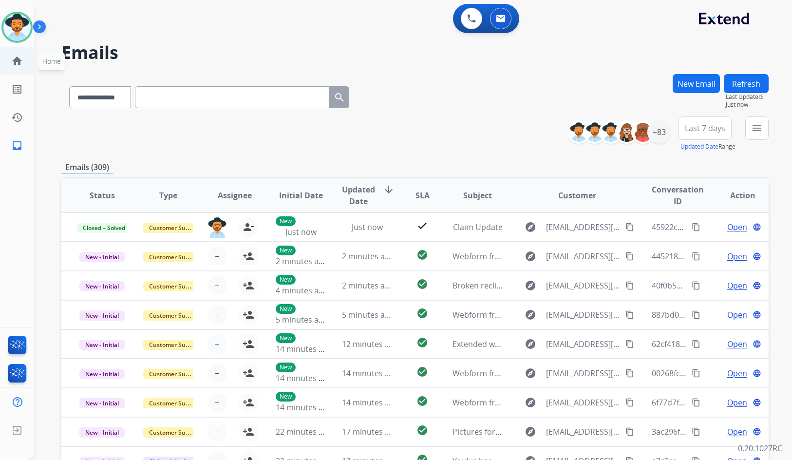
drag, startPoint x: 96, startPoint y: 65, endPoint x: 0, endPoint y: 65, distance: 96.5
click at [96, 65] on div "**********" at bounding box center [401, 265] width 735 height 460
click at [23, 64] on link "home Home" at bounding box center [16, 60] width 27 height 27
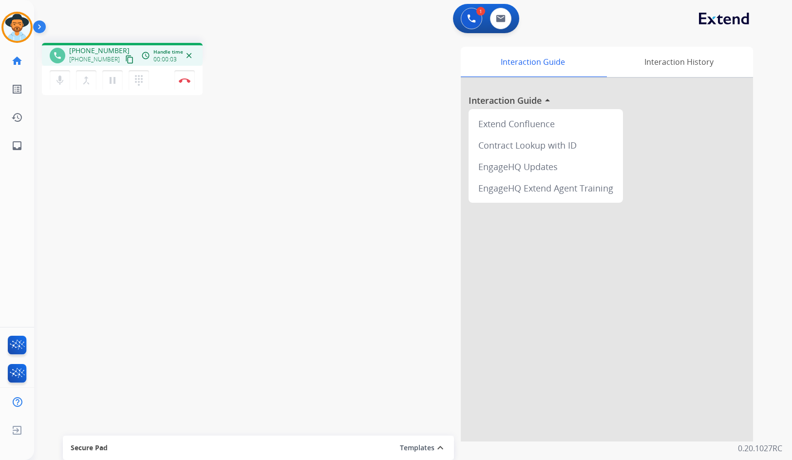
click at [125, 58] on mat-icon "content_copy" at bounding box center [129, 59] width 9 height 9
click at [190, 85] on button "Disconnect" at bounding box center [184, 80] width 20 height 20
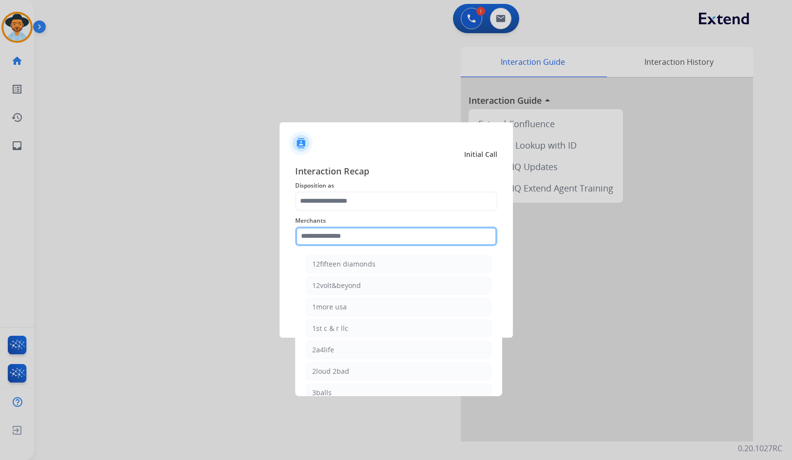
click at [392, 243] on input "text" at bounding box center [396, 236] width 202 height 19
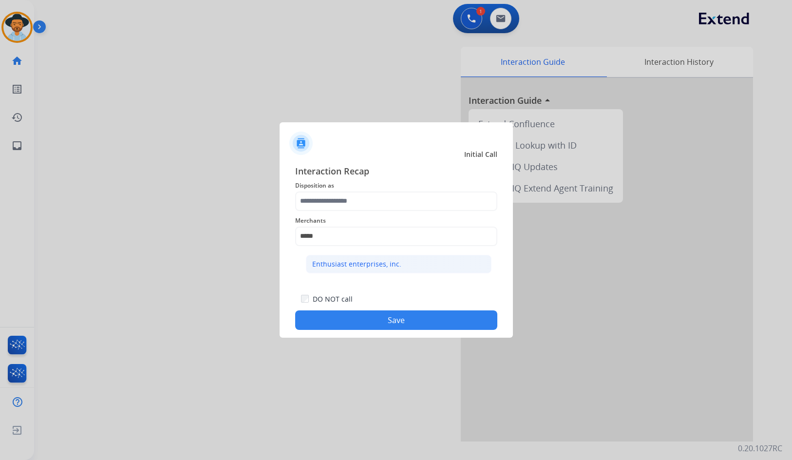
click at [402, 266] on li "Enthusiast enterprises, inc." at bounding box center [399, 264] width 186 height 19
type input "**********"
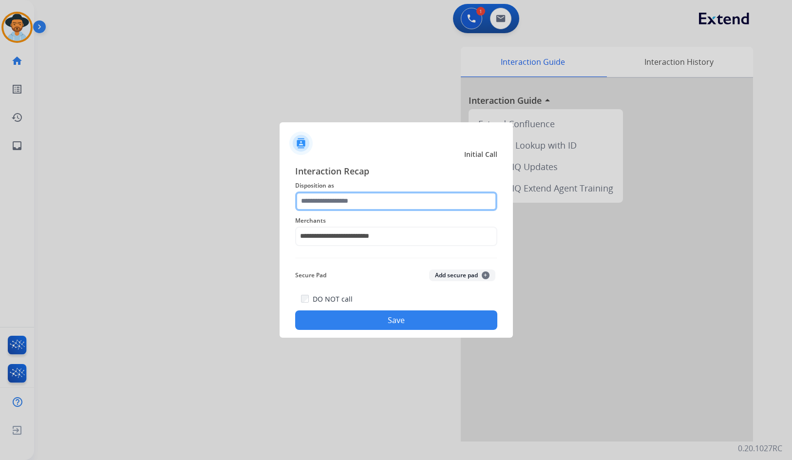
click at [389, 210] on input "text" at bounding box center [396, 201] width 202 height 19
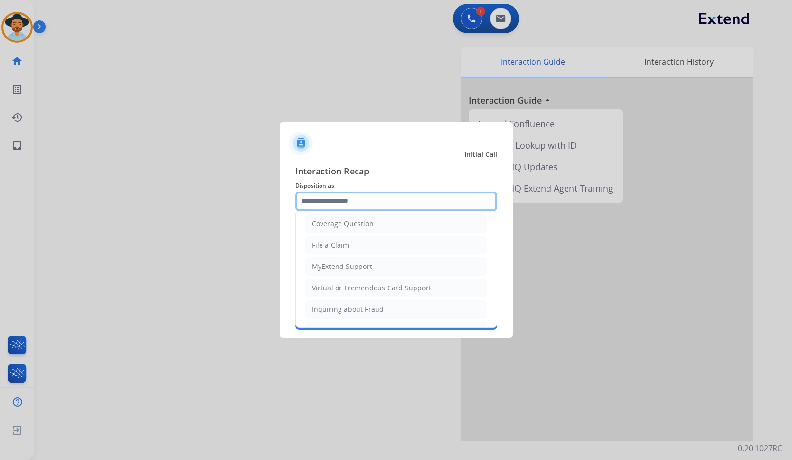
scroll to position [49, 0]
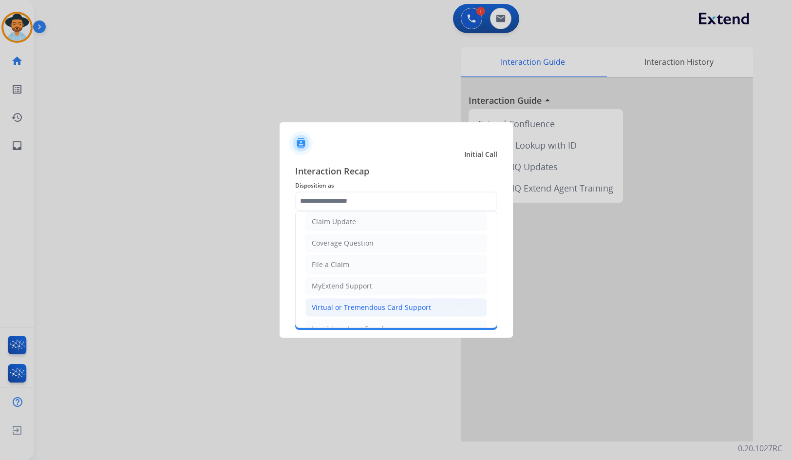
click at [370, 304] on div "Virtual or Tremendous Card Support" at bounding box center [371, 308] width 119 height 10
type input "**********"
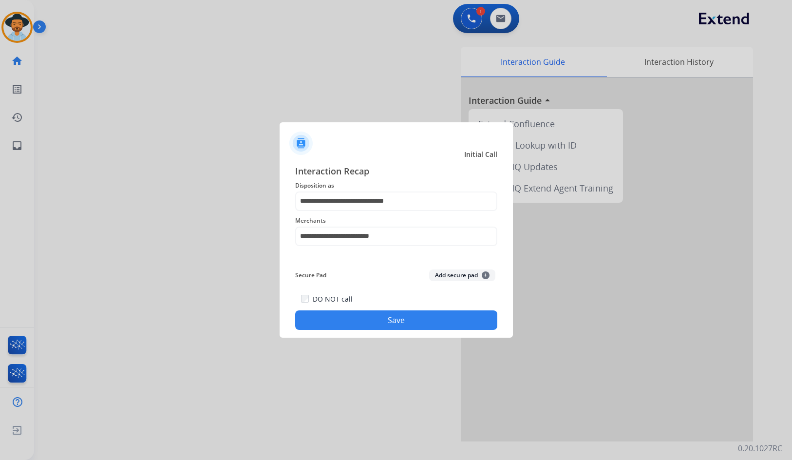
click at [392, 321] on button "Save" at bounding box center [396, 319] width 202 height 19
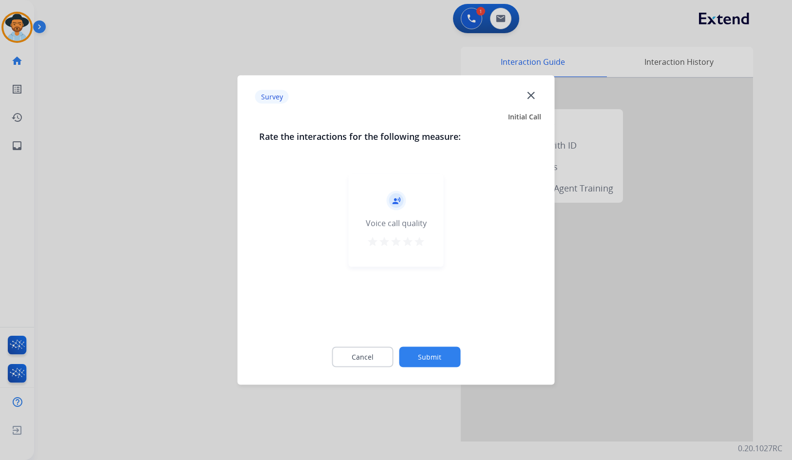
click at [442, 358] on button "Submit" at bounding box center [429, 357] width 61 height 20
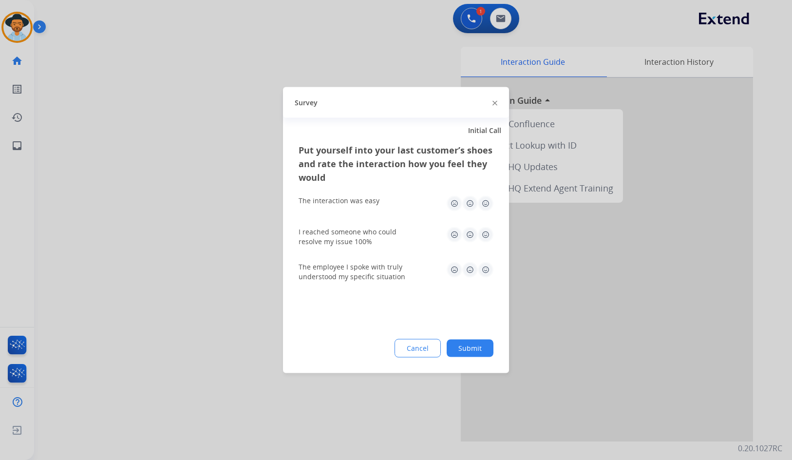
click at [465, 350] on button "Submit" at bounding box center [470, 349] width 47 height 18
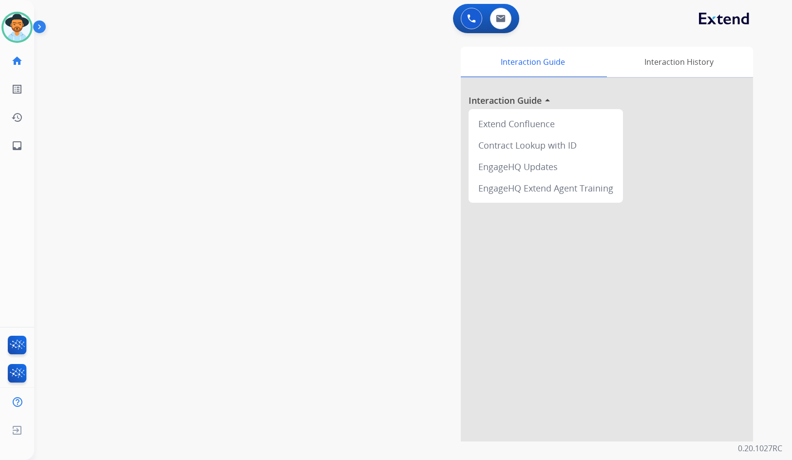
click at [135, 53] on div "swap_horiz Break voice bridge close_fullscreen Connect 3-Way Call merge_type Se…" at bounding box center [401, 238] width 735 height 406
click at [26, 148] on link "inbox Emails" at bounding box center [16, 145] width 27 height 27
select select "**********"
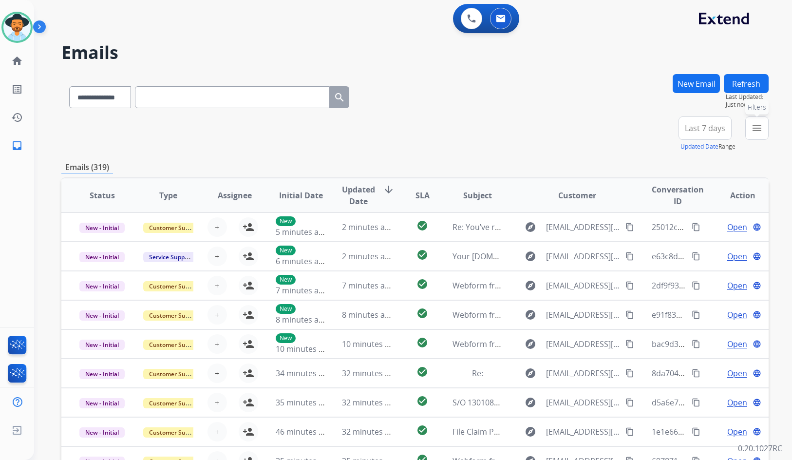
click at [762, 134] on button "menu Filters" at bounding box center [757, 127] width 23 height 23
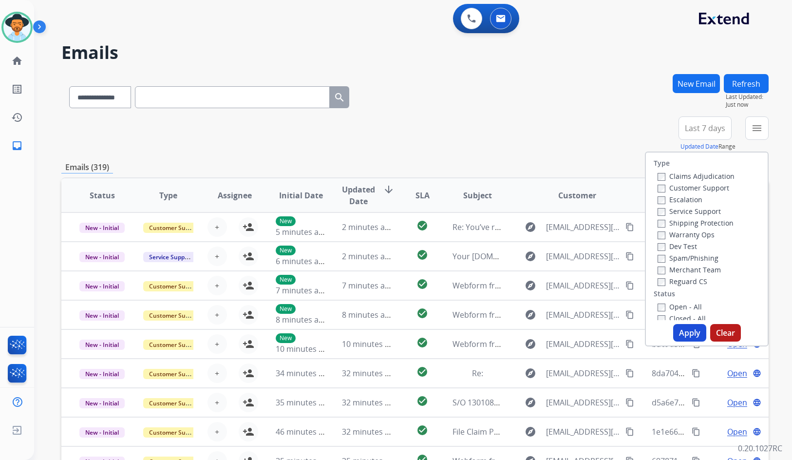
click at [707, 189] on label "Customer Support" at bounding box center [694, 187] width 72 height 9
click at [716, 224] on label "Shipping Protection" at bounding box center [696, 222] width 76 height 9
click at [681, 284] on label "Reguard CS" at bounding box center [683, 281] width 50 height 9
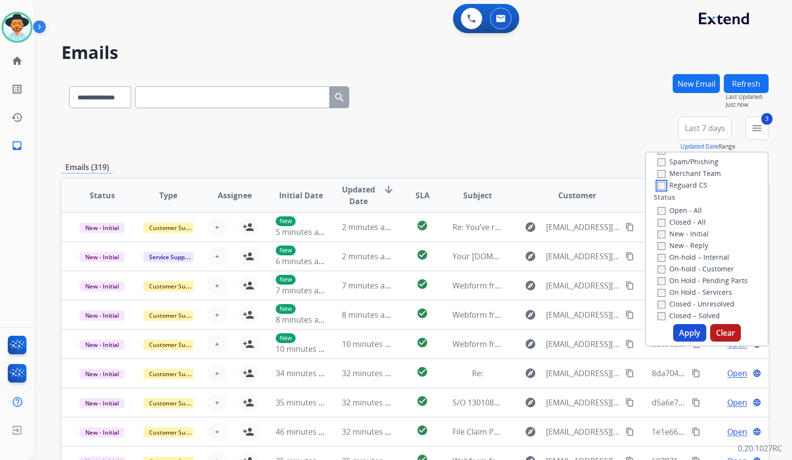
scroll to position [97, 0]
click at [694, 207] on label "Open - All" at bounding box center [680, 209] width 44 height 9
click at [687, 289] on label "On Hold - Servicers" at bounding box center [695, 291] width 75 height 9
click at [687, 279] on label "On Hold - Pending Parts" at bounding box center [703, 279] width 90 height 9
click at [690, 268] on label "On-hold - Customer" at bounding box center [696, 267] width 77 height 9
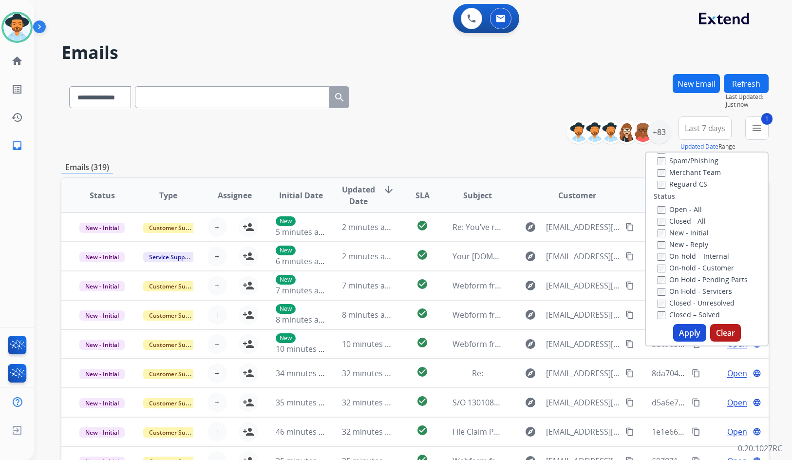
click at [690, 260] on label "On-hold – Internal" at bounding box center [694, 255] width 72 height 9
click at [690, 248] on label "New - Reply" at bounding box center [683, 244] width 51 height 9
click at [691, 233] on label "New - Initial" at bounding box center [683, 232] width 51 height 9
click at [685, 332] on button "Apply" at bounding box center [689, 333] width 33 height 18
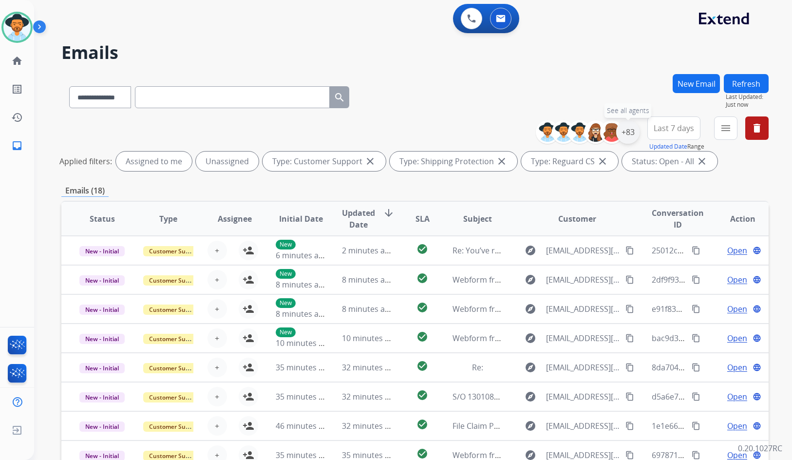
click at [631, 137] on div "+83" at bounding box center [627, 131] width 23 height 23
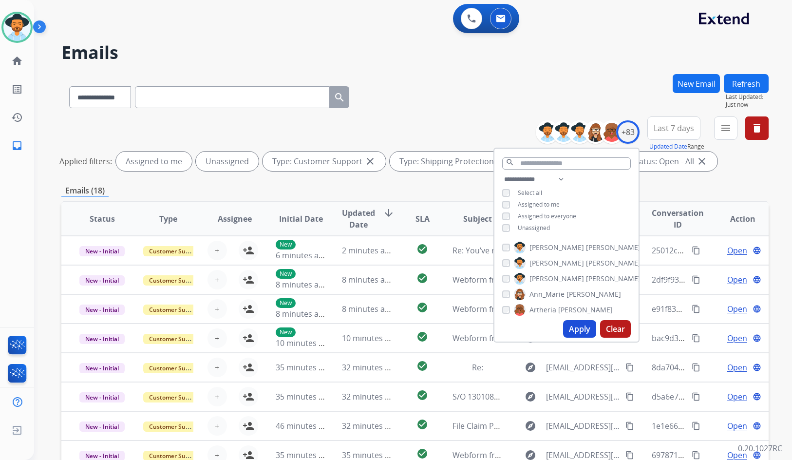
click at [529, 228] on span "Unassigned" at bounding box center [534, 228] width 32 height 8
click at [540, 279] on span "[PERSON_NAME]" at bounding box center [557, 279] width 55 height 10
click at [576, 324] on button "Apply" at bounding box center [579, 329] width 33 height 18
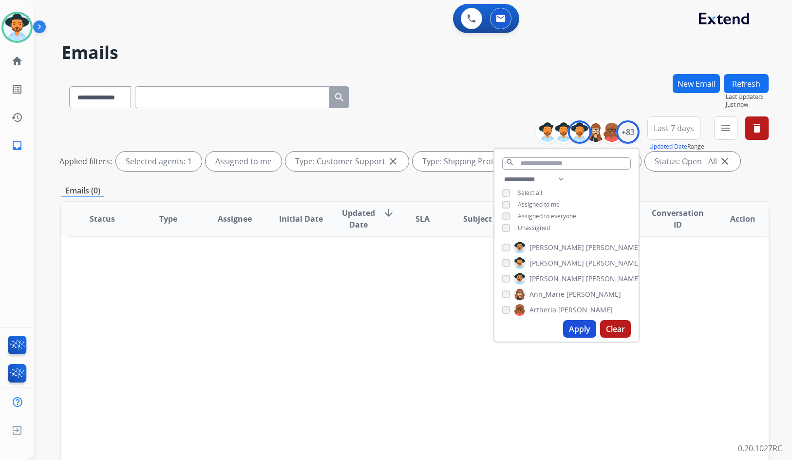
click at [428, 300] on div "Status Type Assignee Initial Date Updated Date arrow_downward SLA Subject Custo…" at bounding box center [415, 364] width 708 height 327
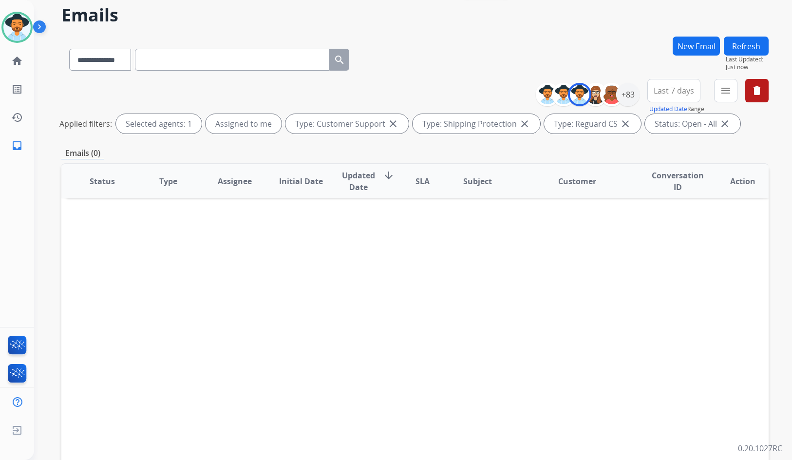
scroll to position [49, 0]
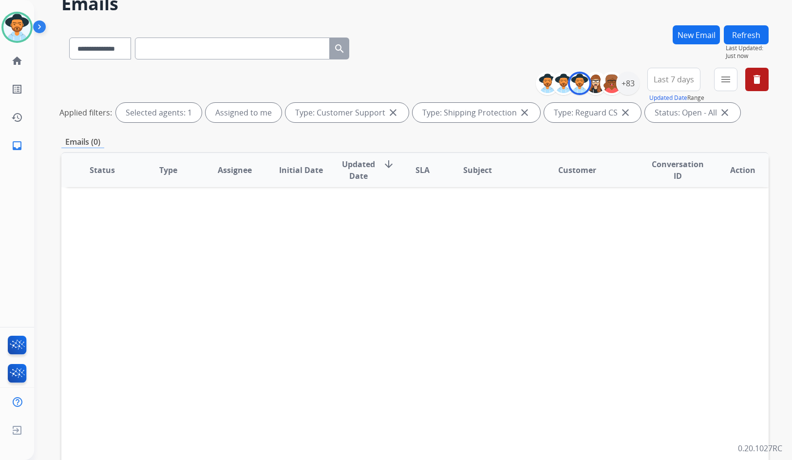
click at [283, 252] on div "Status Type Assignee Initial Date Updated Date arrow_downward SLA Subject Custo…" at bounding box center [415, 315] width 708 height 327
click at [23, 65] on link "home Home" at bounding box center [16, 60] width 27 height 27
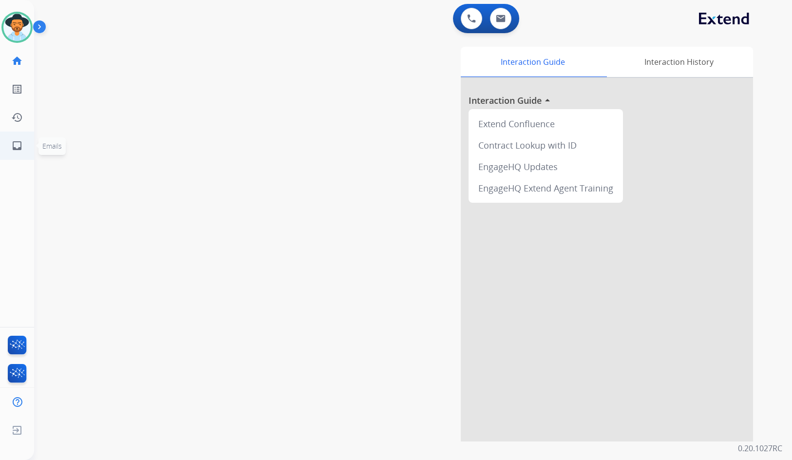
click at [27, 143] on link "inbox Emails" at bounding box center [16, 145] width 27 height 27
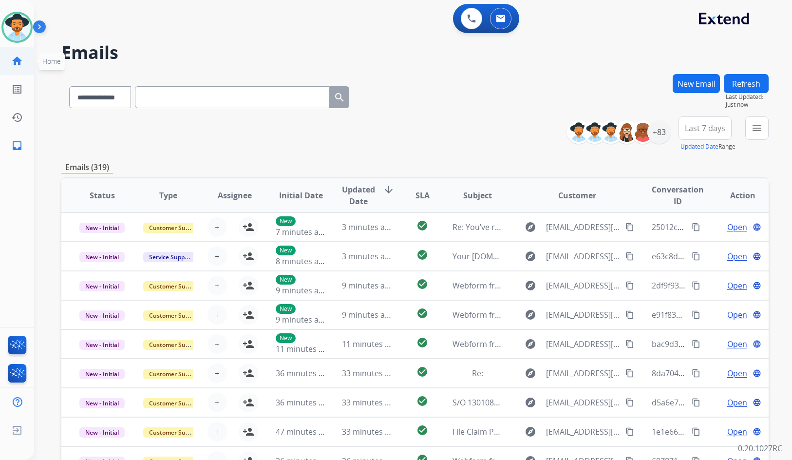
click at [18, 66] on mat-icon "home" at bounding box center [17, 61] width 12 height 12
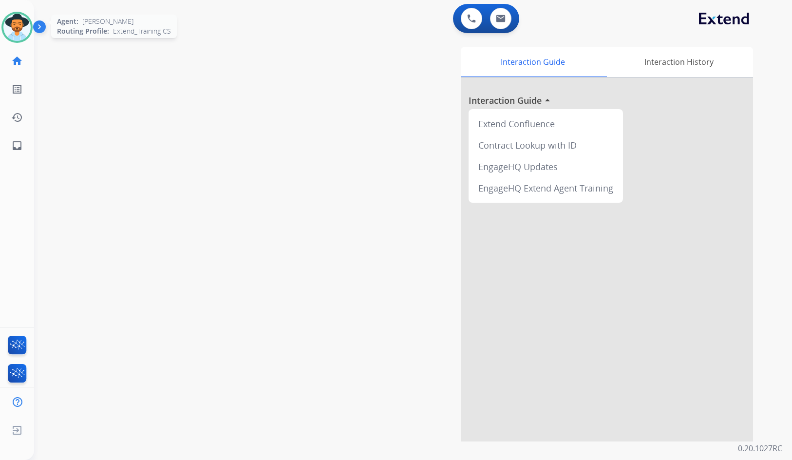
click at [14, 29] on img at bounding box center [16, 27] width 27 height 27
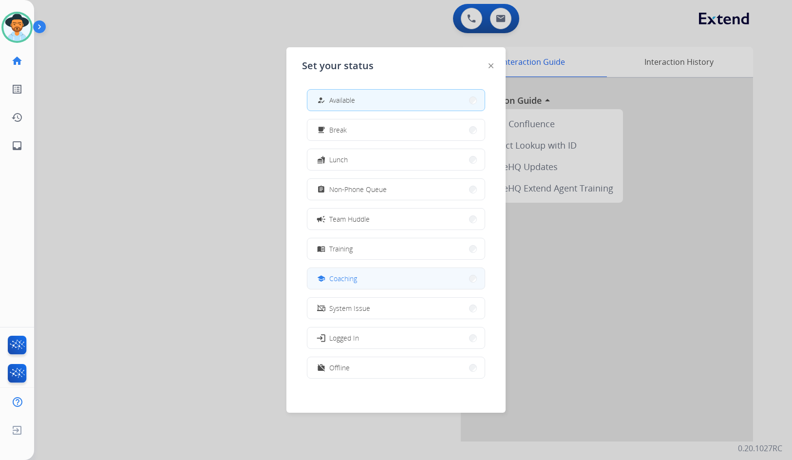
click at [346, 271] on button "school Coaching" at bounding box center [396, 278] width 177 height 21
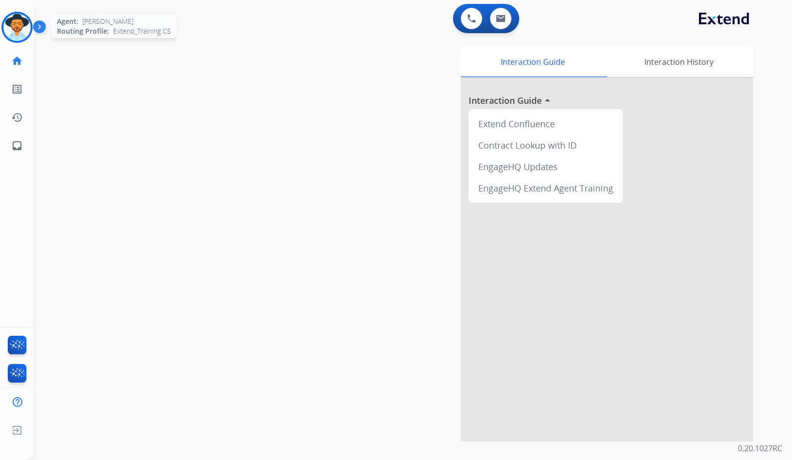
click at [15, 32] on img at bounding box center [16, 27] width 27 height 27
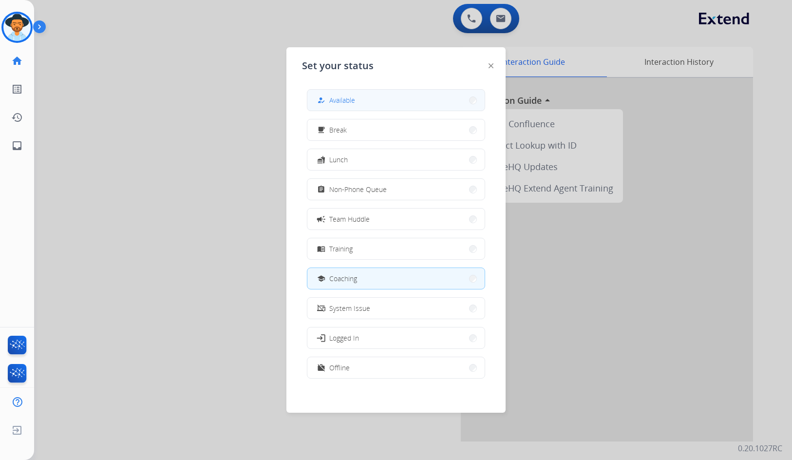
click at [365, 90] on div "how_to_reg Available" at bounding box center [396, 100] width 178 height 22
click at [370, 95] on button "how_to_reg Available" at bounding box center [396, 100] width 177 height 21
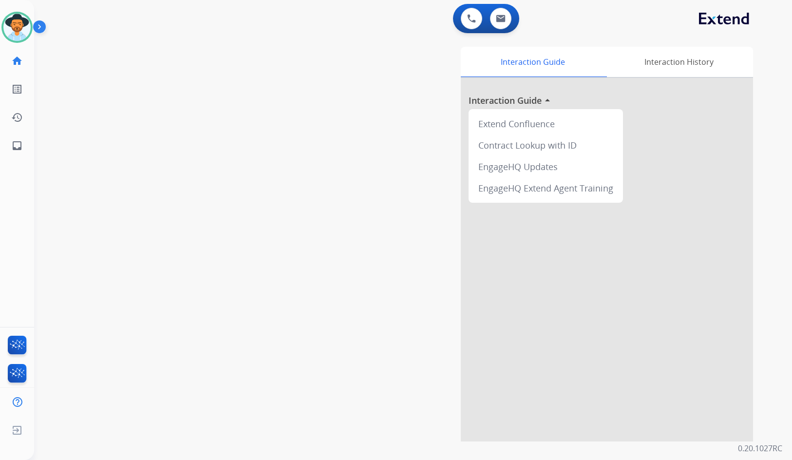
click at [43, 26] on img at bounding box center [41, 28] width 17 height 19
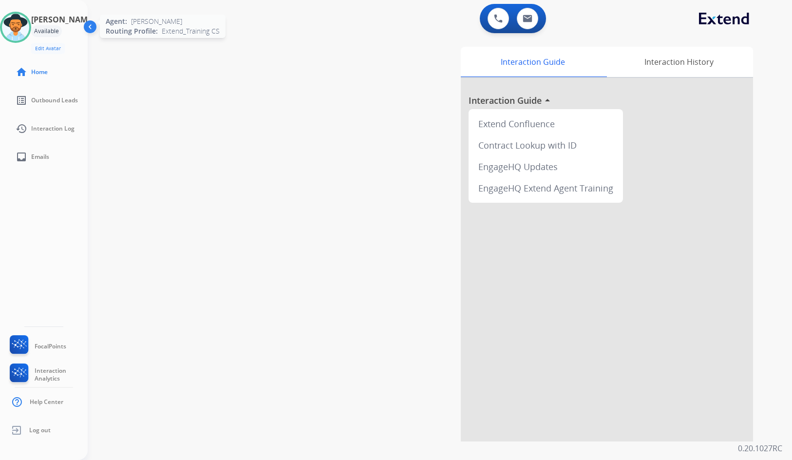
click at [29, 27] on img at bounding box center [15, 27] width 27 height 27
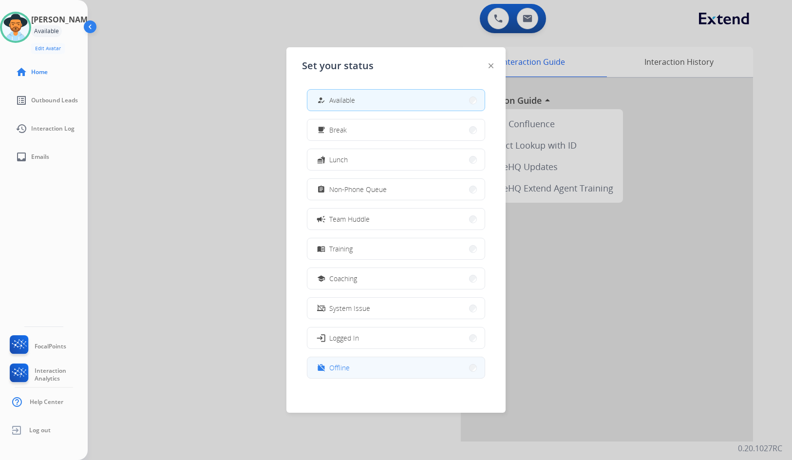
click at [385, 366] on button "work_off Offline" at bounding box center [396, 367] width 177 height 21
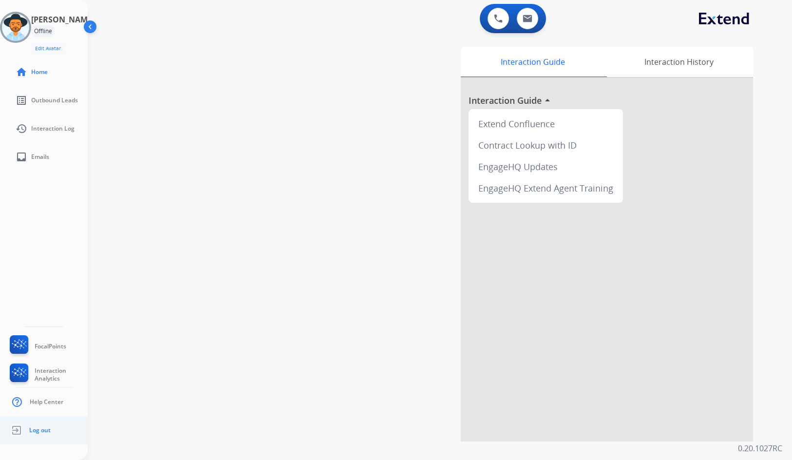
click at [41, 430] on span "Log out" at bounding box center [39, 430] width 21 height 8
